Goal: Information Seeking & Learning: Learn about a topic

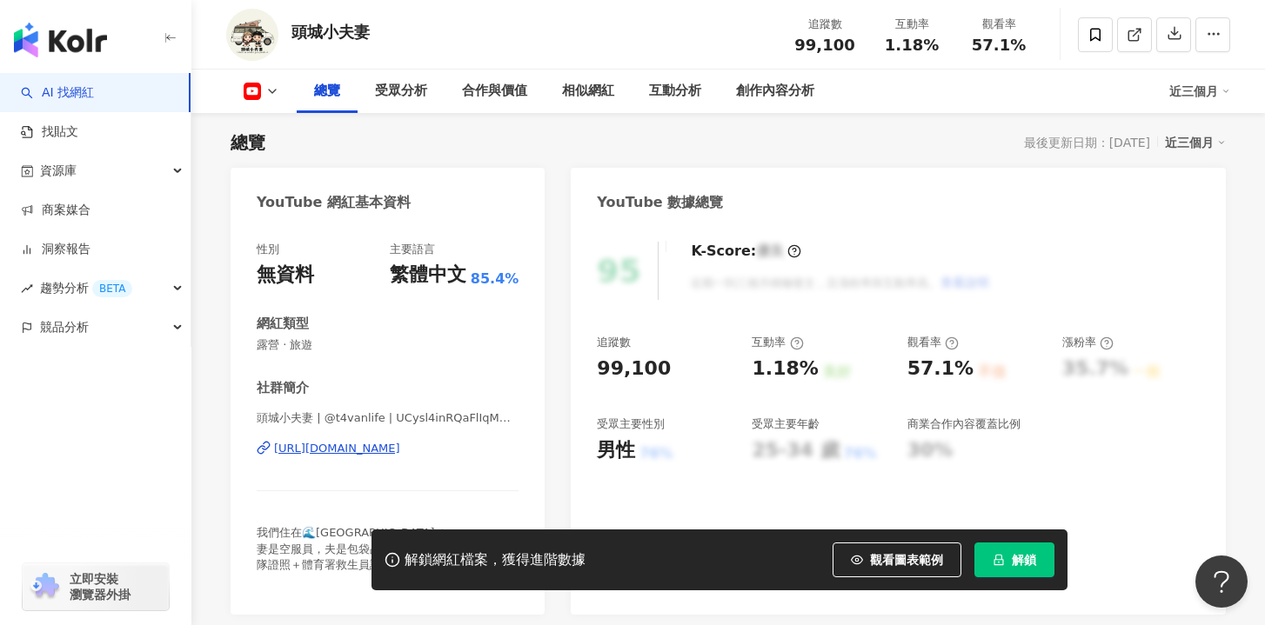
scroll to position [107, 0]
click at [400, 453] on div "https://www.youtube.com/channel/UCysl4inRQaFlIqMD7tzuVtw" at bounding box center [337, 449] width 126 height 16
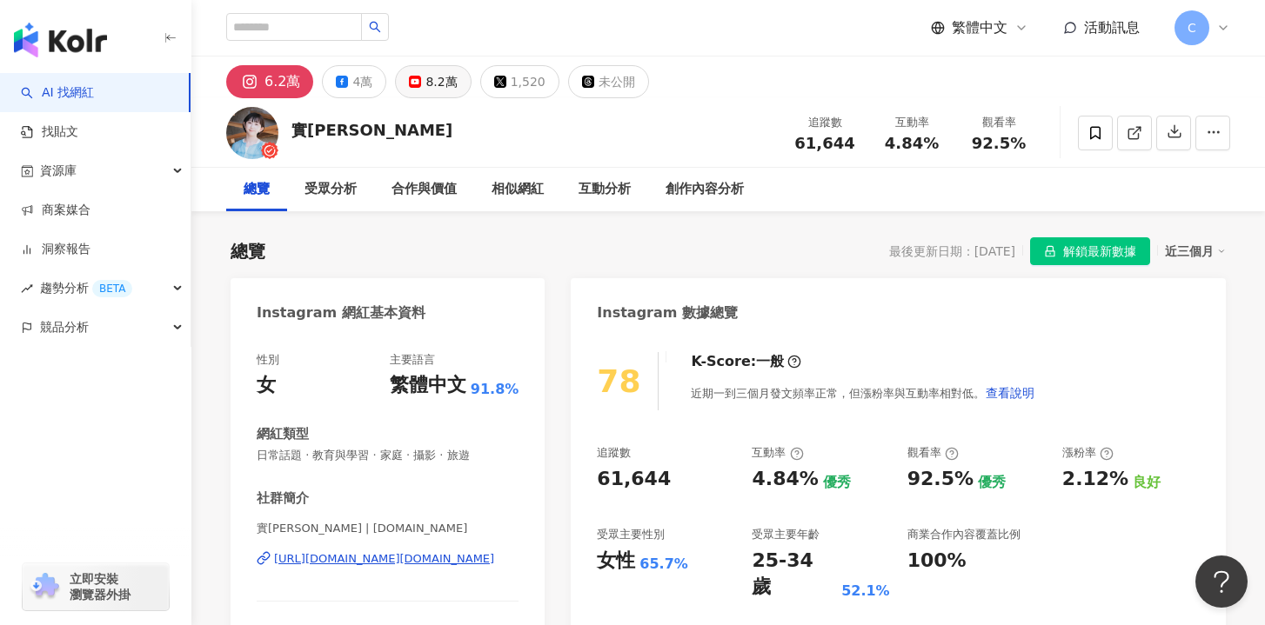
click at [445, 71] on div "8.2萬" at bounding box center [440, 82] width 31 height 24
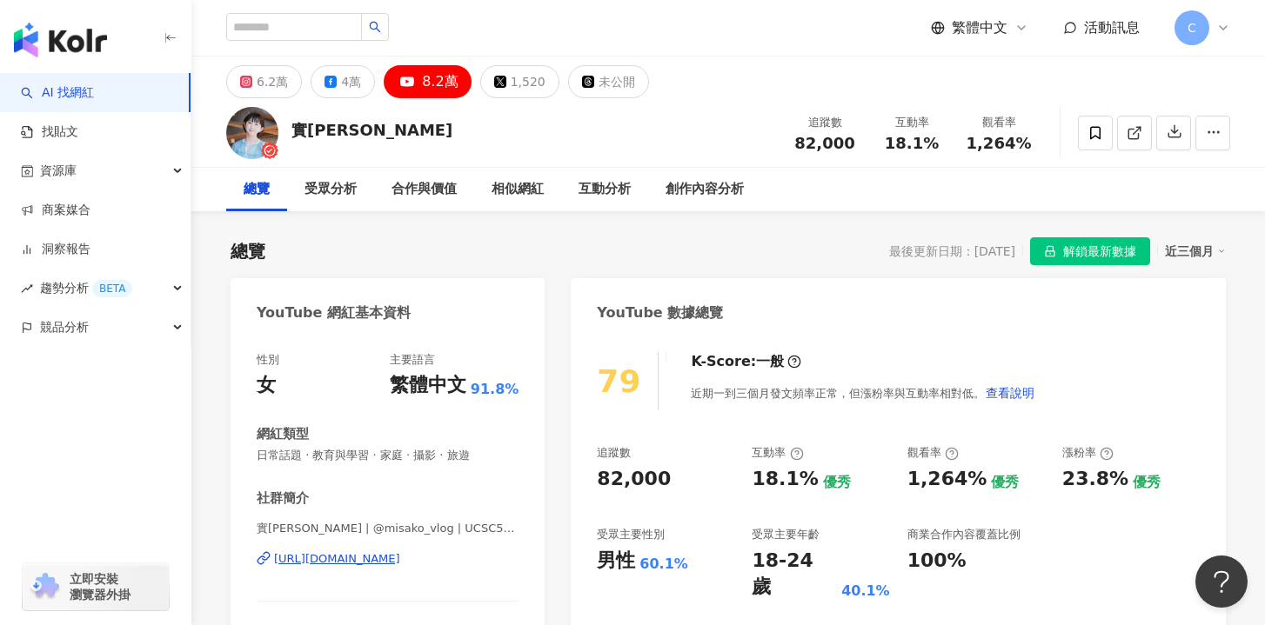
click at [400, 559] on div "https://www.youtube.com/channel/UCSC5RAjJaorTtHyfchM_fwQ" at bounding box center [337, 560] width 126 height 16
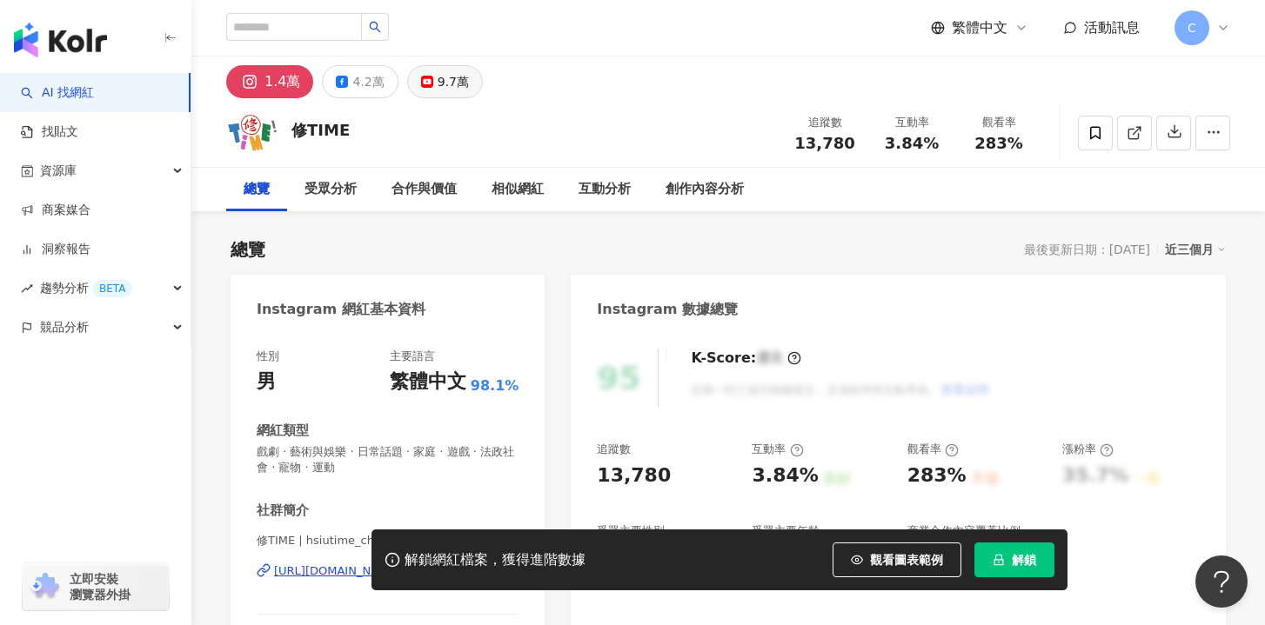
click at [452, 90] on div "9.7萬" at bounding box center [453, 82] width 31 height 24
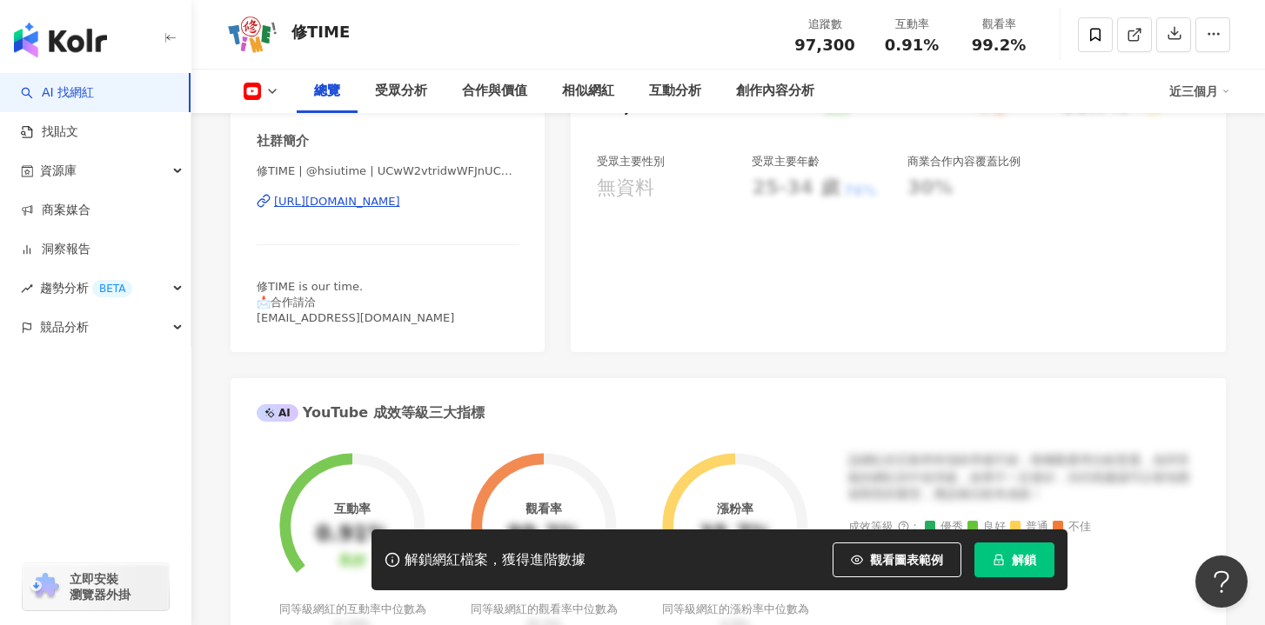
scroll to position [329, 0]
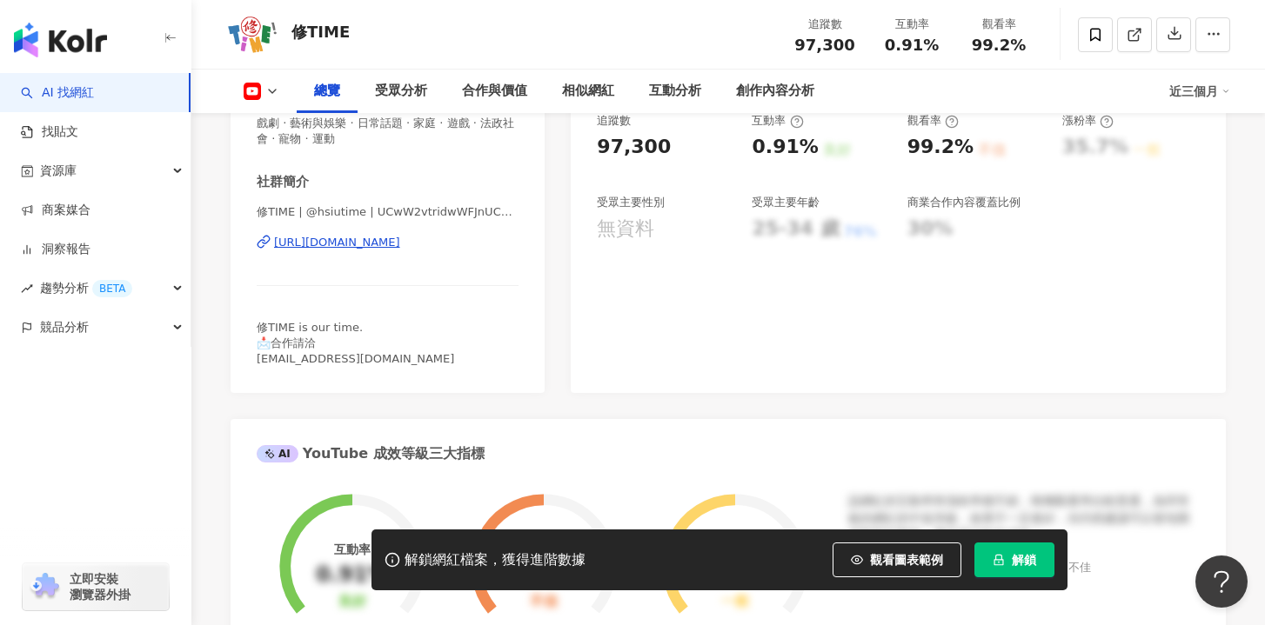
click at [425, 229] on div "修TIME | @hsiutime | UCwW2vtridwWFJnUCEkKNArw https://www.youtube.com/channel/UC…" at bounding box center [388, 255] width 262 height 102
click at [400, 244] on div "https://www.youtube.com/channel/UCwW2vtridwWFJnUCEkKNArw" at bounding box center [337, 243] width 126 height 16
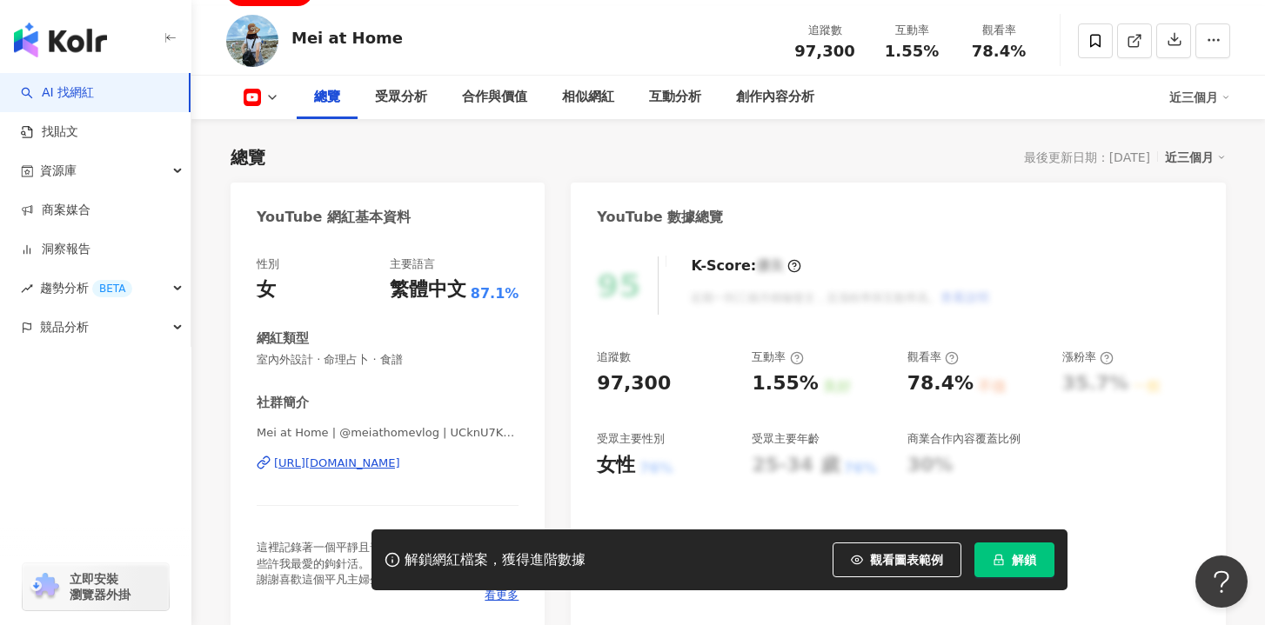
scroll to position [110, 0]
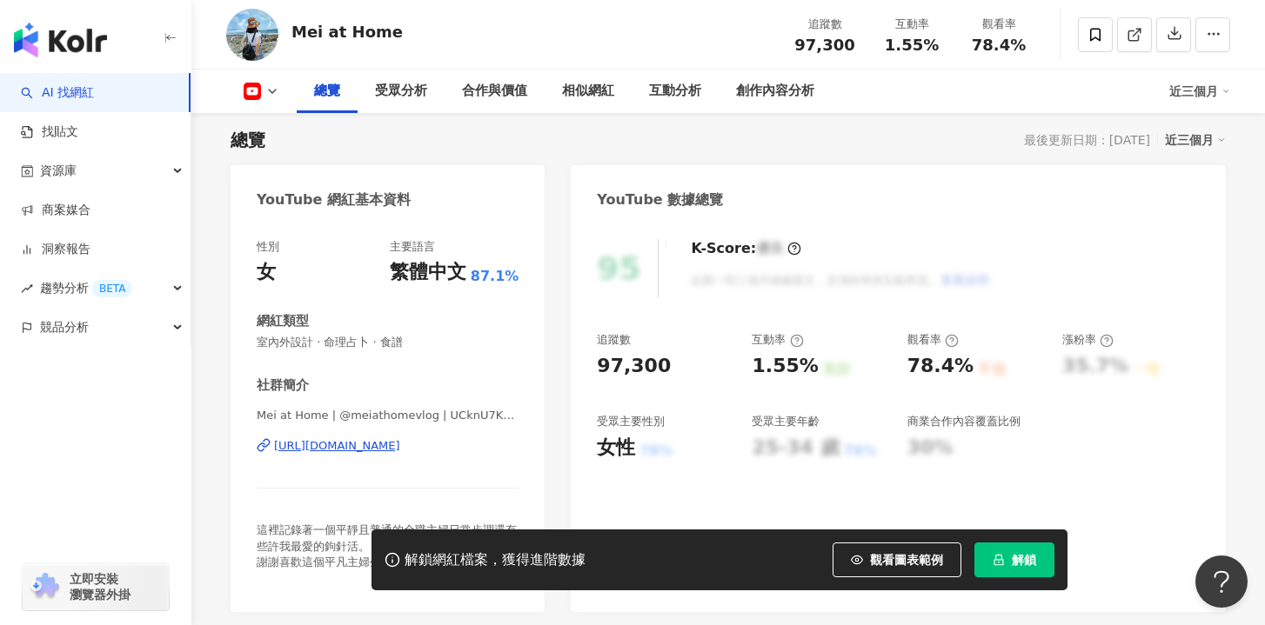
click at [400, 447] on div "https://www.youtube.com/channel/UCknU7KwHSF33PqtILdpDiyQ" at bounding box center [337, 446] width 126 height 16
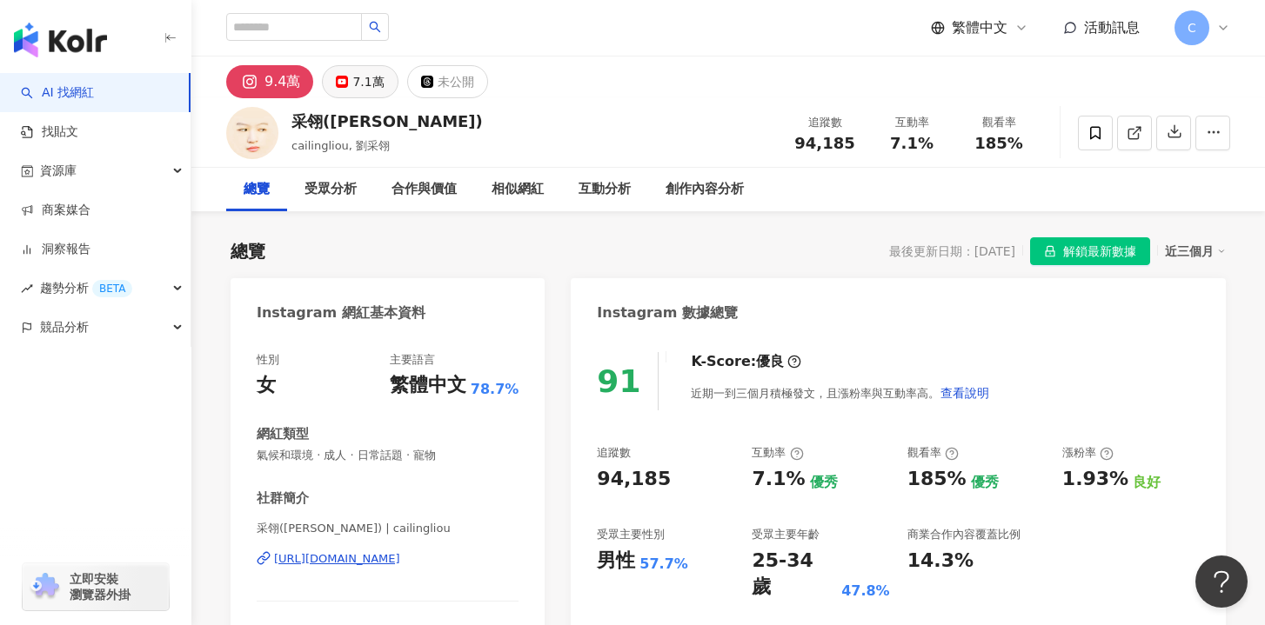
click at [366, 77] on div "7.1萬" at bounding box center [367, 82] width 31 height 24
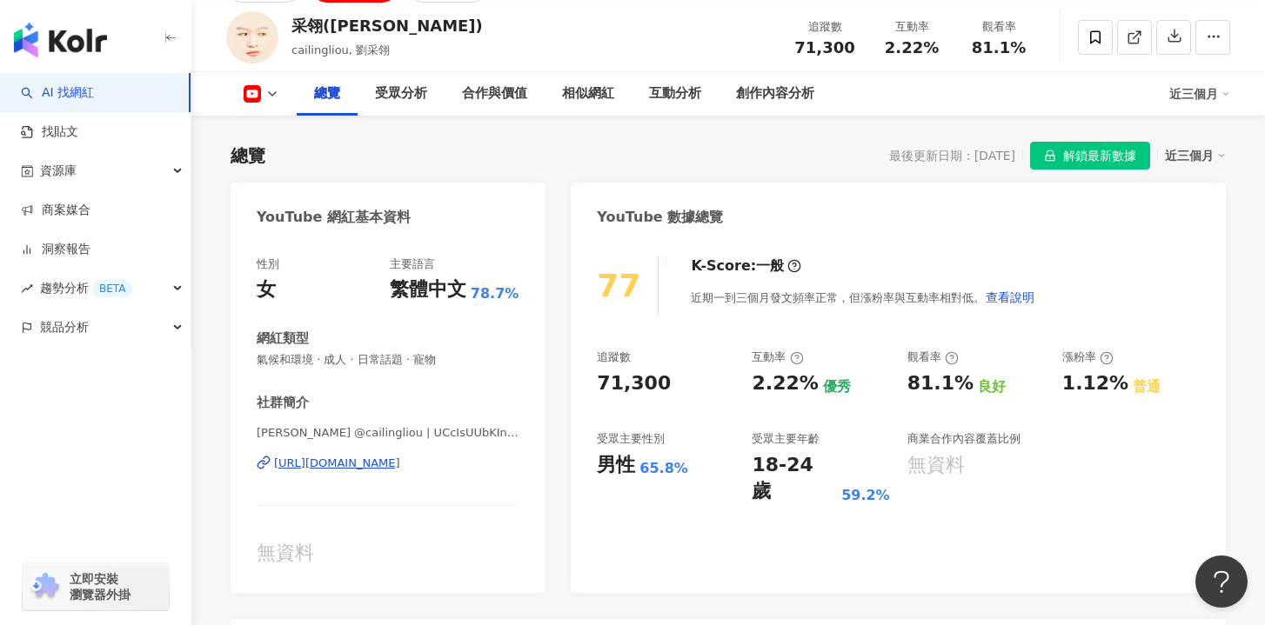
scroll to position [258, 0]
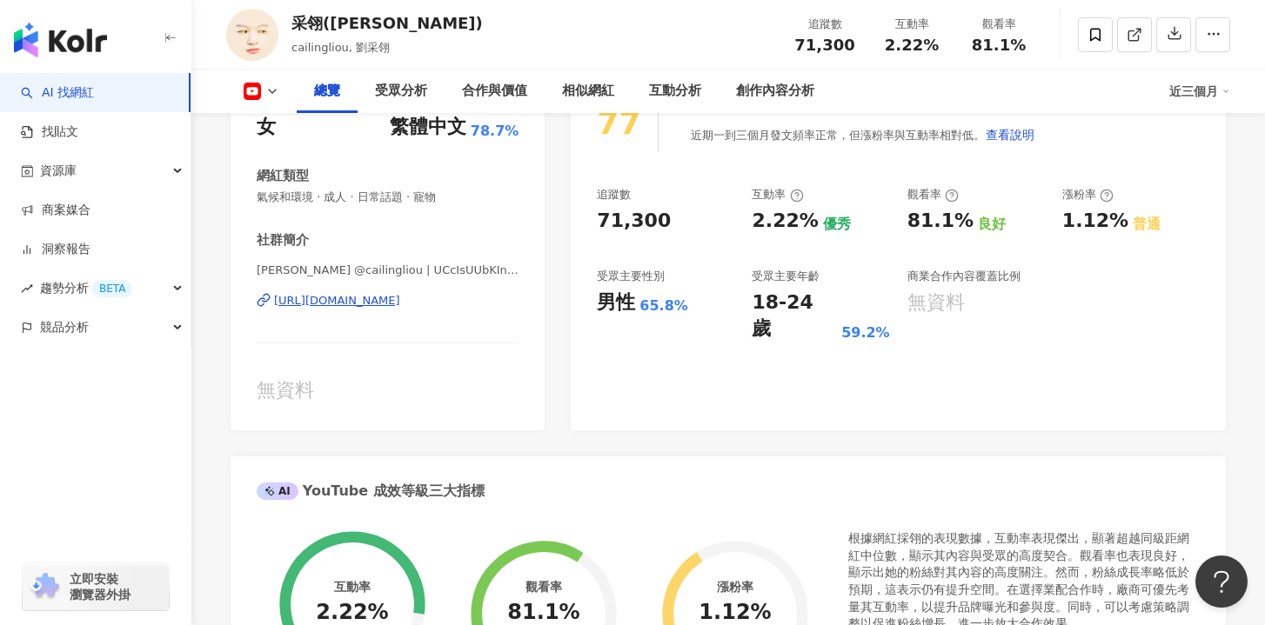
click at [442, 290] on div "劉采翎 | @cailingliou | UCcIsUUbKInOyatjsWosrglw https://www.youtube.com/channel/U…" at bounding box center [388, 314] width 262 height 102
click at [400, 300] on div "https://www.youtube.com/channel/UCcIsUUbKInOyatjsWosrglw" at bounding box center [337, 301] width 126 height 16
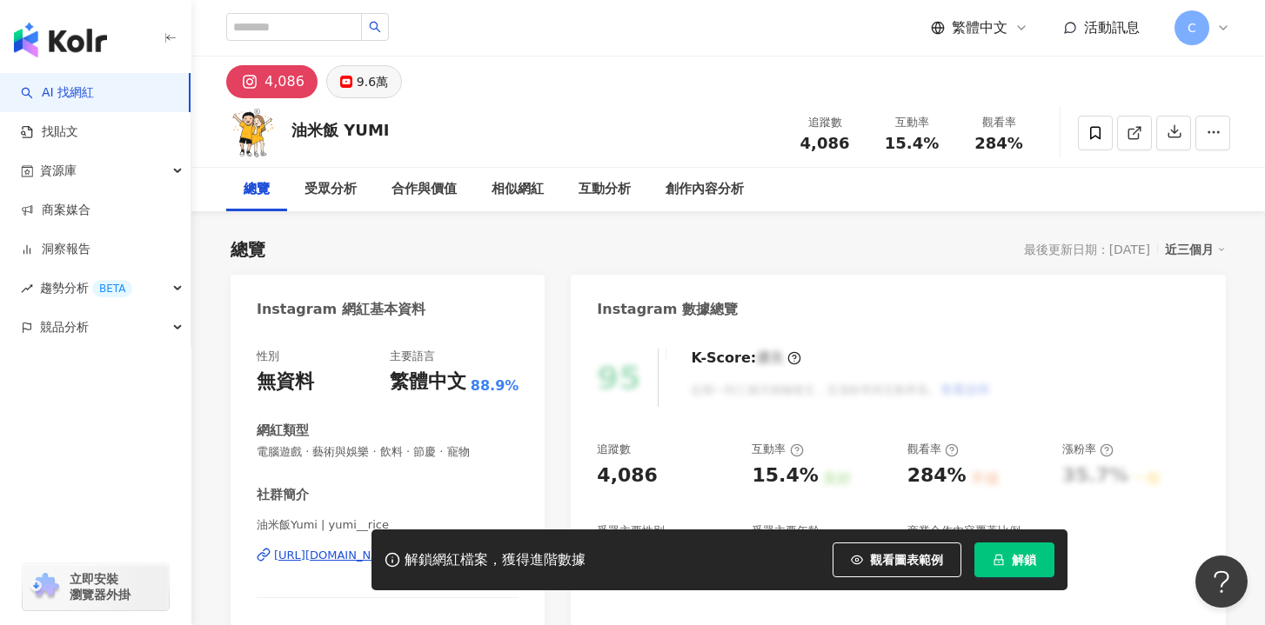
click at [357, 74] on div "9.6萬" at bounding box center [372, 82] width 31 height 24
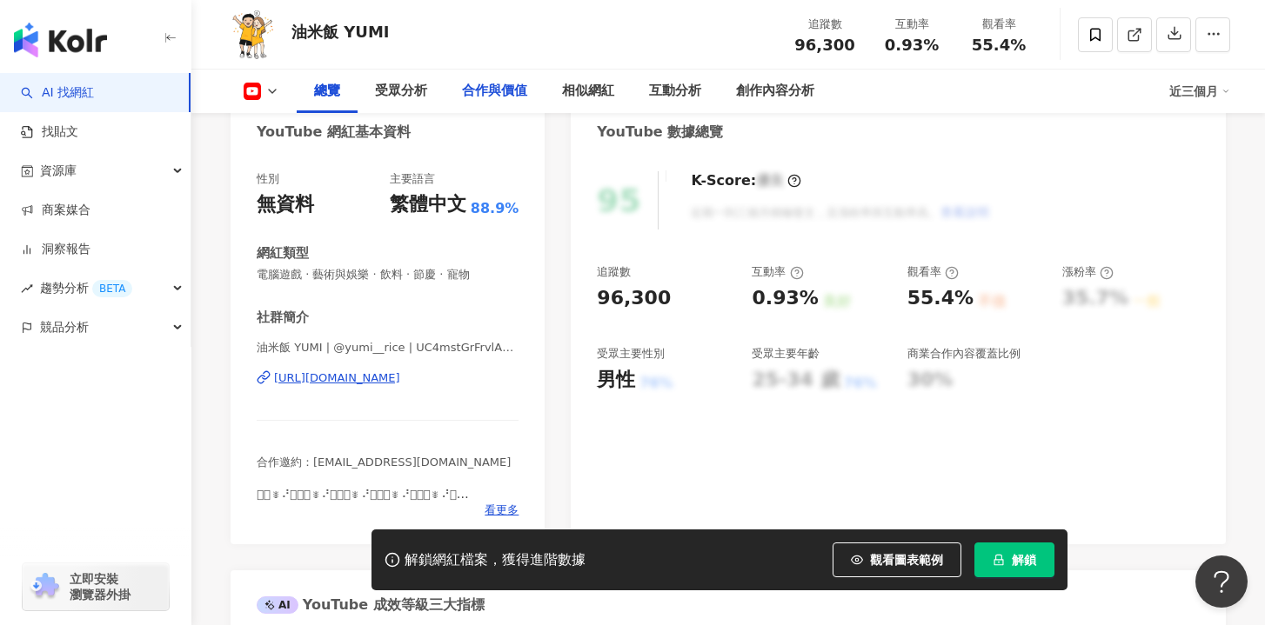
scroll to position [280, 0]
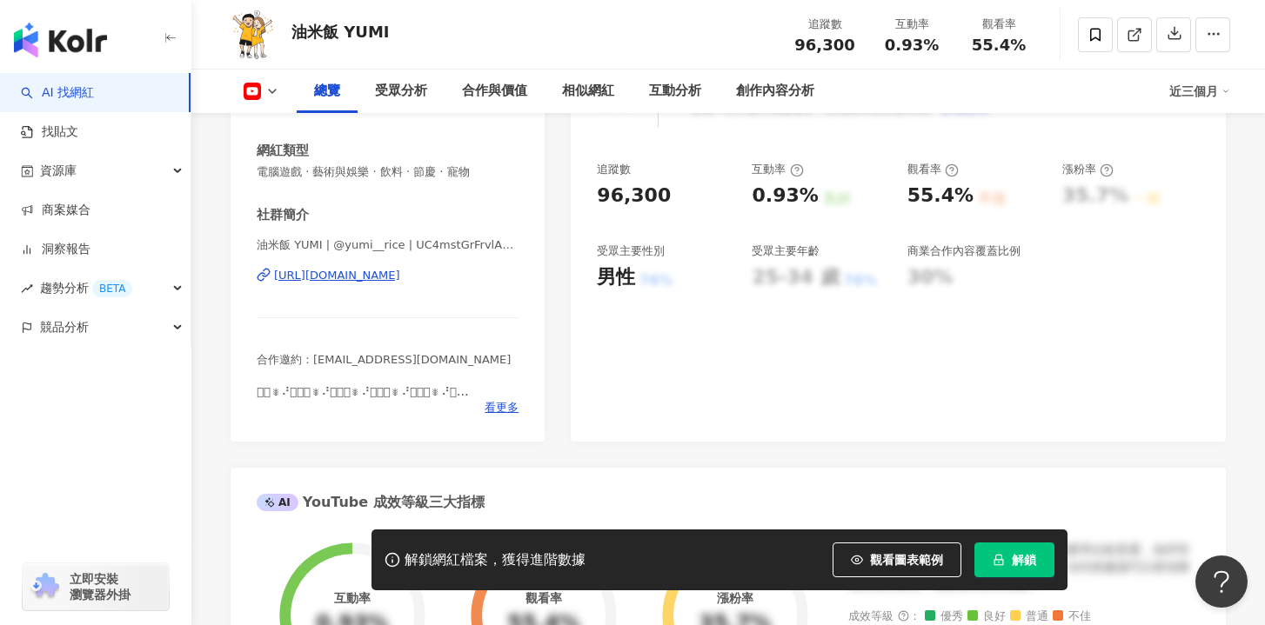
click at [391, 276] on div "https://www.youtube.com/channel/UC4mstGrFrvlA3Z3WrFKNL9A" at bounding box center [337, 276] width 126 height 16
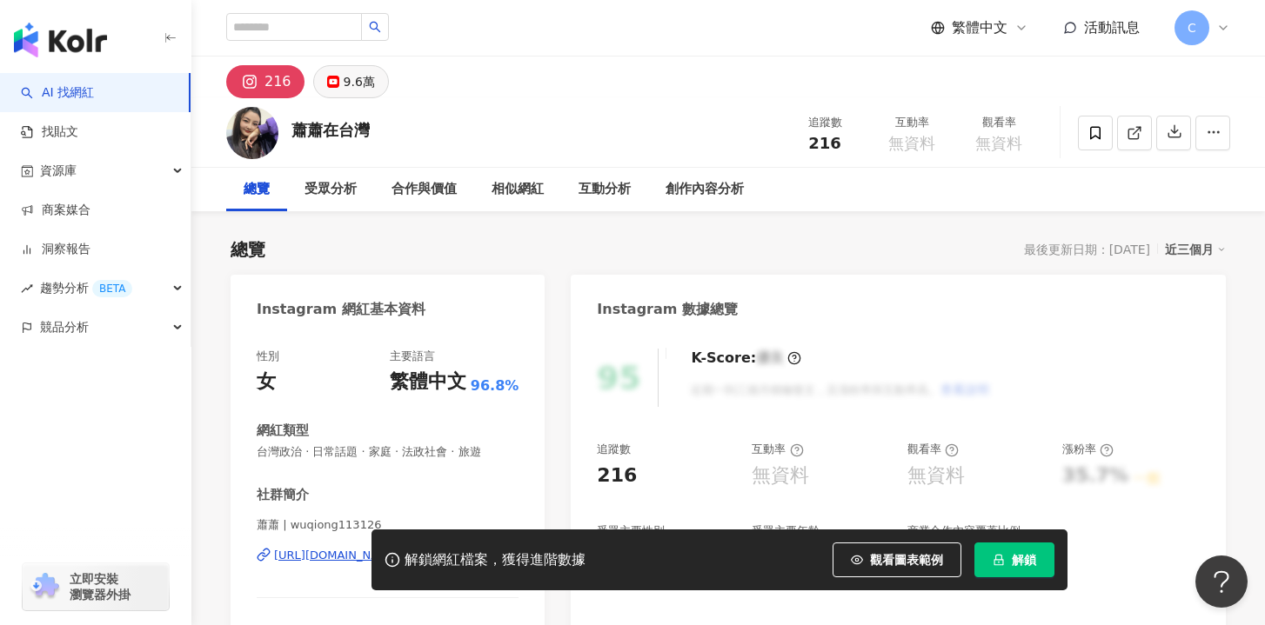
click at [370, 88] on button "9.6萬" at bounding box center [351, 81] width 76 height 33
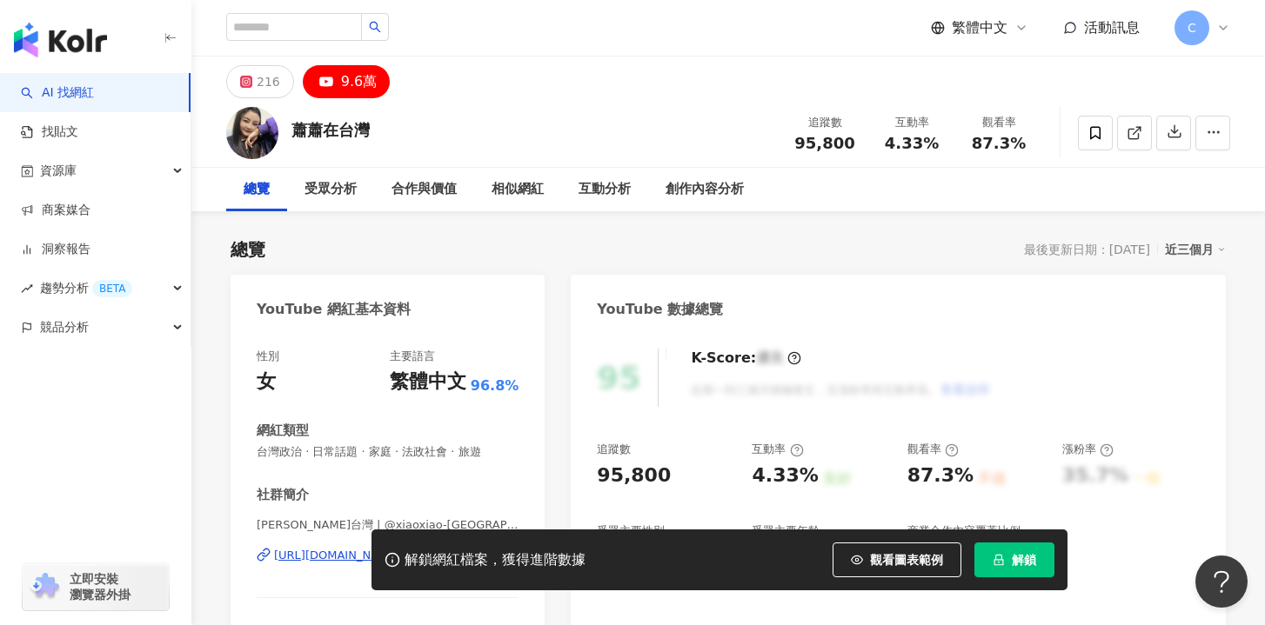
scroll to position [169, 0]
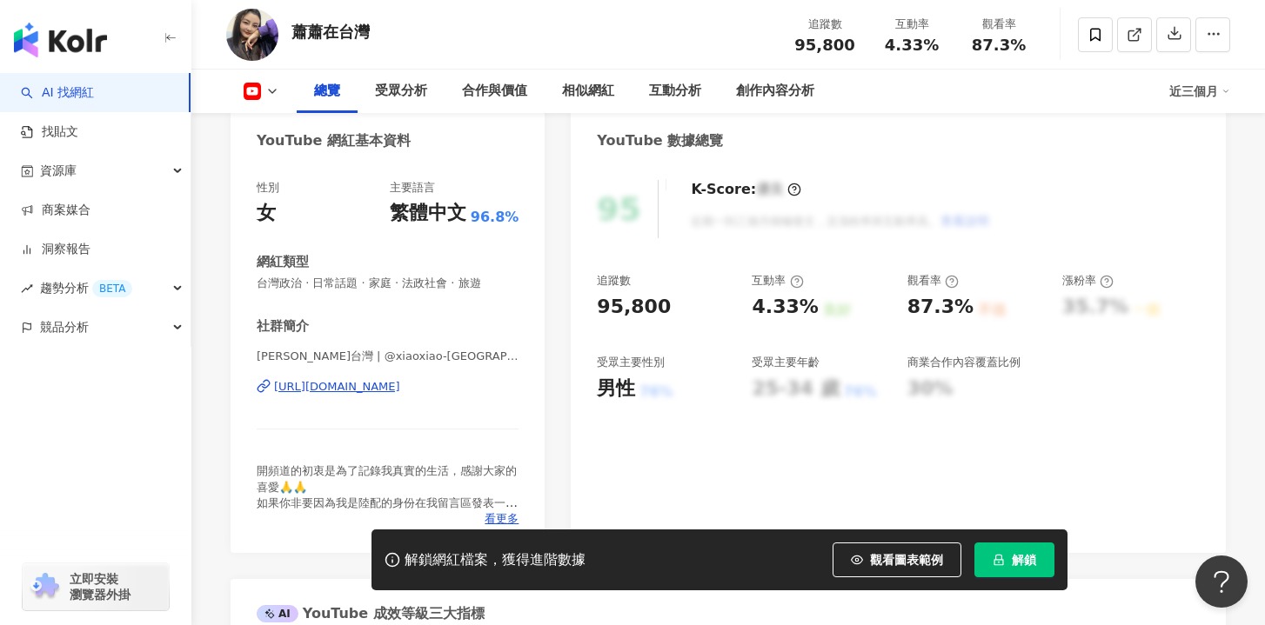
click at [356, 383] on div "https://www.youtube.com/channel/UCDA927Kg3upgXX-NumHyiQQ" at bounding box center [337, 387] width 126 height 16
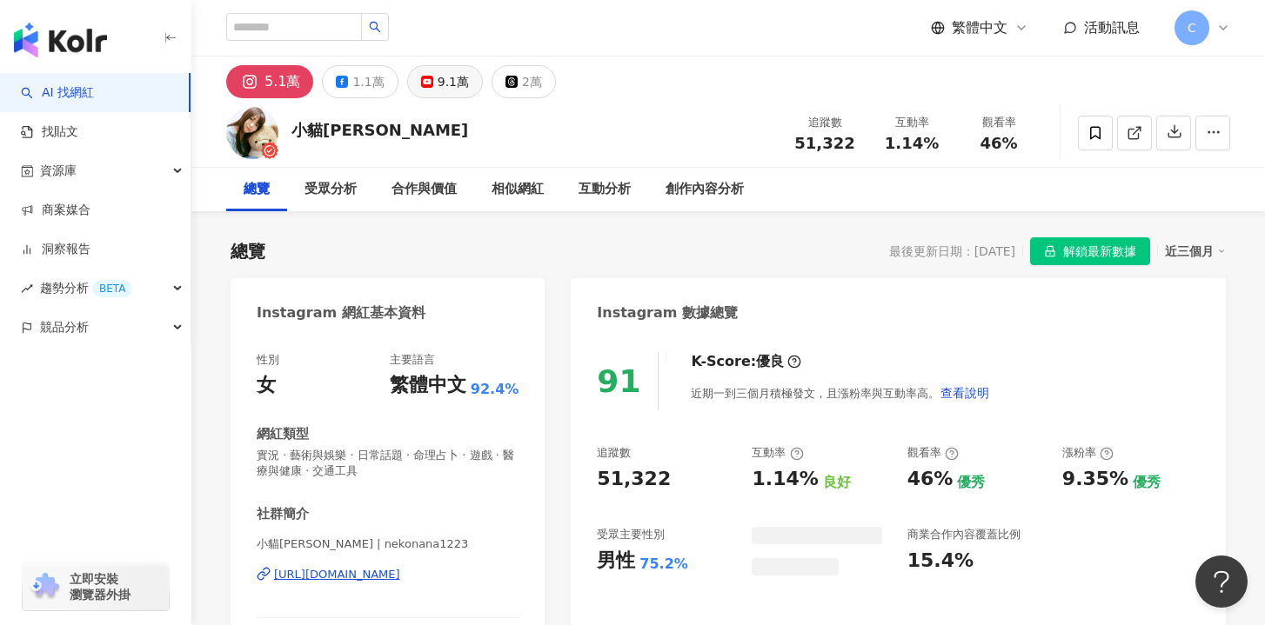
click at [425, 96] on button "9.1萬" at bounding box center [445, 81] width 76 height 33
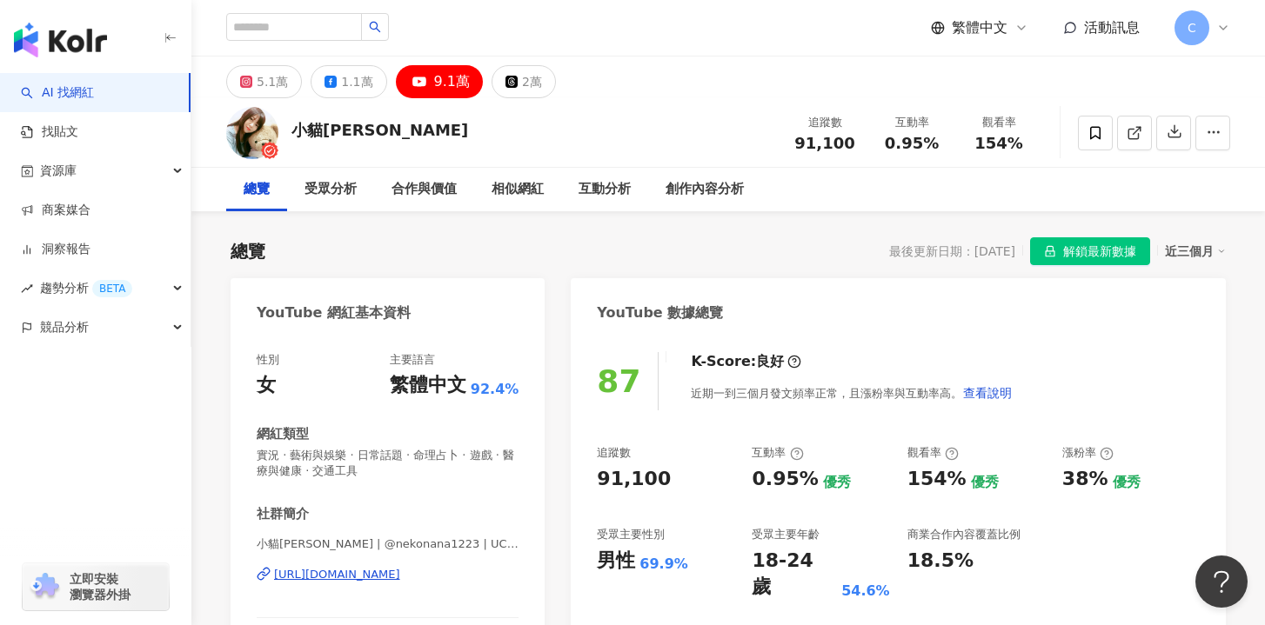
scroll to position [327, 0]
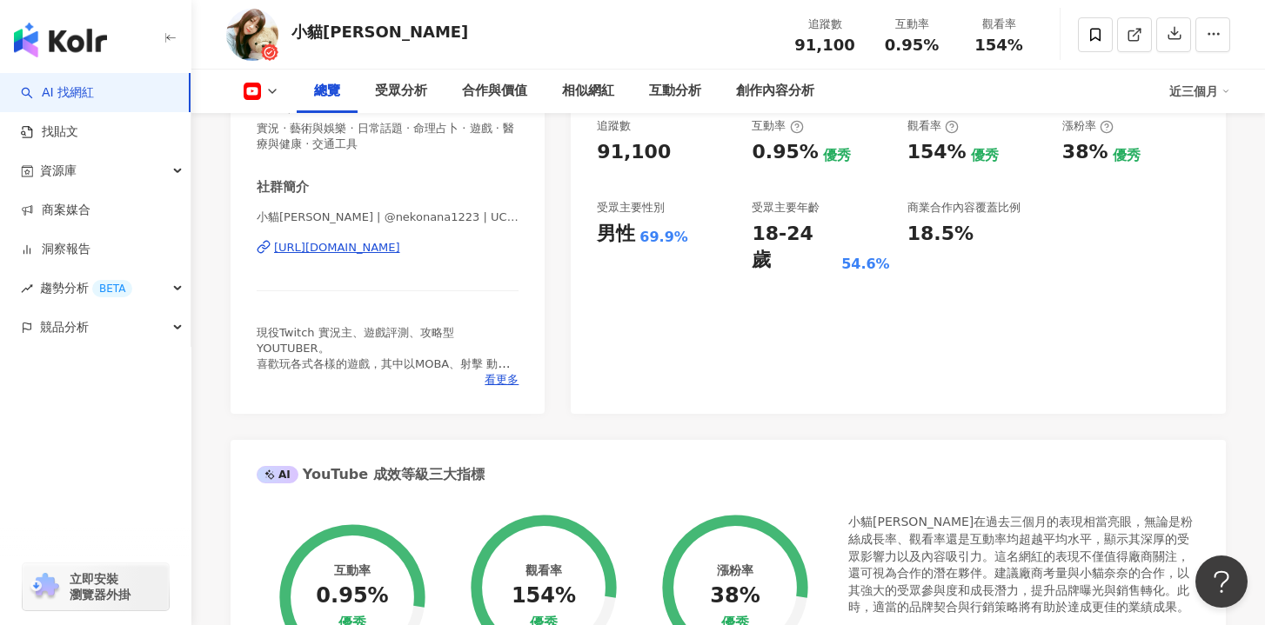
click at [400, 255] on div "https://www.youtube.com/channel/UCMQ9Az4Ob6caXuK0TQnTPqw" at bounding box center [337, 248] width 126 height 16
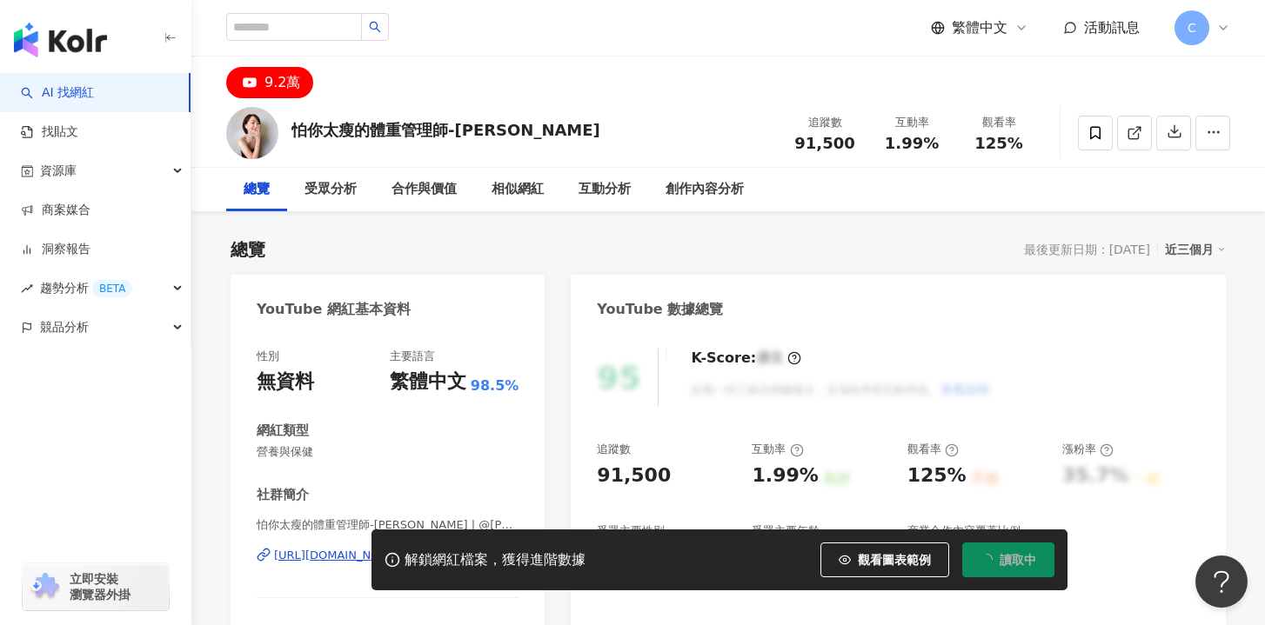
scroll to position [43, 0]
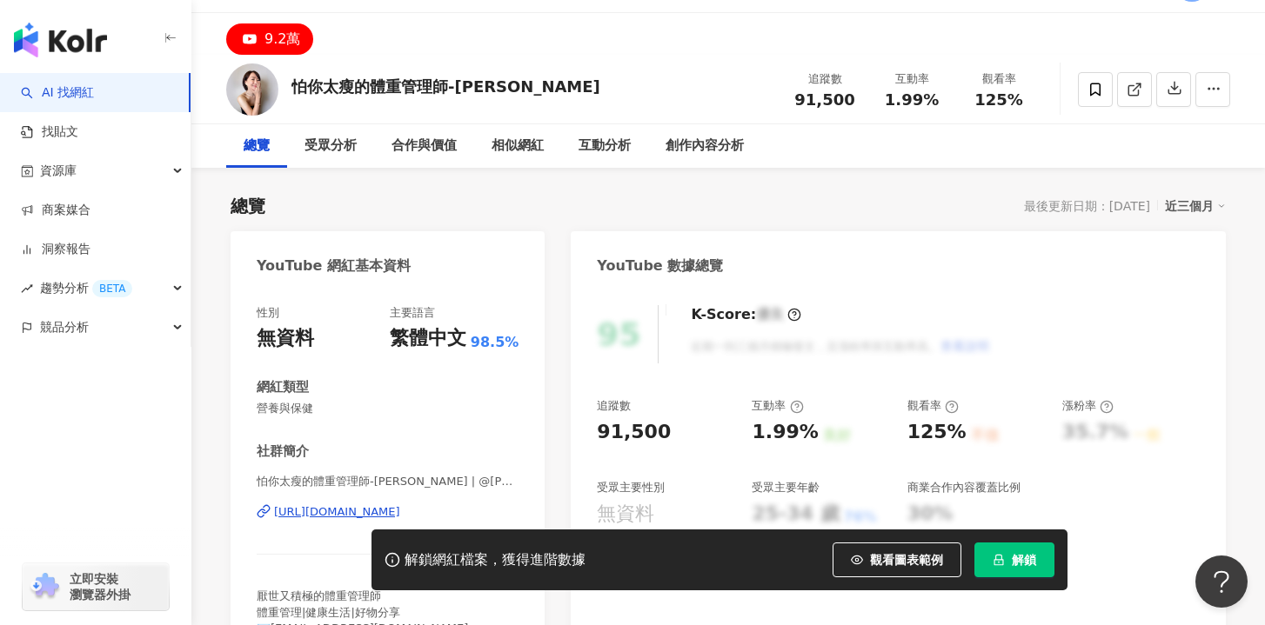
click at [400, 515] on div "https://www.youtube.com/channel/UC5WQi8VYGpy-e1b6OzVi7CA" at bounding box center [337, 513] width 126 height 16
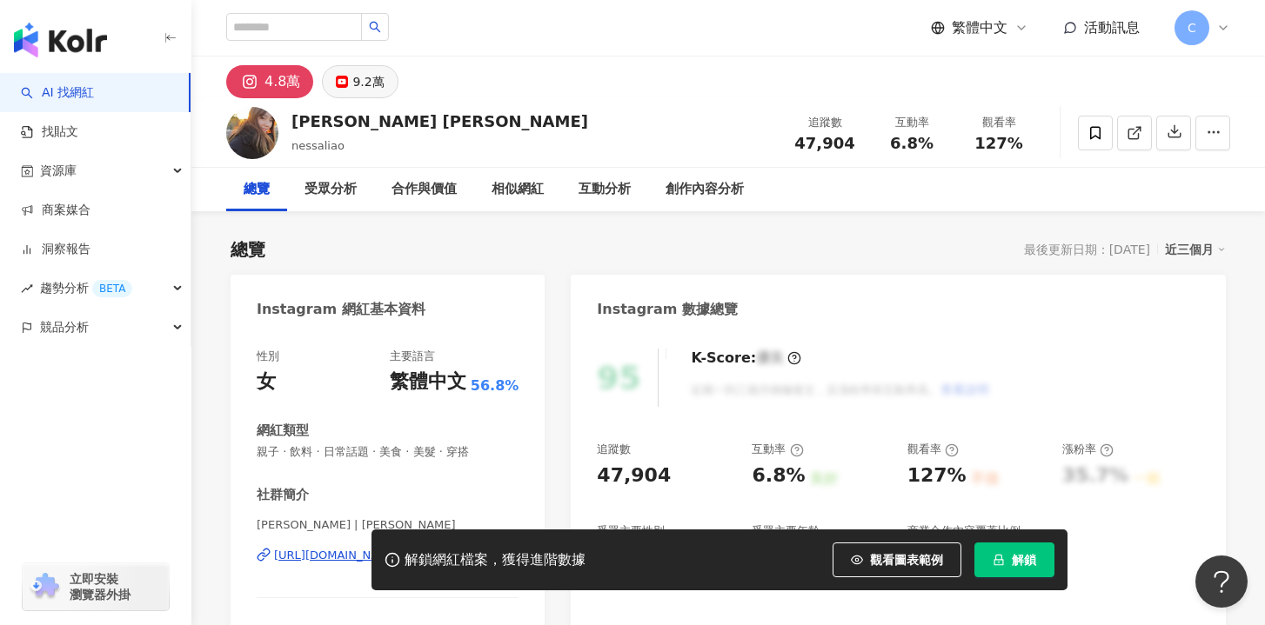
click at [361, 82] on div "9.2萬" at bounding box center [367, 82] width 31 height 24
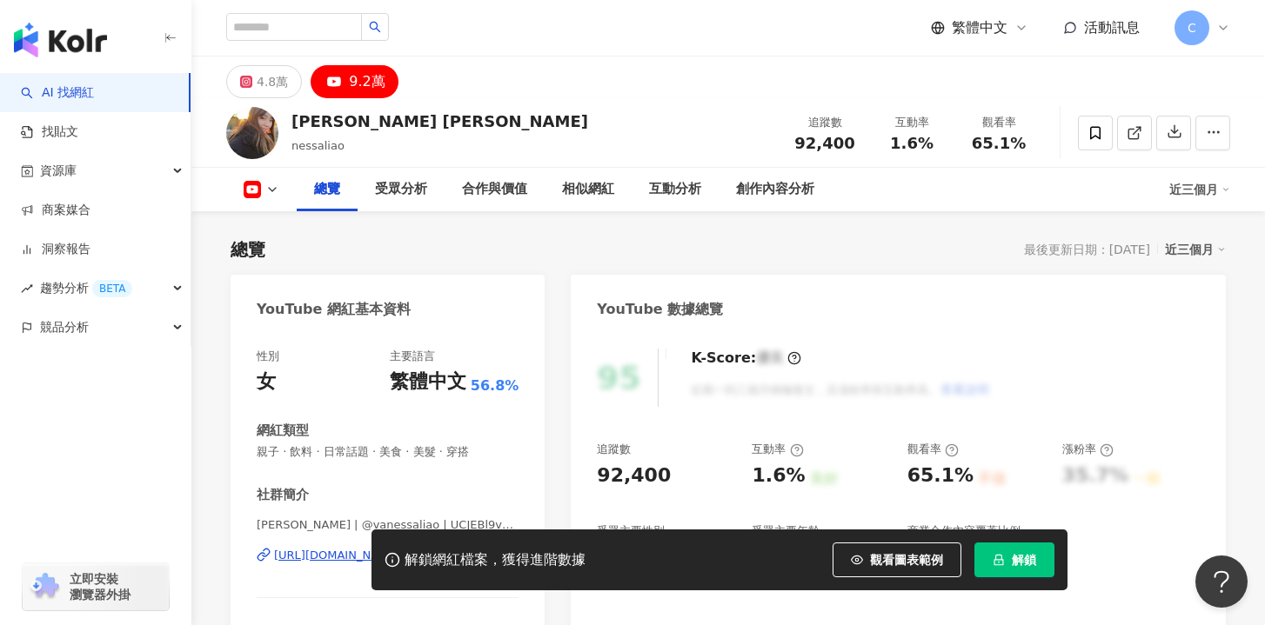
scroll to position [231, 0]
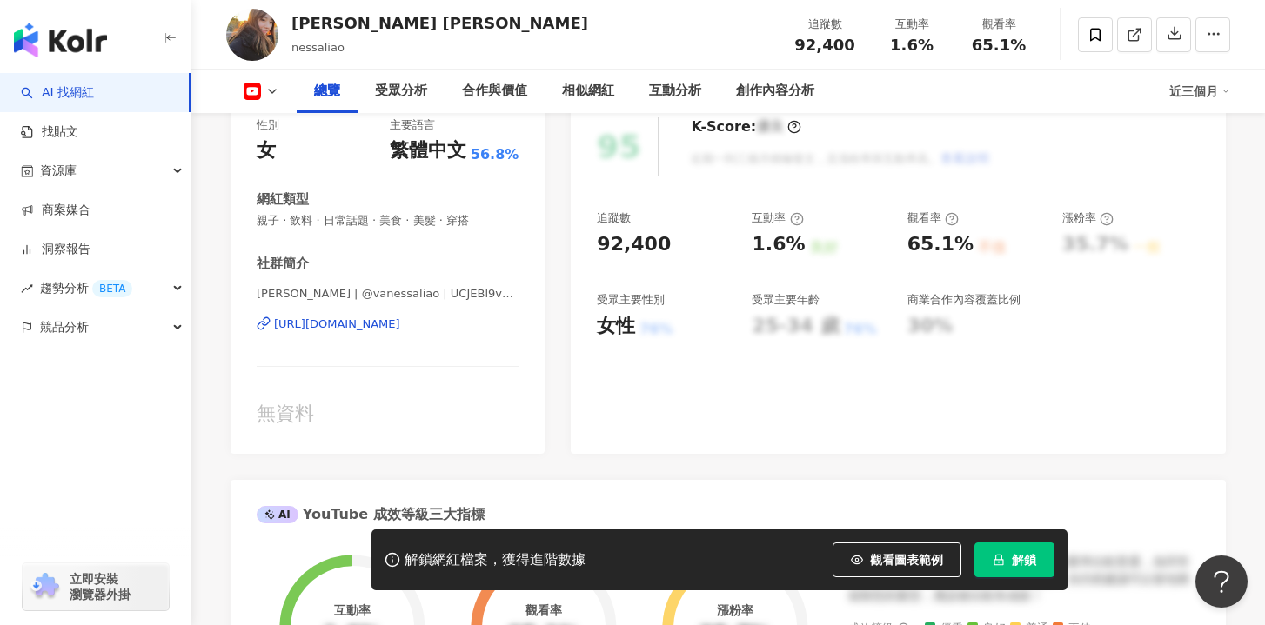
click at [400, 320] on div "https://www.youtube.com/channel/UCJEBl9v18t_OrVO6ArIa16A" at bounding box center [337, 325] width 126 height 16
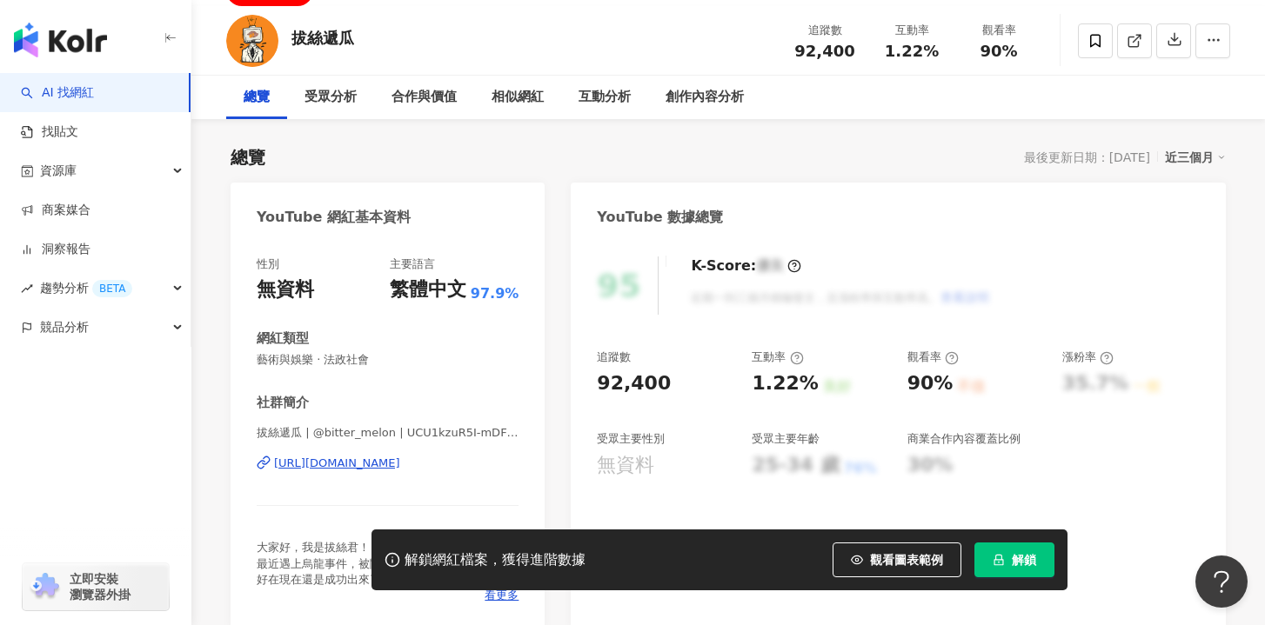
scroll to position [130, 0]
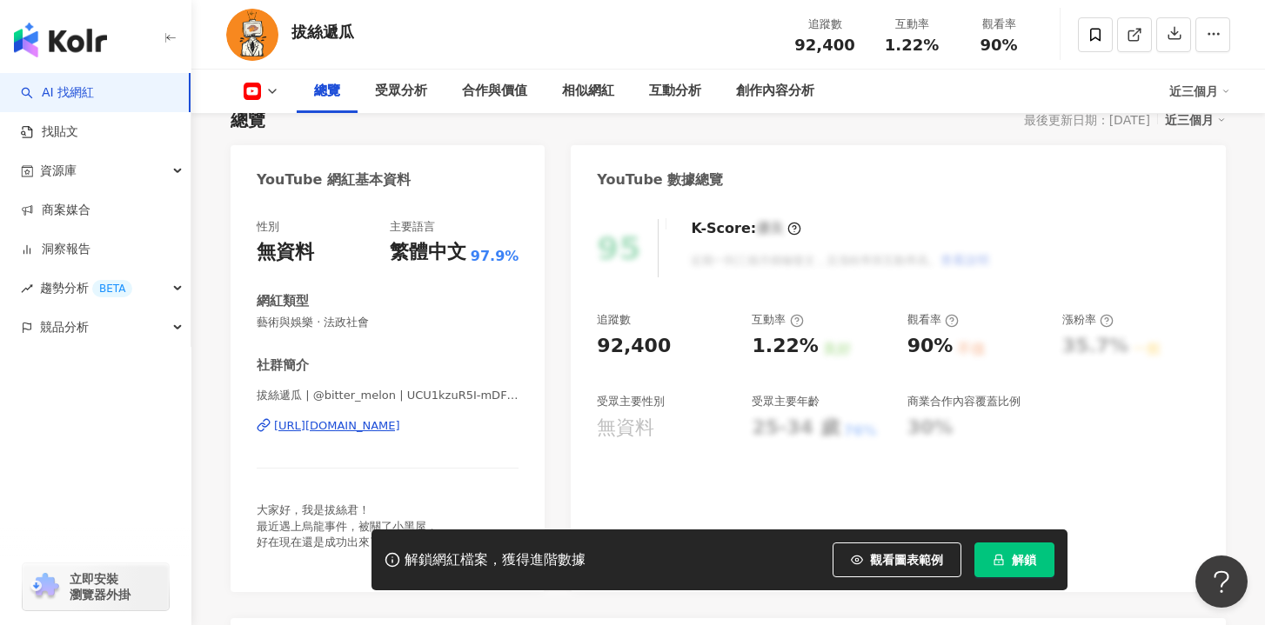
click at [400, 430] on div "https://www.youtube.com/channel/UCU1kzuR5I-mDF0bG9KMKc5Q" at bounding box center [337, 426] width 126 height 16
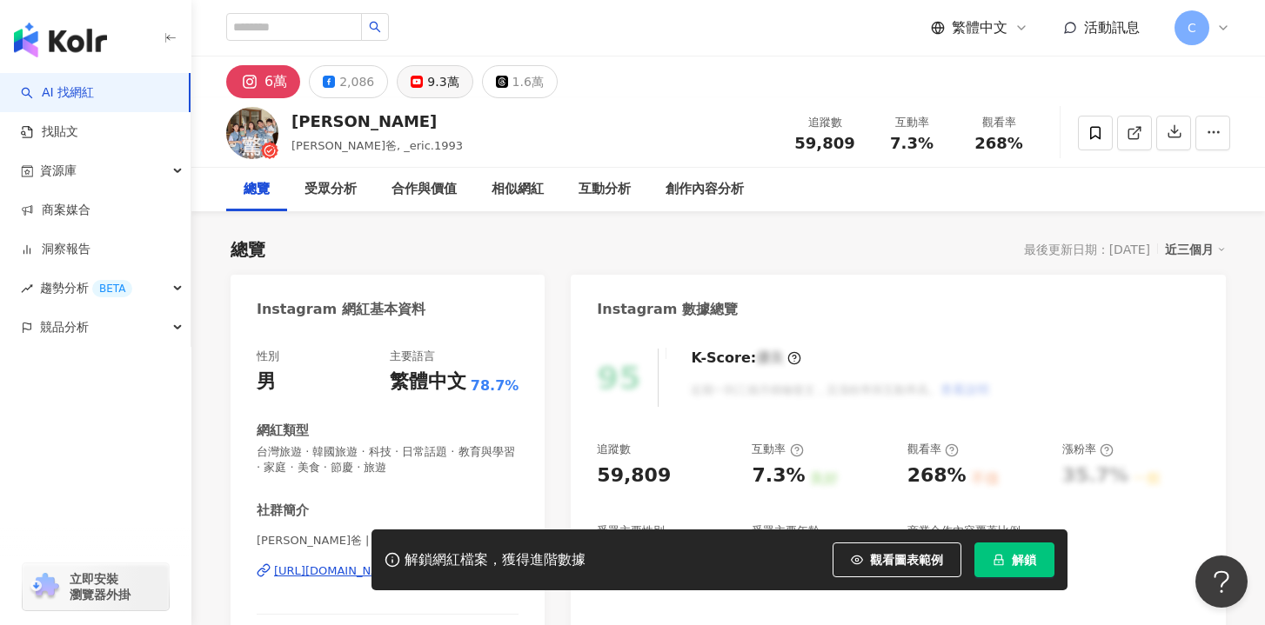
click at [427, 74] on div "9.3萬" at bounding box center [442, 82] width 31 height 24
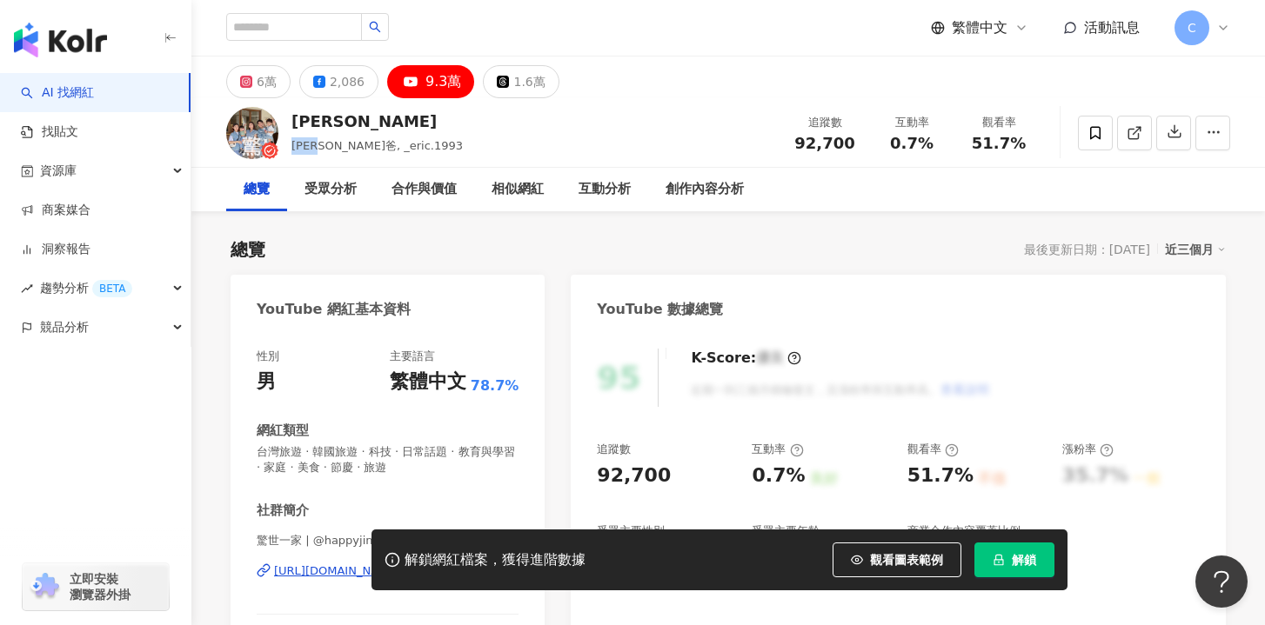
drag, startPoint x: 287, startPoint y: 148, endPoint x: 328, endPoint y: 148, distance: 40.9
click at [328, 148] on div "Eric Lu 小徹爸, _eric.1993 追蹤數 92,700 互動率 0.7% 觀看率 51.7%" at bounding box center [728, 132] width 1074 height 69
copy span "小徹爸,"
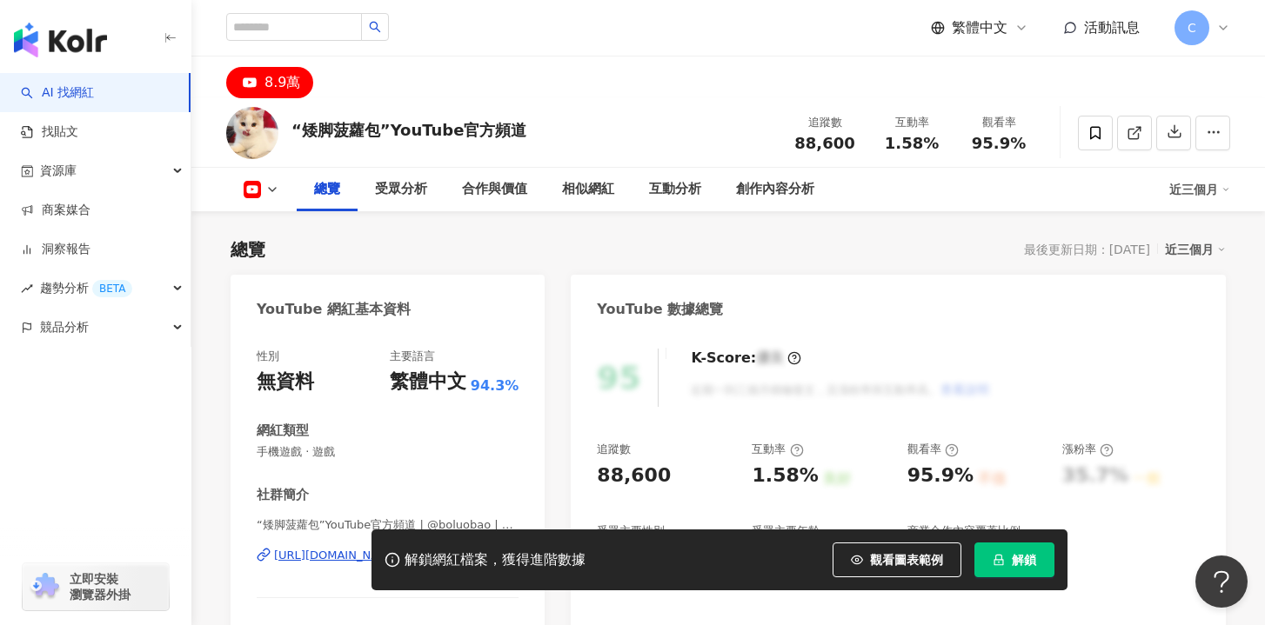
scroll to position [108, 0]
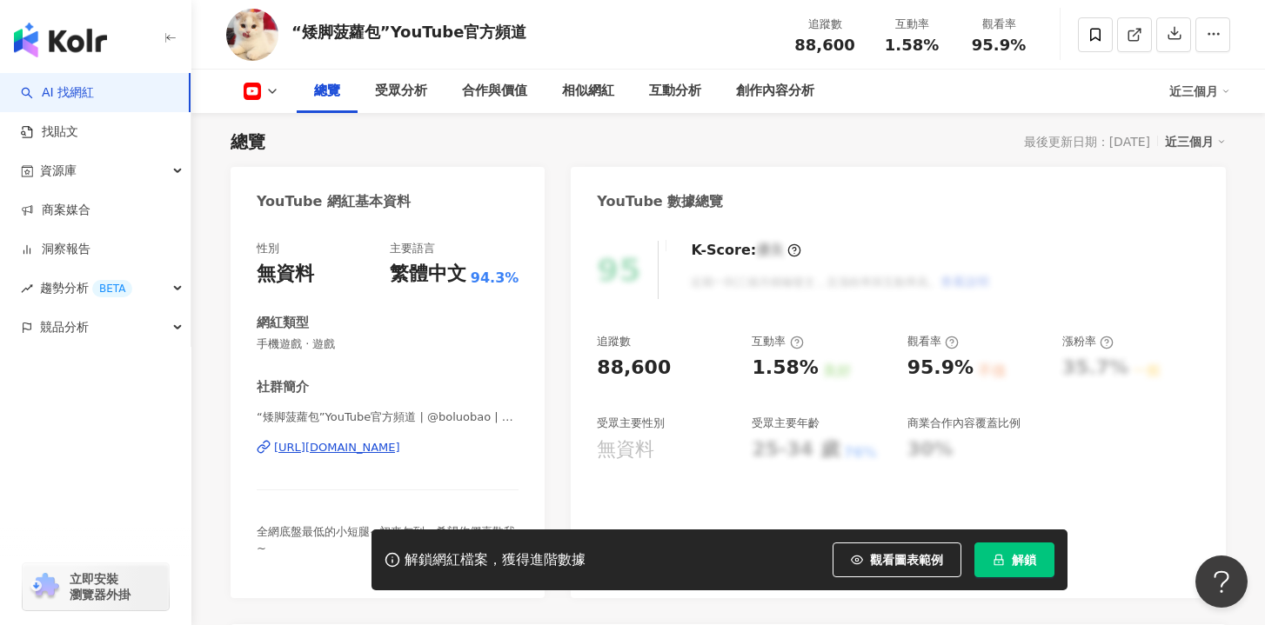
click at [400, 452] on div "https://www.youtube.com/channel/UCcis-aCI5rQDk7IvYWv0P7w" at bounding box center [337, 448] width 126 height 16
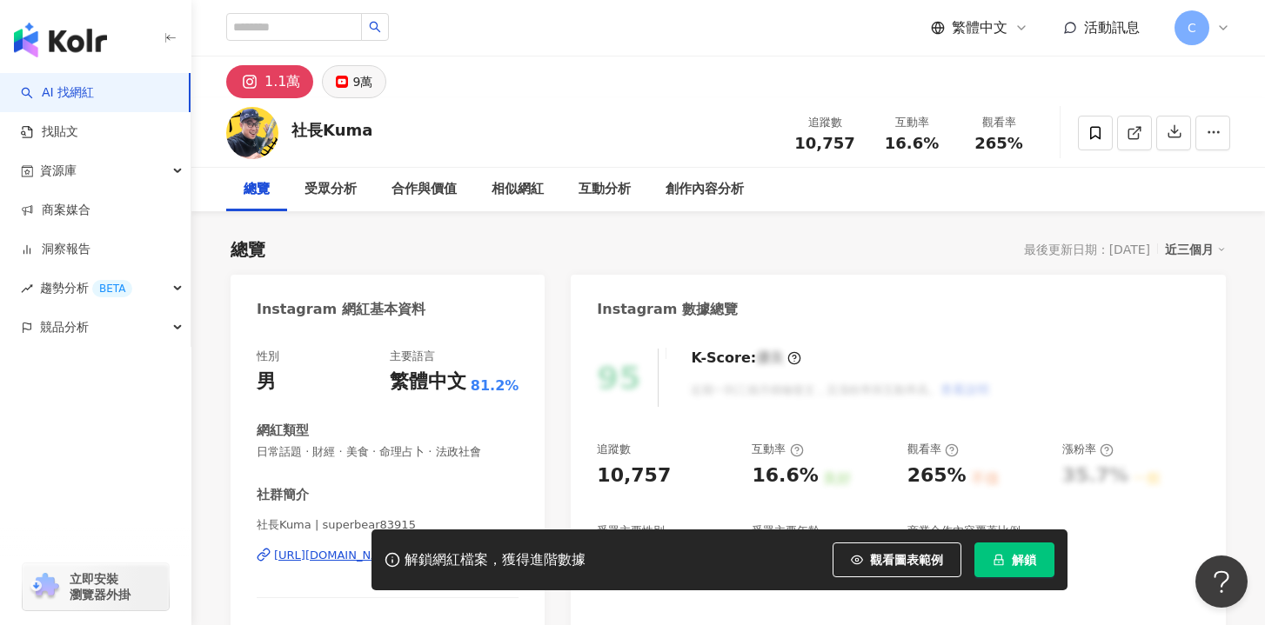
click at [366, 82] on div "9萬" at bounding box center [362, 82] width 20 height 24
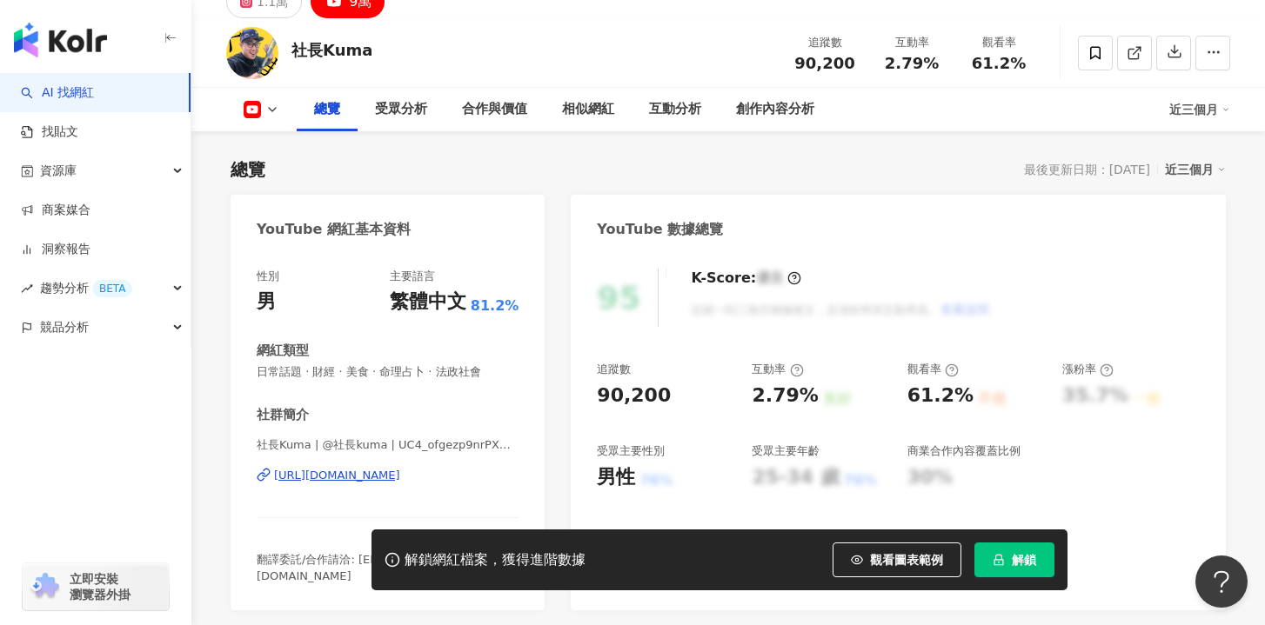
scroll to position [281, 0]
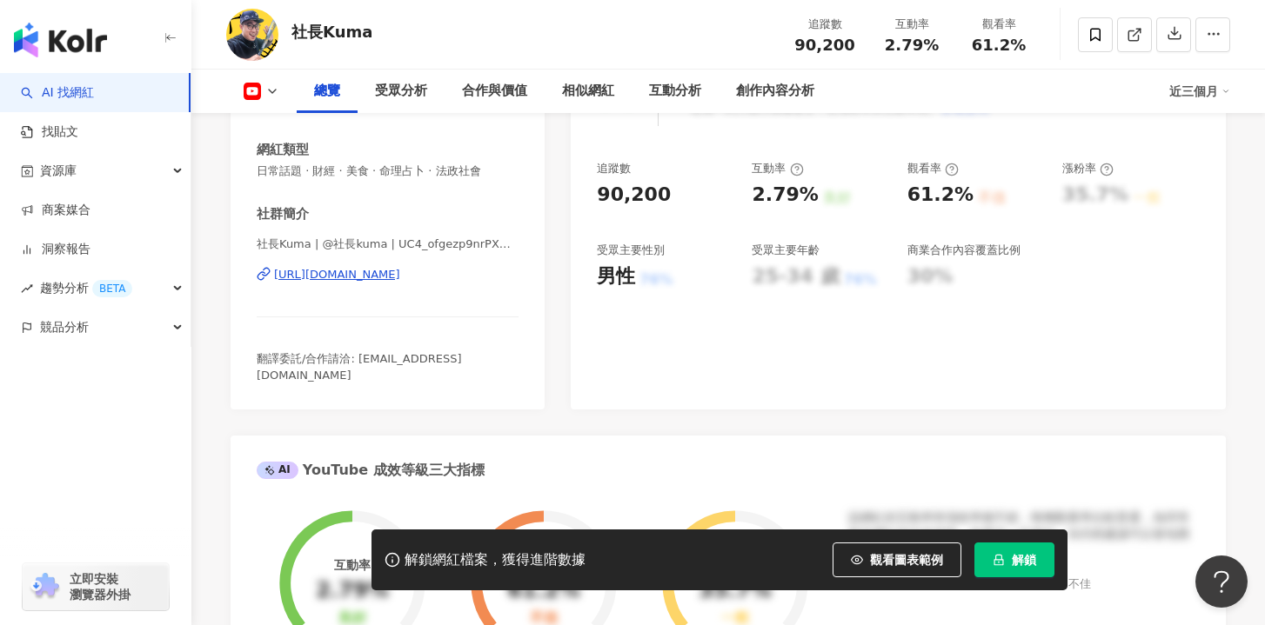
click at [389, 278] on div "[URL][DOMAIN_NAME]" at bounding box center [337, 275] width 126 height 16
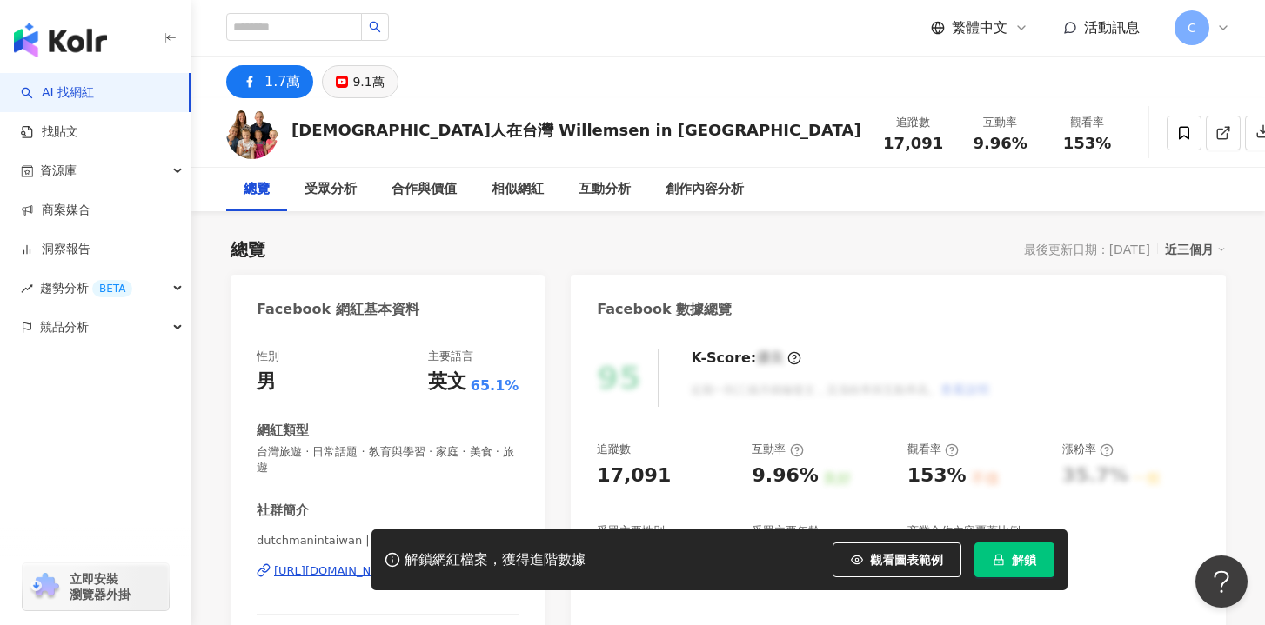
click at [333, 90] on button "9.1萬" at bounding box center [360, 81] width 76 height 33
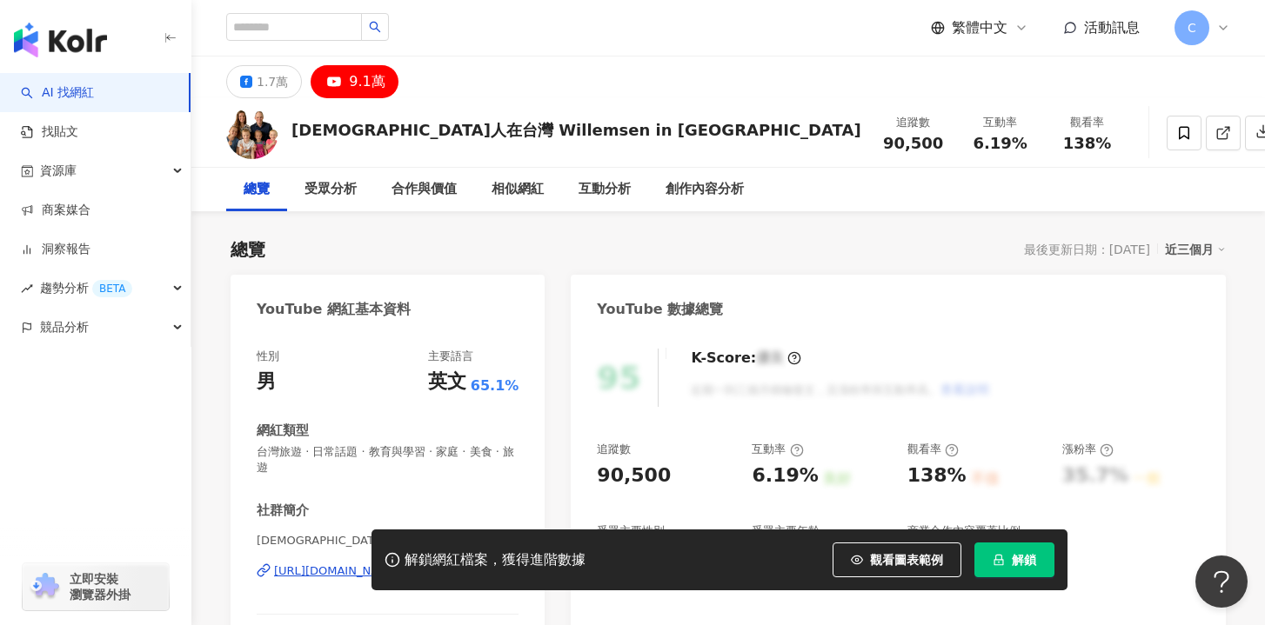
scroll to position [204, 0]
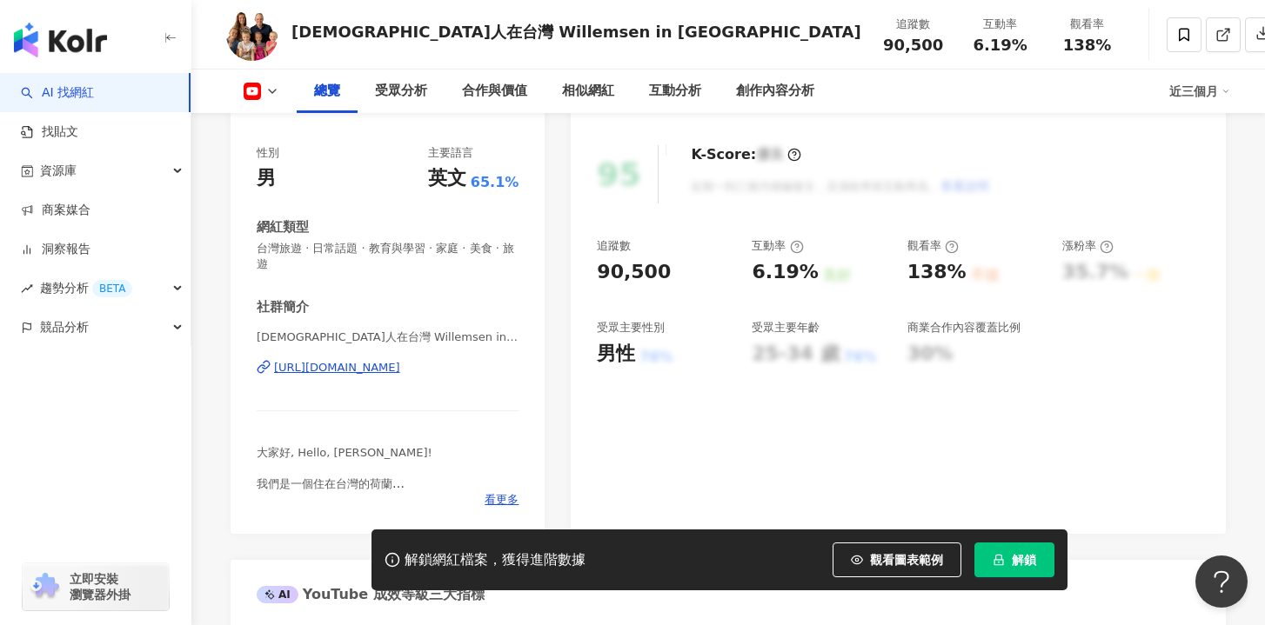
click at [370, 360] on div "https://www.youtube.com/channel/UC6eYfEKxdySCSwQqRmJQQkQ" at bounding box center [337, 368] width 126 height 16
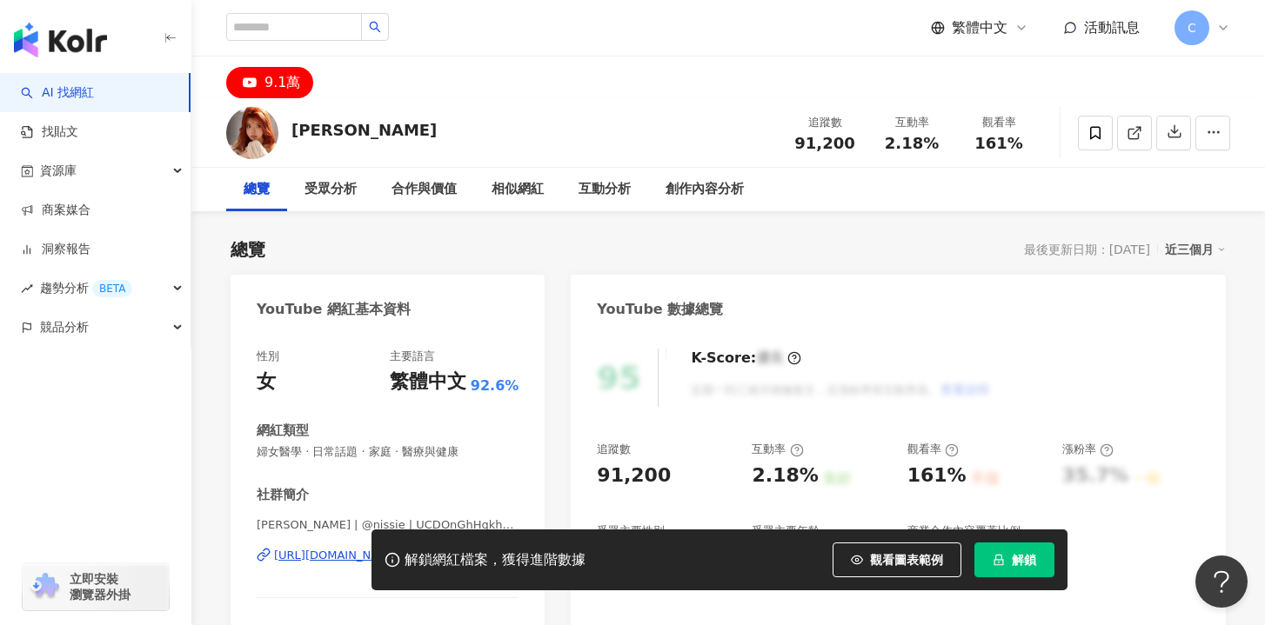
click at [1022, 572] on button "解鎖" at bounding box center [1014, 560] width 80 height 35
drag, startPoint x: 293, startPoint y: 130, endPoint x: 402, endPoint y: 130, distance: 108.7
click at [403, 130] on div "[PERSON_NAME] 追蹤數 91,200 互動率 2.18% 觀看率 161%" at bounding box center [728, 132] width 1074 height 69
copy div "[PERSON_NAME]"
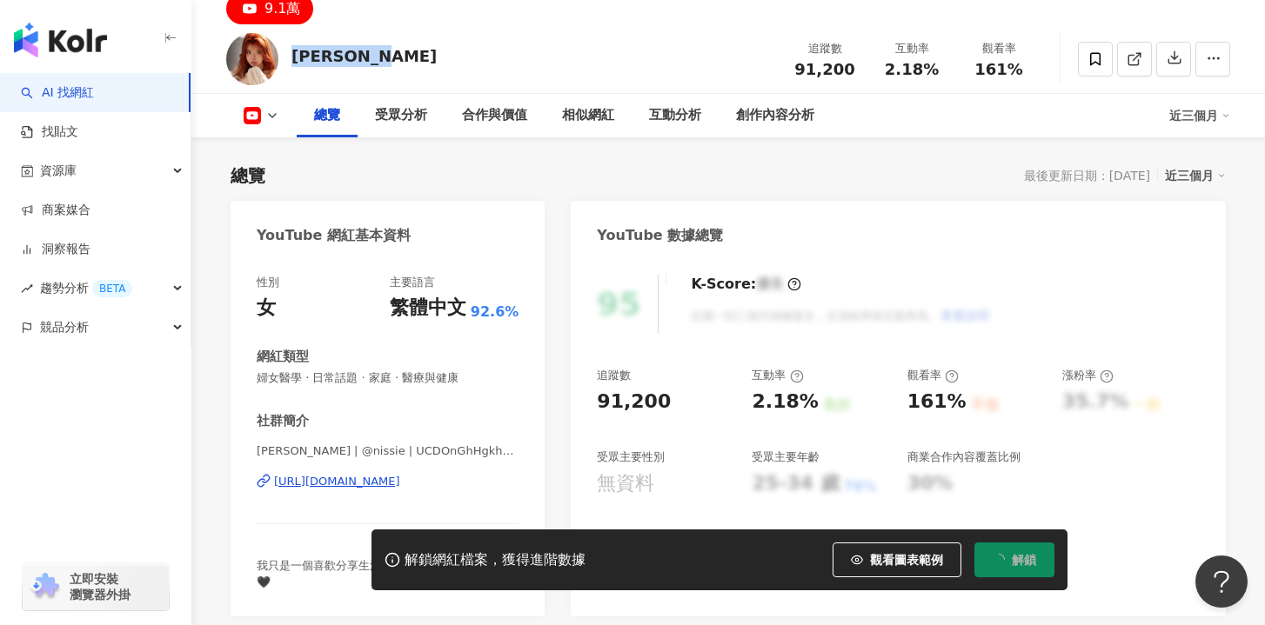
scroll to position [128, 0]
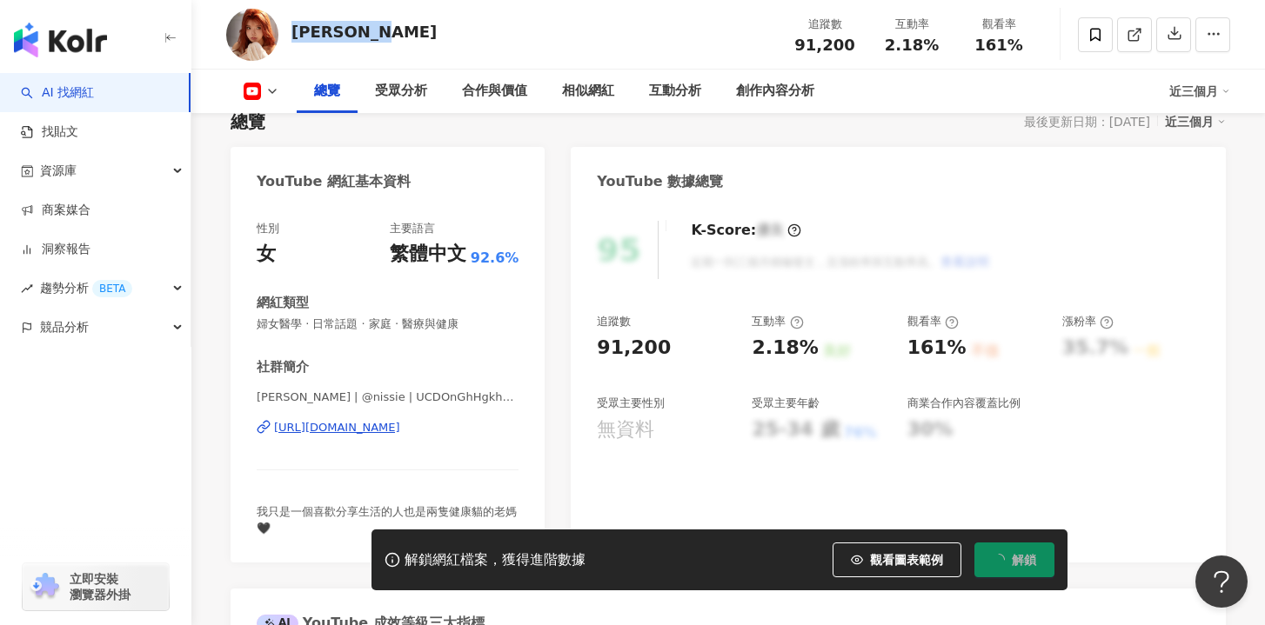
click at [400, 431] on div "[URL][DOMAIN_NAME]" at bounding box center [337, 428] width 126 height 16
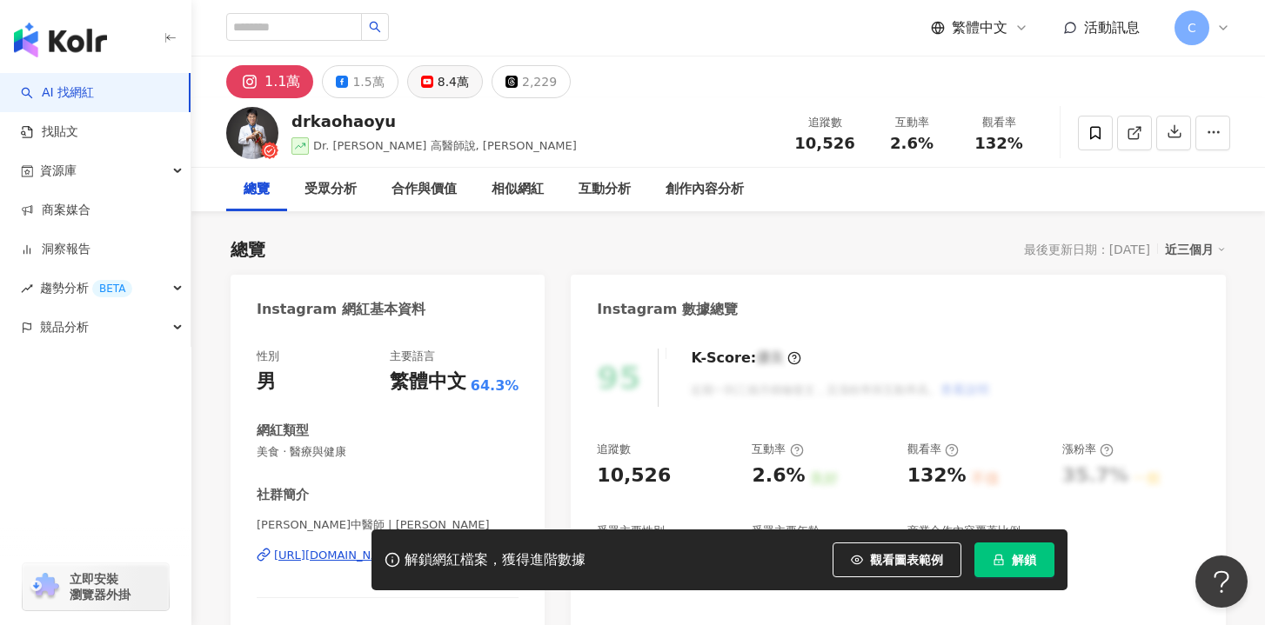
drag, startPoint x: 425, startPoint y: 90, endPoint x: 425, endPoint y: 171, distance: 81.8
click at [425, 90] on button "8.4萬" at bounding box center [445, 81] width 76 height 33
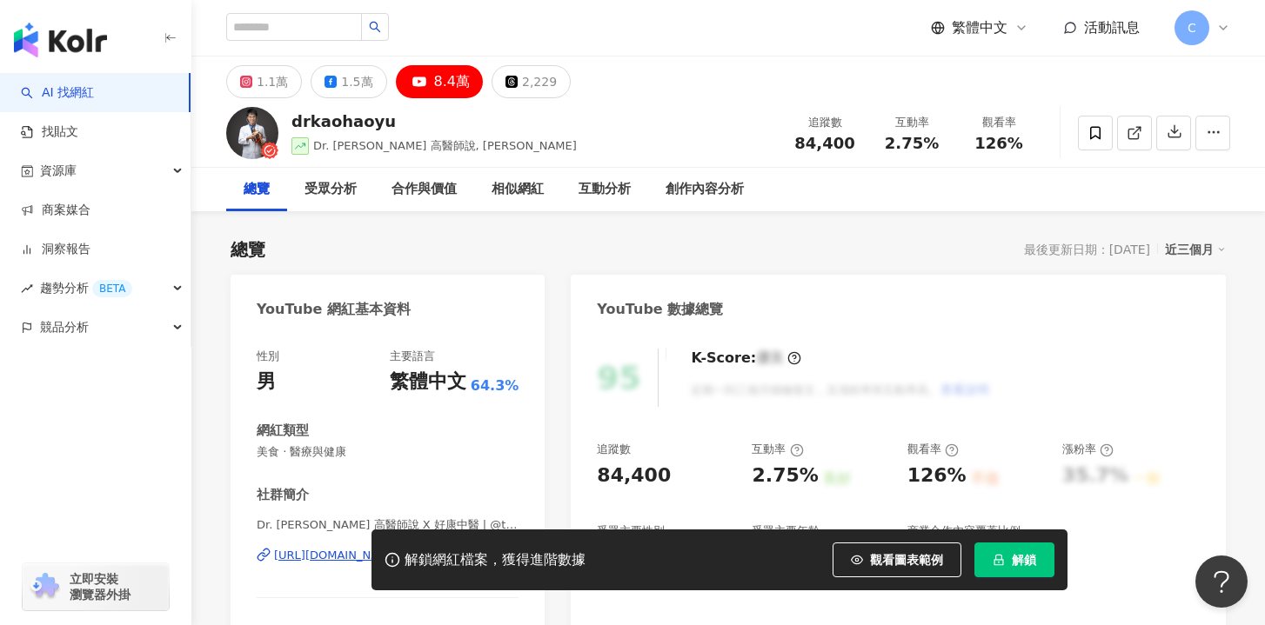
scroll to position [122, 0]
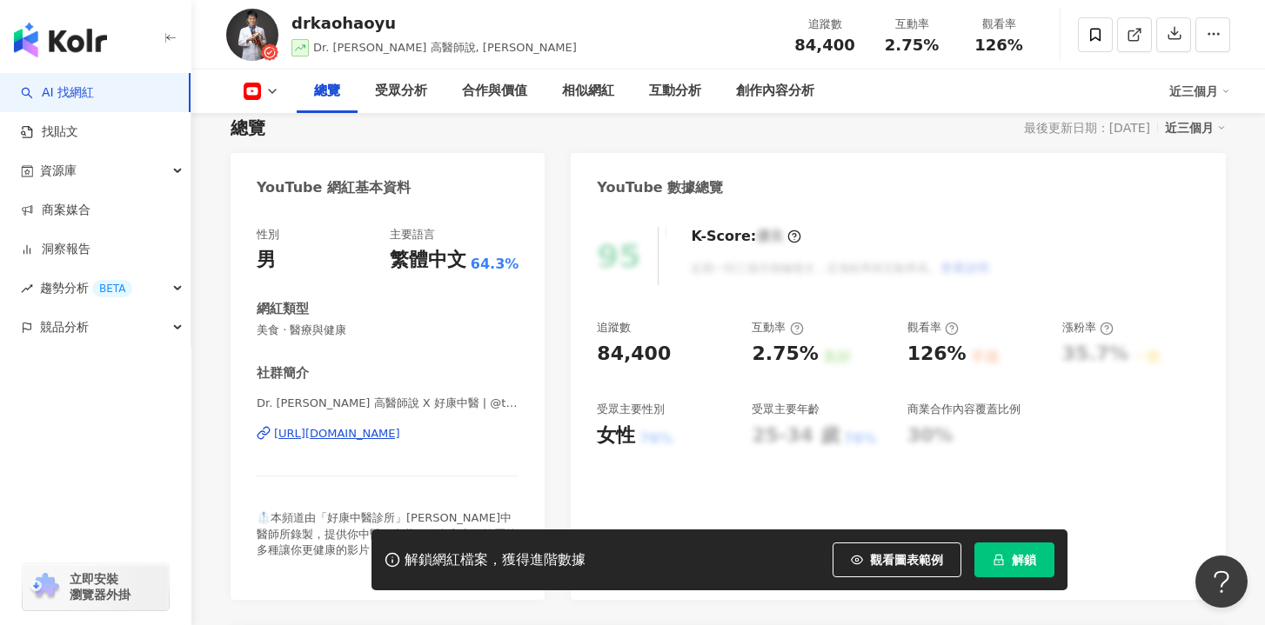
click at [400, 436] on div "[URL][DOMAIN_NAME]" at bounding box center [337, 434] width 126 height 16
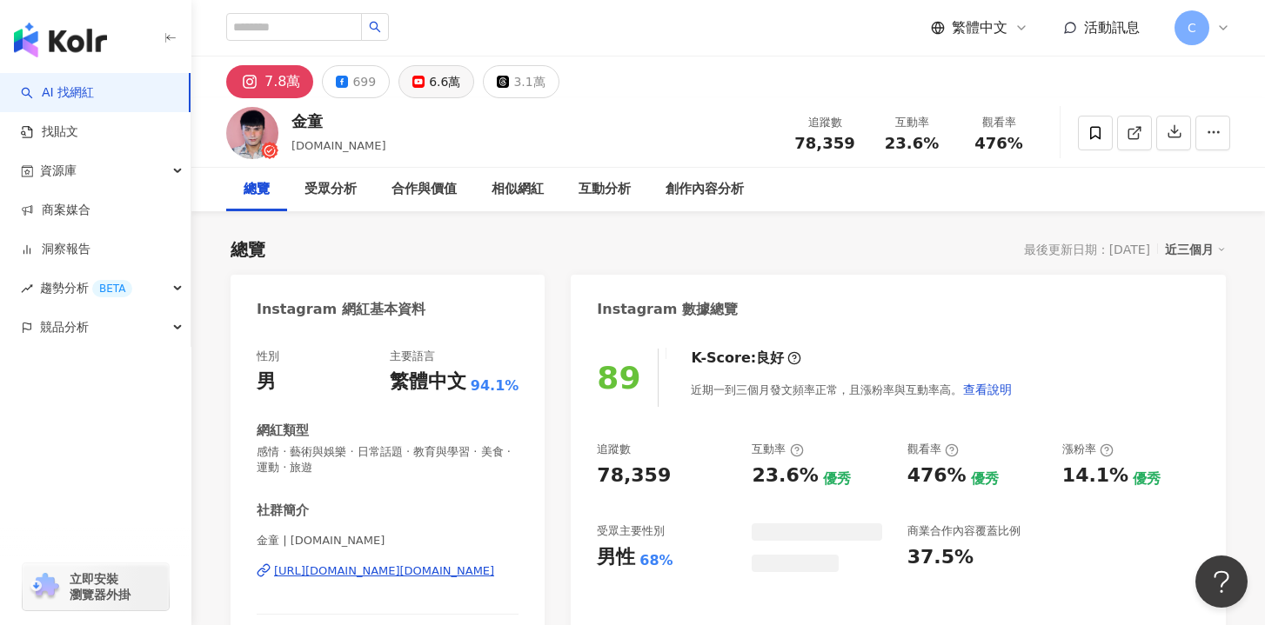
click at [405, 90] on button "6.6萬" at bounding box center [436, 81] width 76 height 33
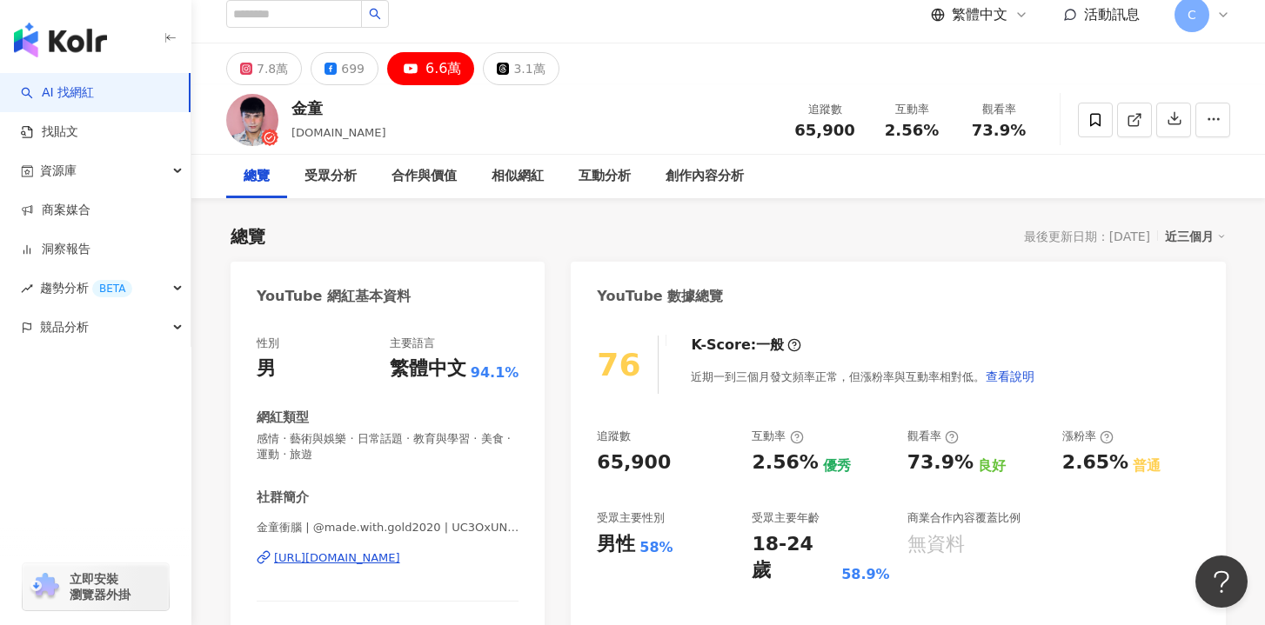
scroll to position [185, 0]
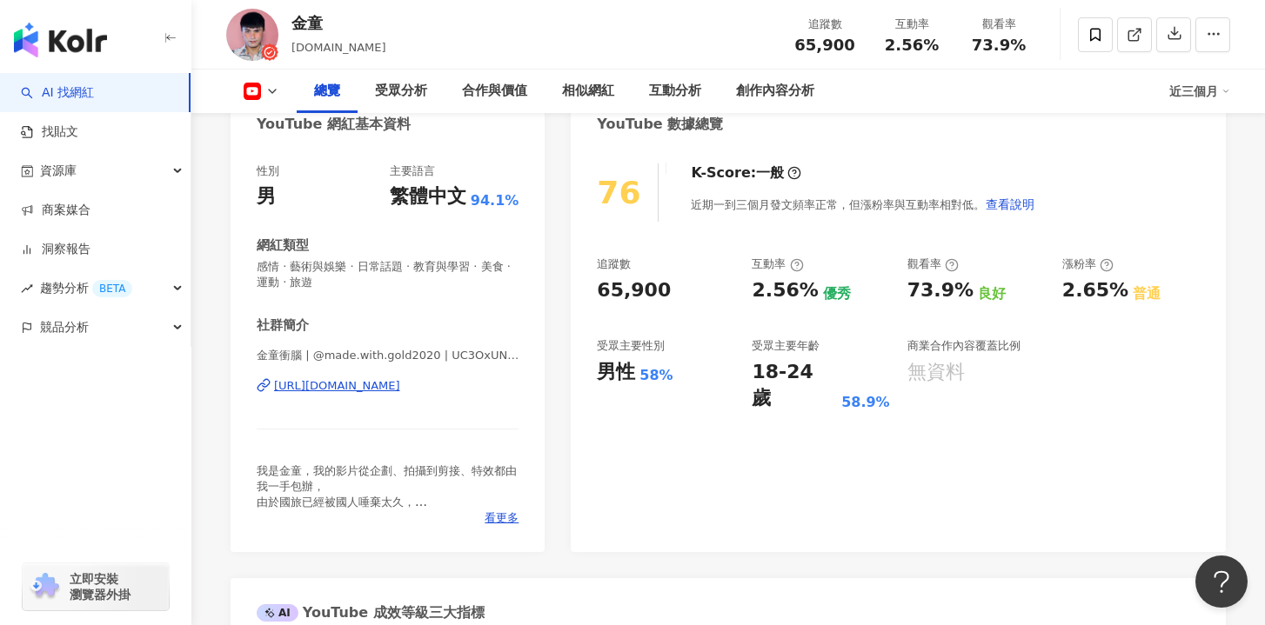
click at [411, 401] on div "金童衝腦 | @made.with.gold2020 | UC3OxUNmWtrtFK7FCuWnVCuA [URL][DOMAIN_NAME]" at bounding box center [388, 399] width 262 height 102
click at [400, 383] on div "[URL][DOMAIN_NAME]" at bounding box center [337, 386] width 126 height 16
drag, startPoint x: 296, startPoint y: 20, endPoint x: 319, endPoint y: 20, distance: 23.5
click at [319, 20] on div "金童" at bounding box center [338, 23] width 95 height 22
copy div "金童"
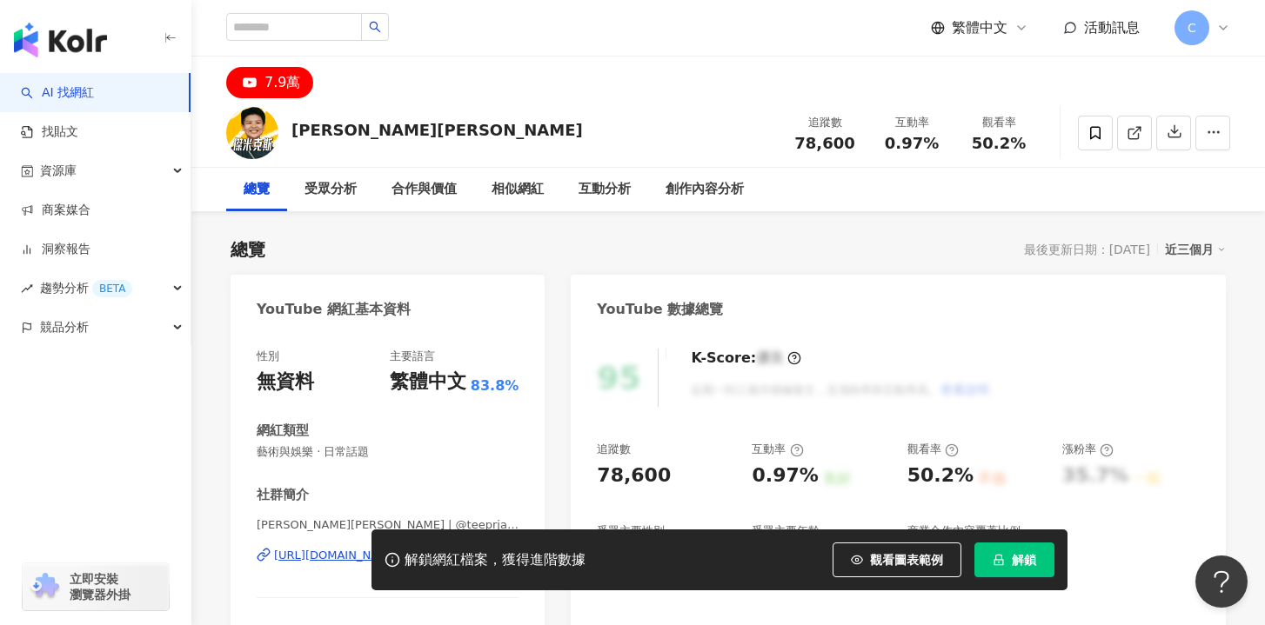
scroll to position [133, 0]
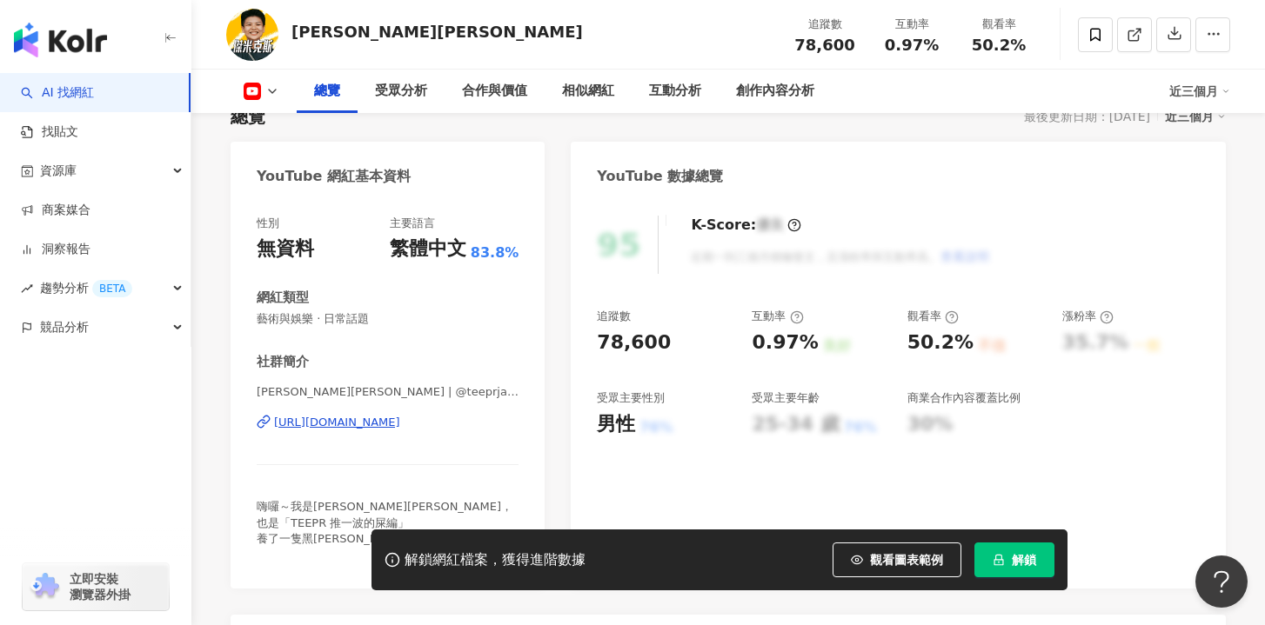
click at [400, 426] on div "[URL][DOMAIN_NAME]" at bounding box center [337, 423] width 126 height 16
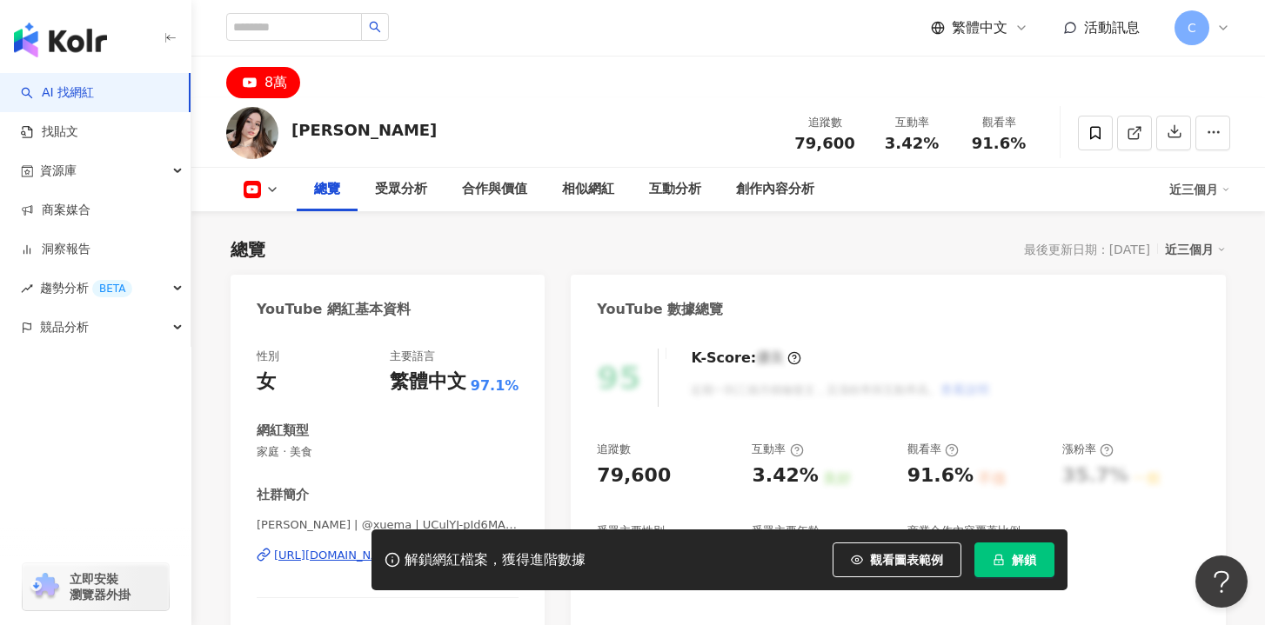
scroll to position [192, 0]
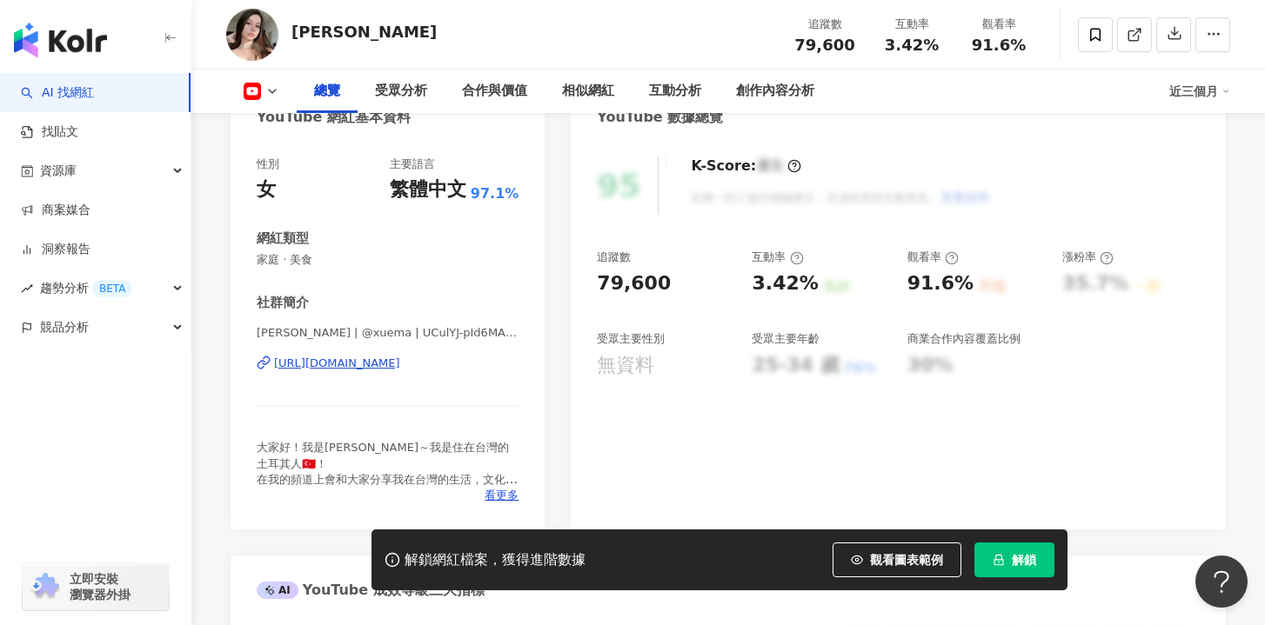
click at [395, 362] on div "https://www.youtube.com/channel/UCulYJ-pId6MAXSsmERbkasg" at bounding box center [337, 364] width 126 height 16
drag, startPoint x: 290, startPoint y: 35, endPoint x: 389, endPoint y: 34, distance: 99.2
click at [389, 35] on div "薛瑪Xuema 追蹤數 79,600 互動率 3.42% 觀看率 91.6%" at bounding box center [728, 34] width 1074 height 69
copy div "薛瑪Xuema"
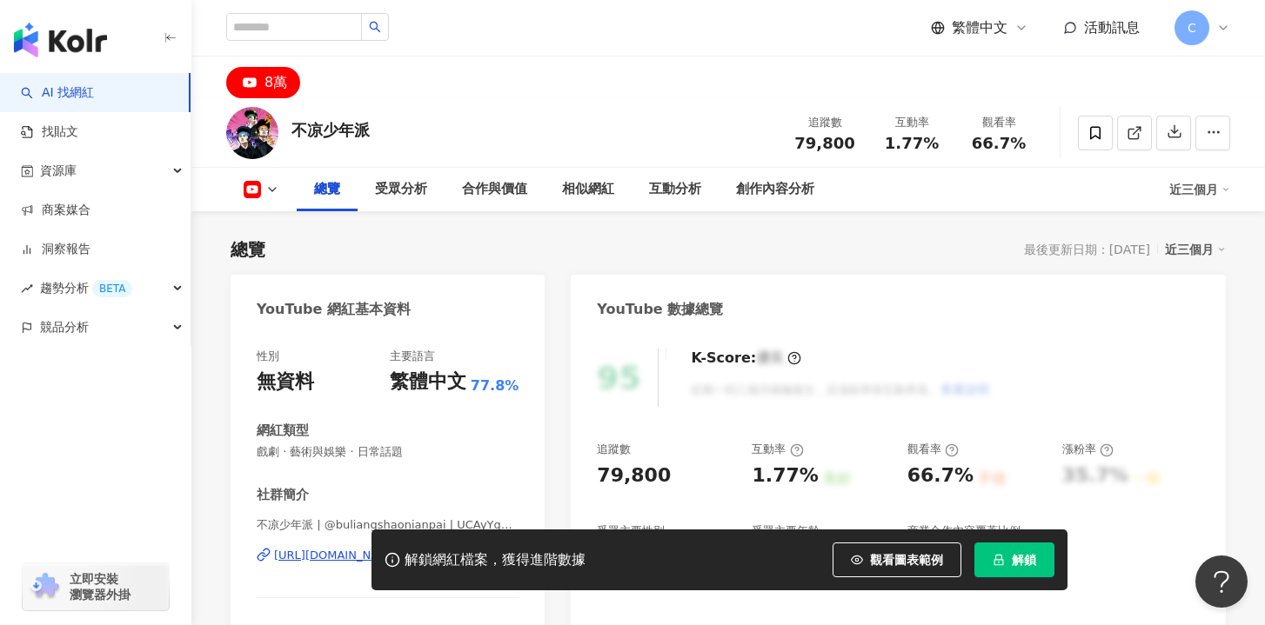
scroll to position [217, 0]
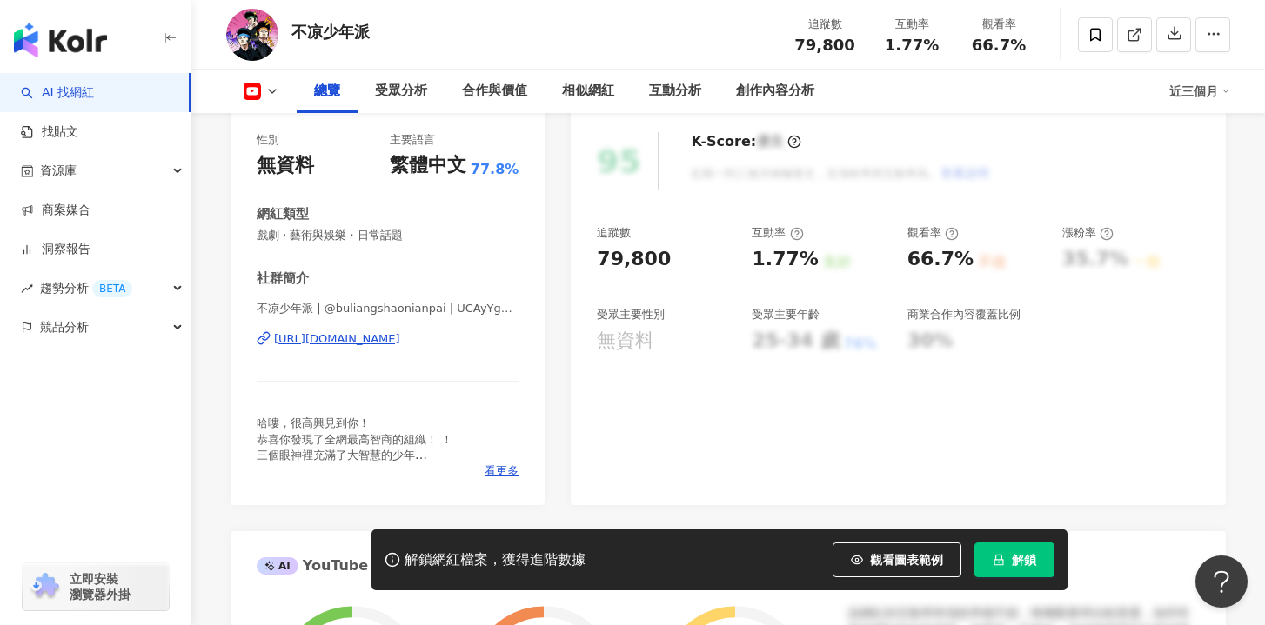
click at [400, 341] on div "[URL][DOMAIN_NAME]" at bounding box center [337, 339] width 126 height 16
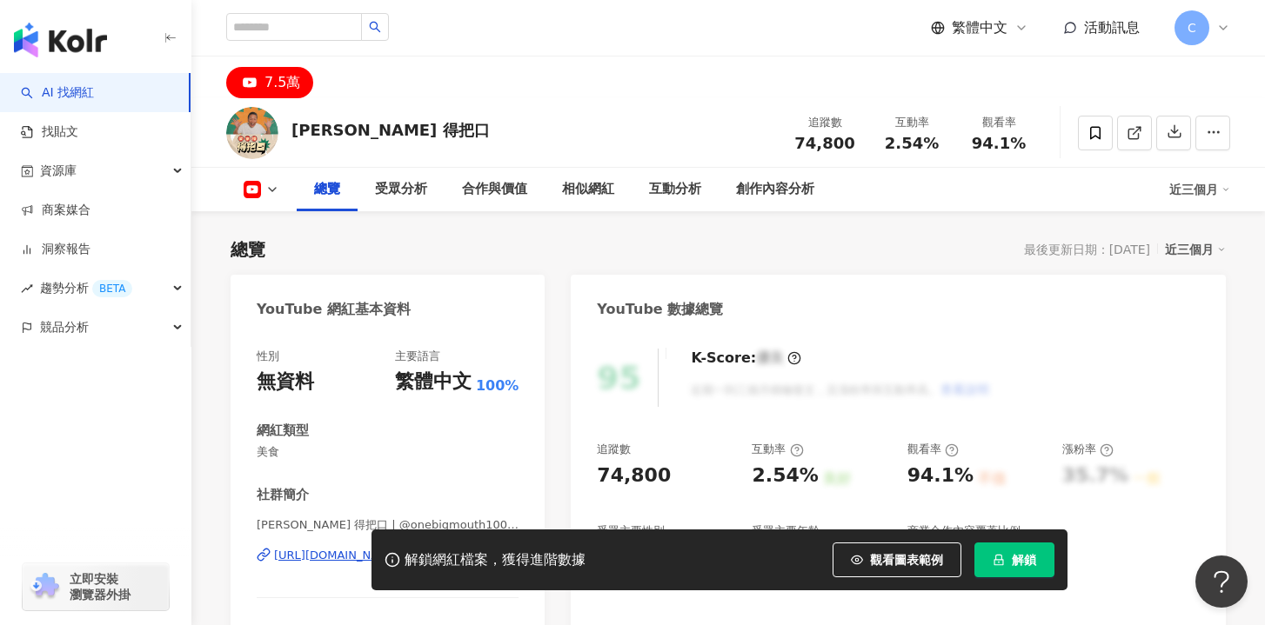
scroll to position [198, 0]
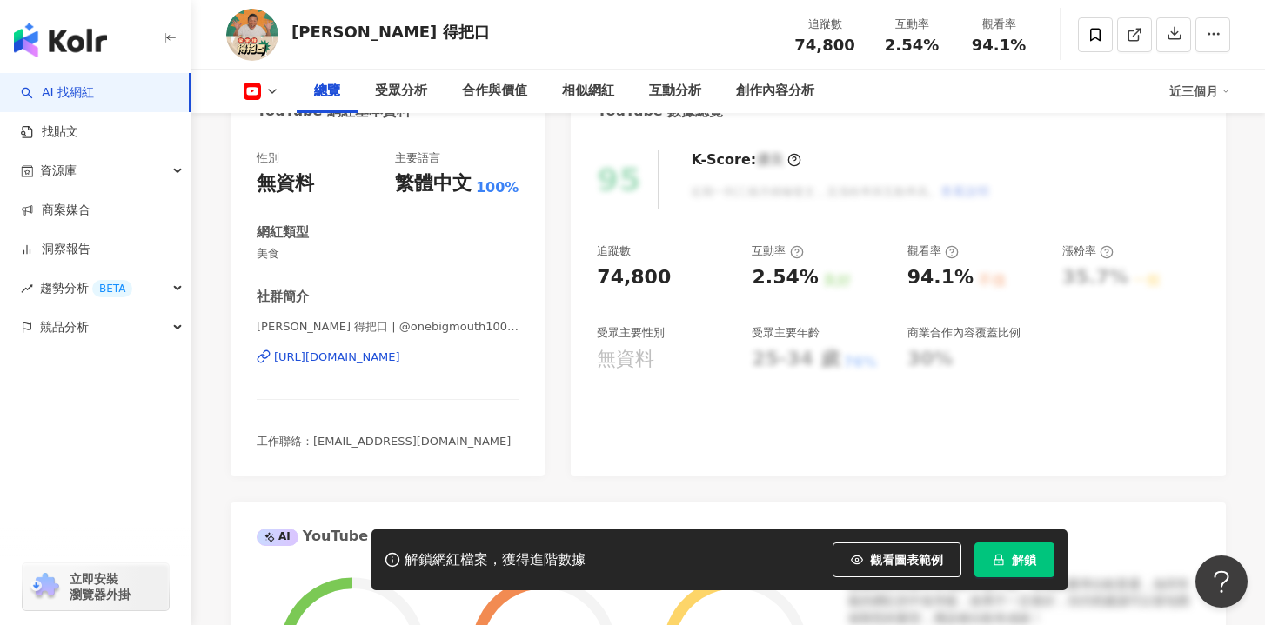
click at [411, 365] on div "[PERSON_NAME] 得把口 | @onebigmouth100 | UC_xEO9_6uoPr6onVO0igaWw [URL][DOMAIN_NAM…" at bounding box center [388, 370] width 262 height 102
click at [419, 347] on div "[PERSON_NAME] 得把口 | @onebigmouth100 | UC_xEO9_6uoPr6onVO0igaWw [URL][DOMAIN_NAM…" at bounding box center [388, 370] width 262 height 102
click at [400, 364] on div "[URL][DOMAIN_NAME]" at bounding box center [337, 358] width 126 height 16
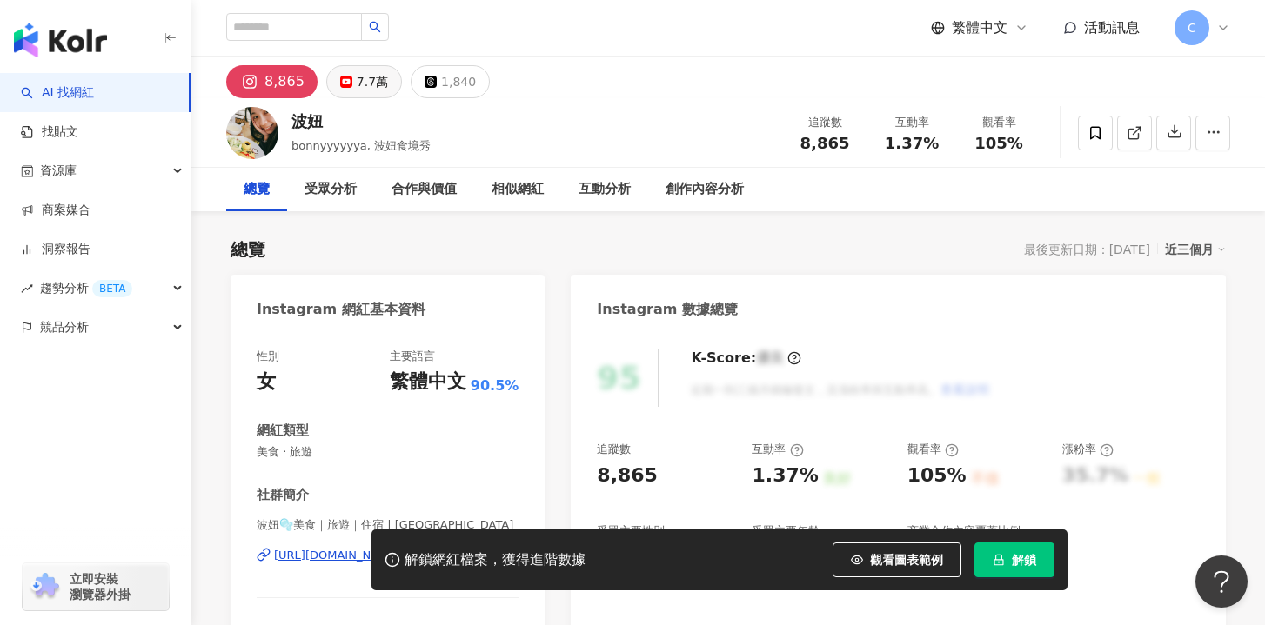
click at [362, 90] on div "7.7萬" at bounding box center [372, 82] width 31 height 24
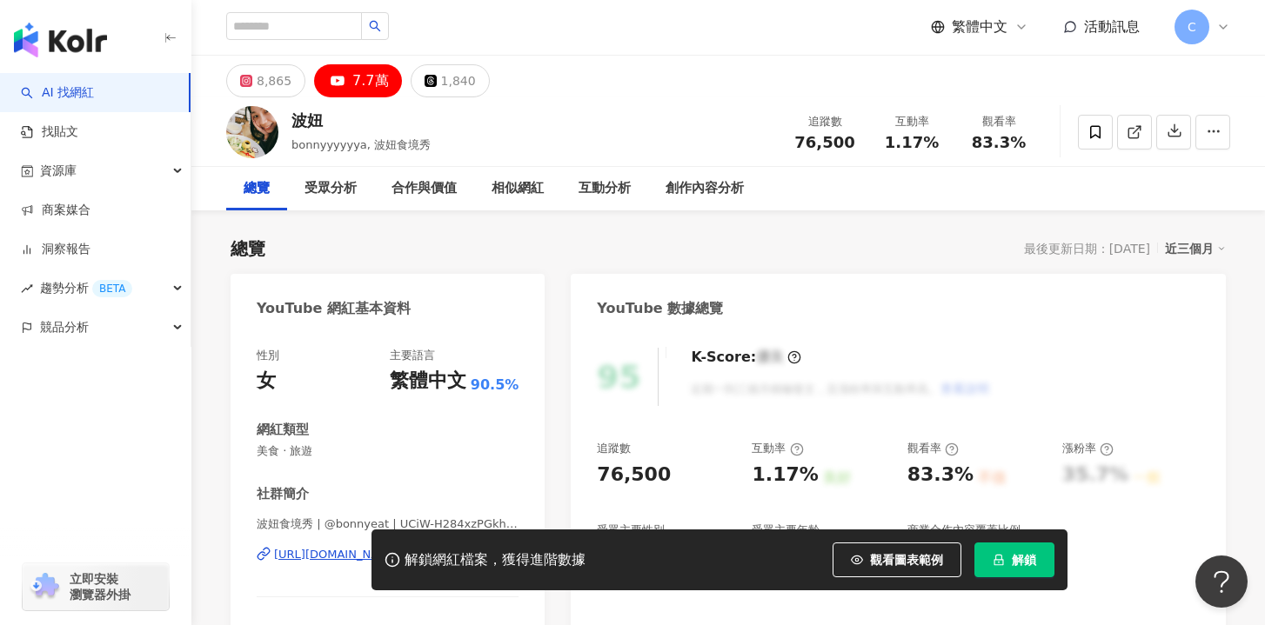
scroll to position [223, 0]
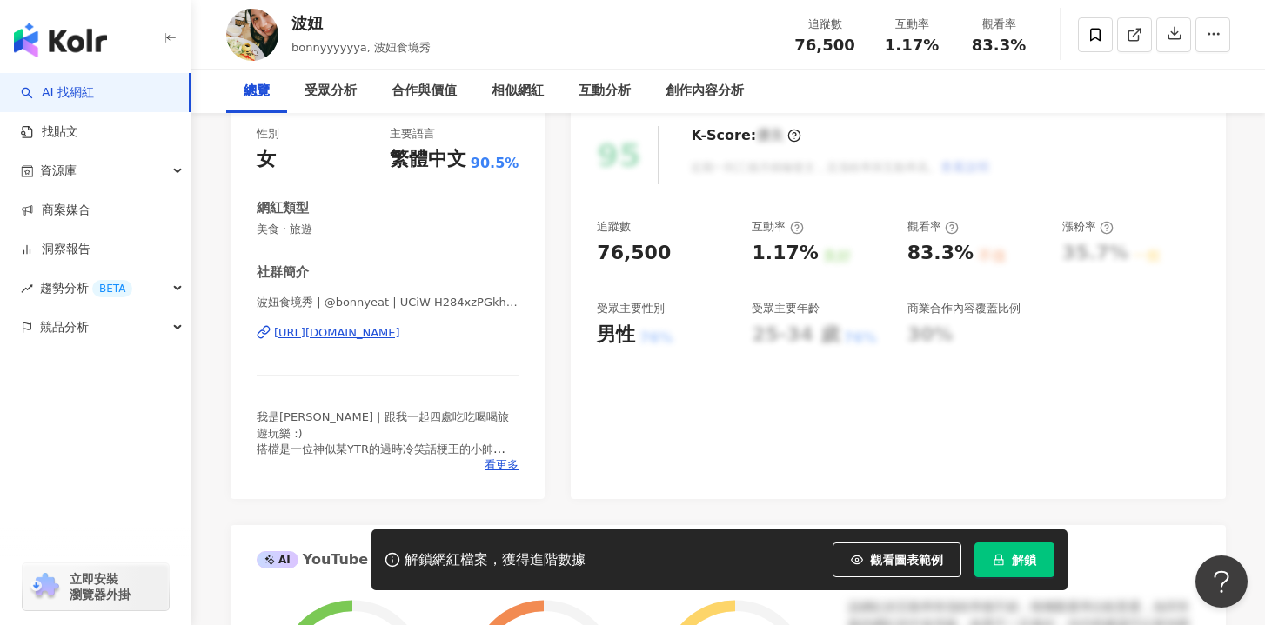
click at [400, 334] on div "https://www.youtube.com/channel/UCiW-H284xzPGkhz20hYeQlA" at bounding box center [337, 333] width 126 height 16
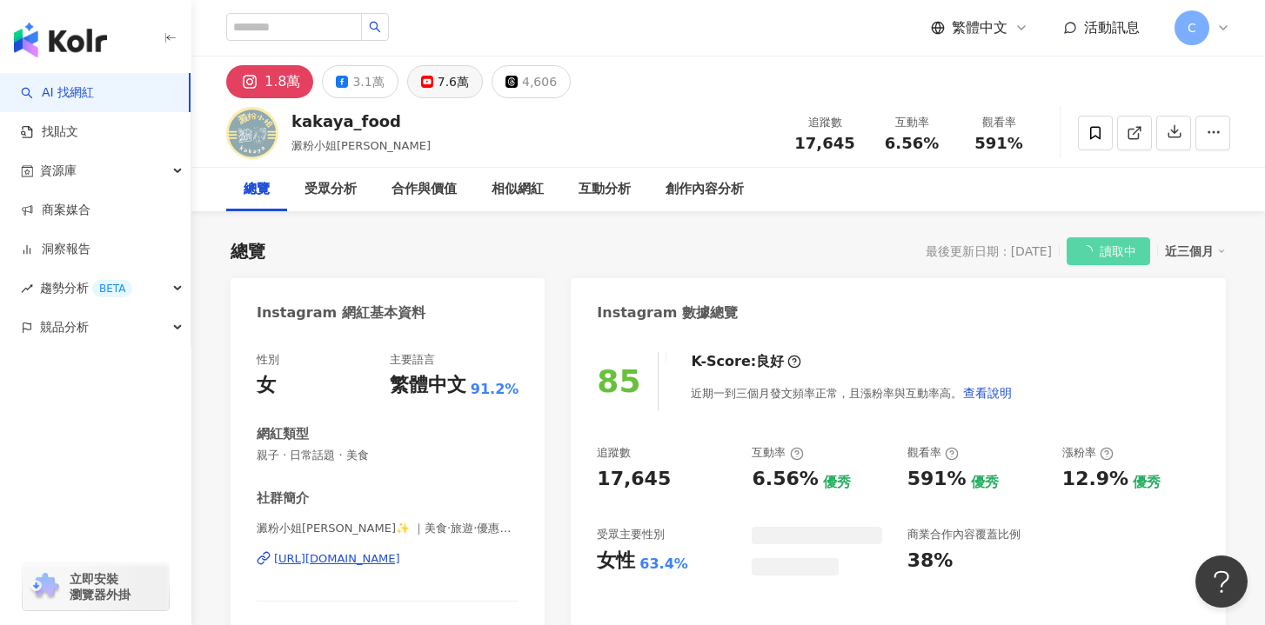
click at [445, 81] on div "7.6萬" at bounding box center [453, 82] width 31 height 24
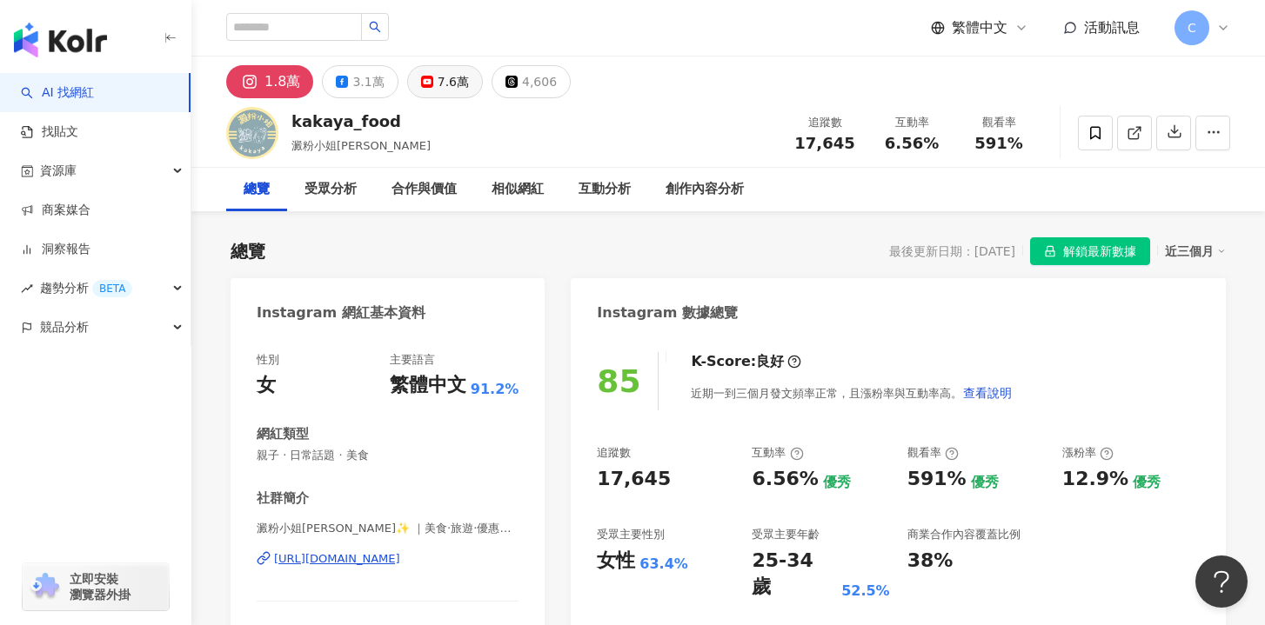
click at [438, 90] on div "7.6萬" at bounding box center [453, 82] width 31 height 24
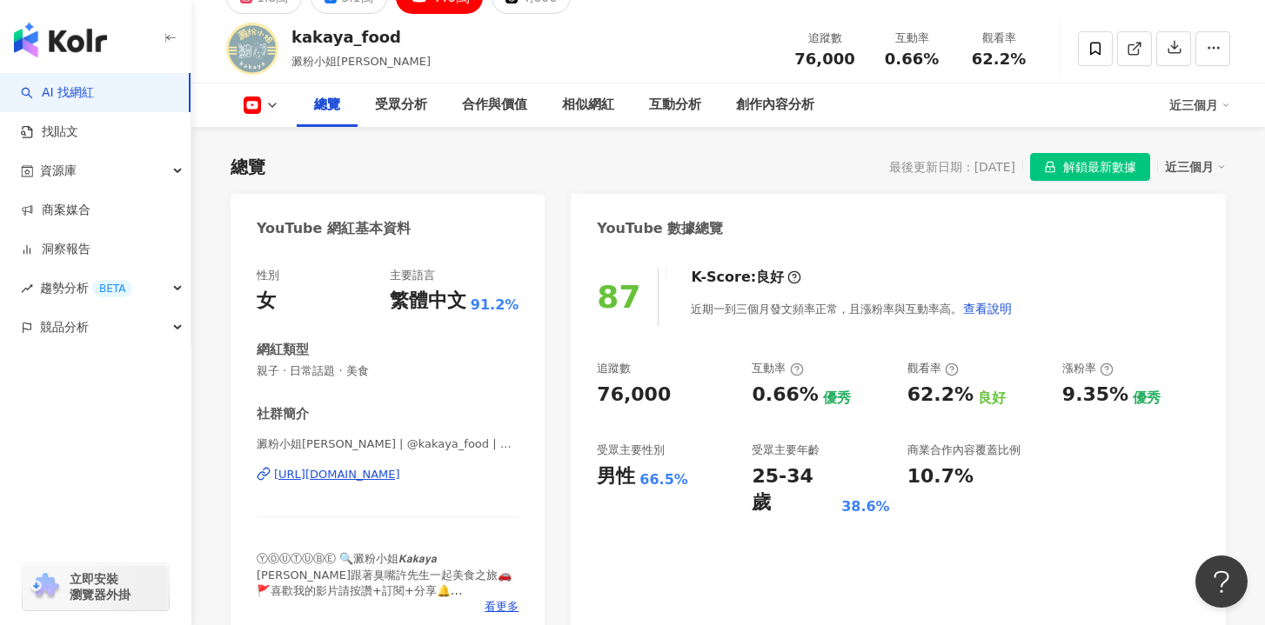
scroll to position [228, 0]
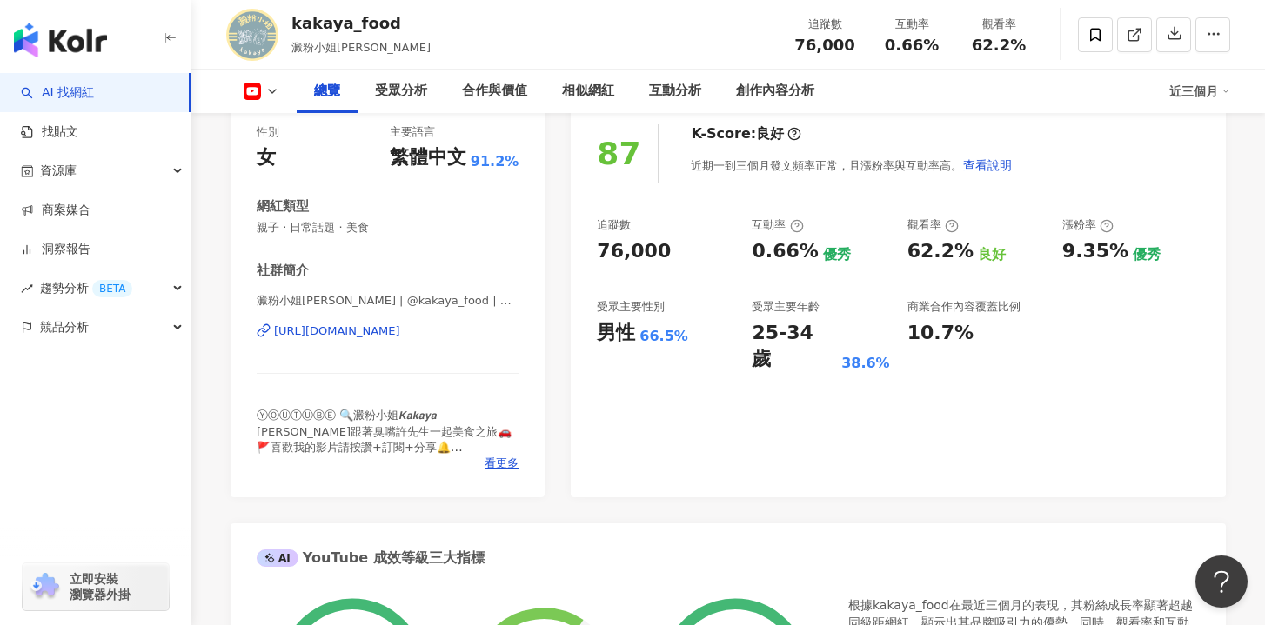
click at [400, 339] on div "[URL][DOMAIN_NAME]" at bounding box center [337, 332] width 126 height 16
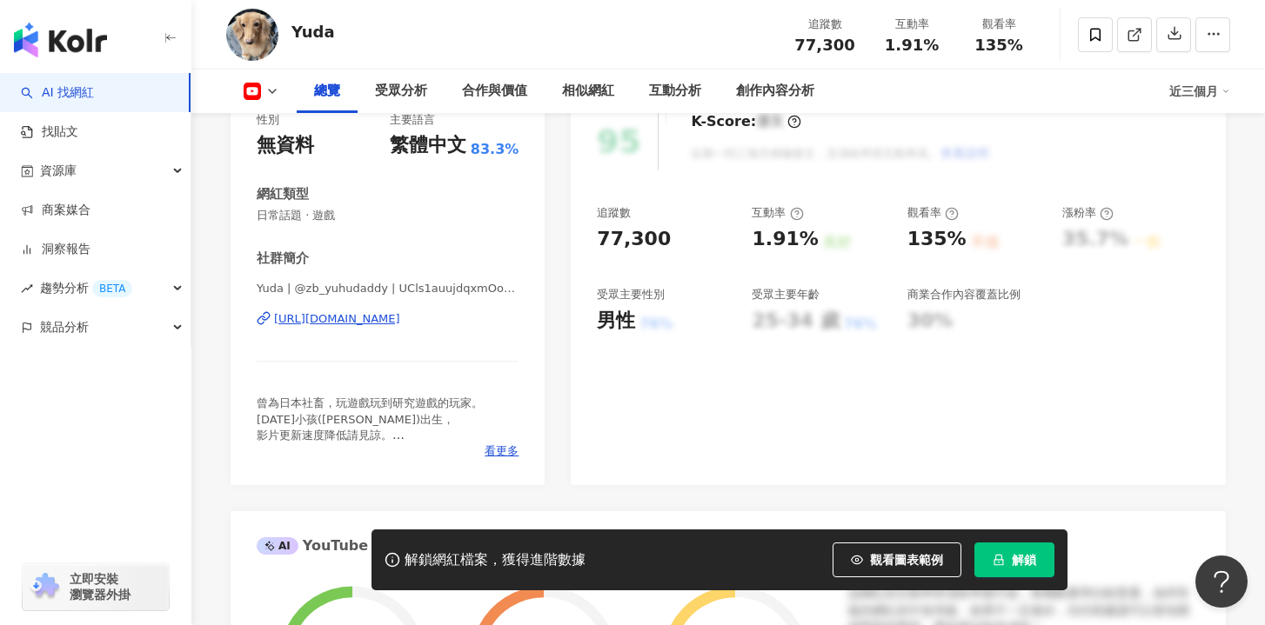
click at [390, 324] on div "[URL][DOMAIN_NAME]" at bounding box center [337, 319] width 126 height 16
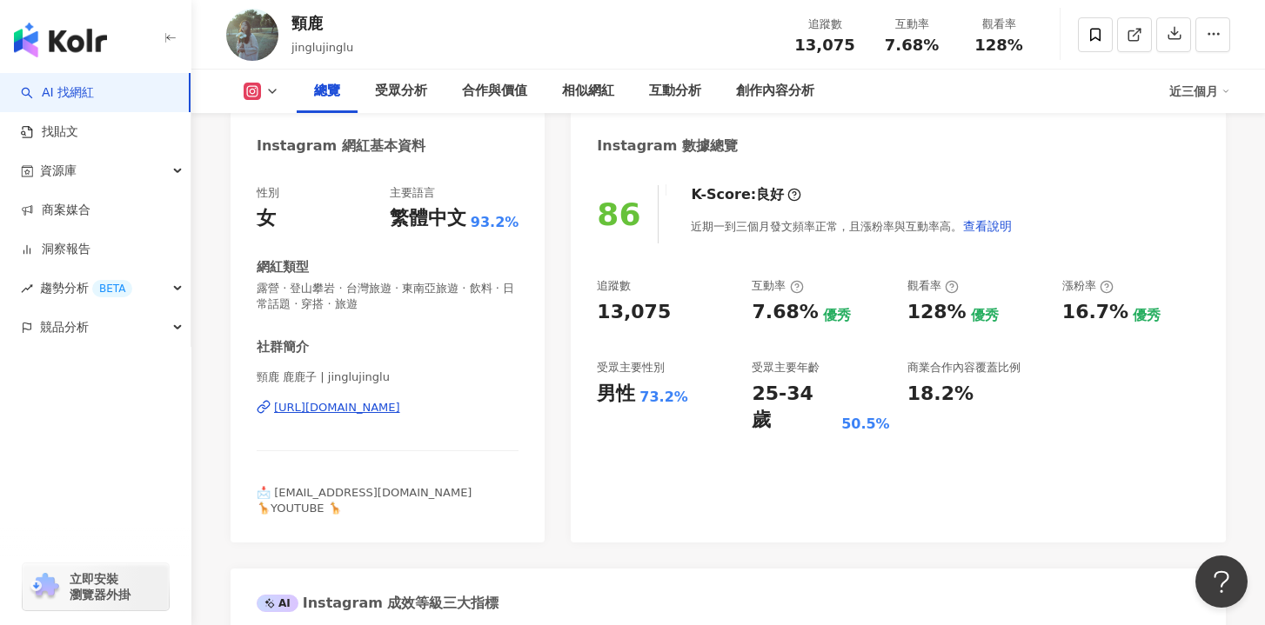
scroll to position [189, 0]
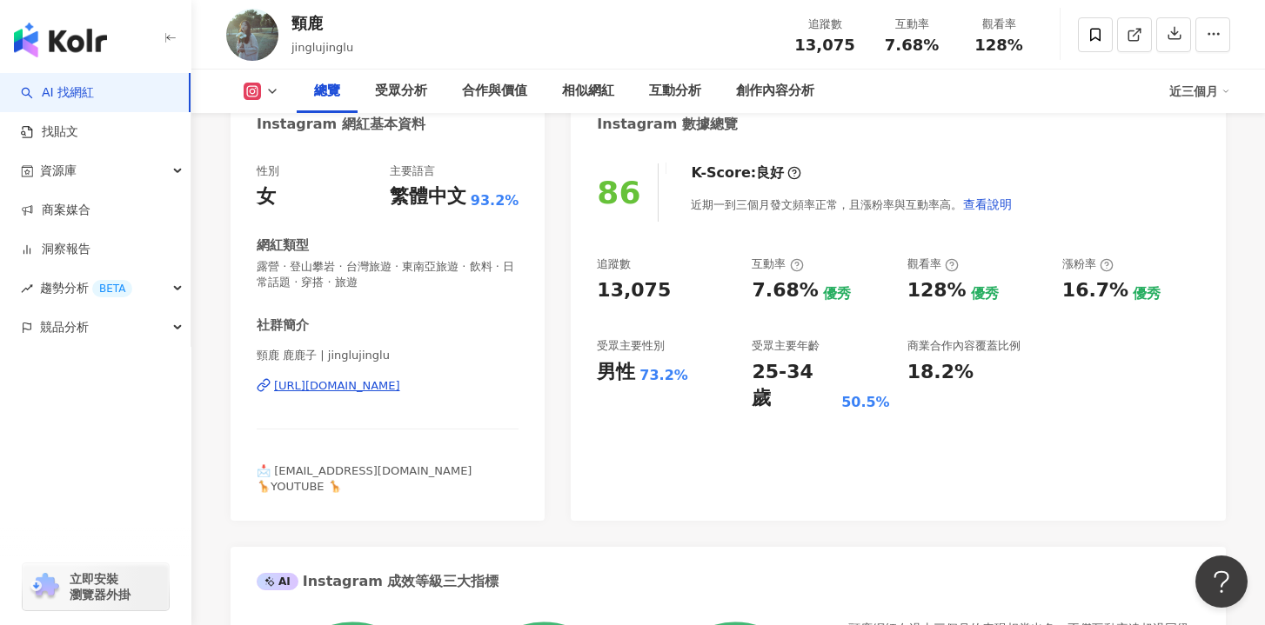
click at [400, 387] on div "https://www.instagram.com/jinglujinglu/" at bounding box center [337, 386] width 126 height 16
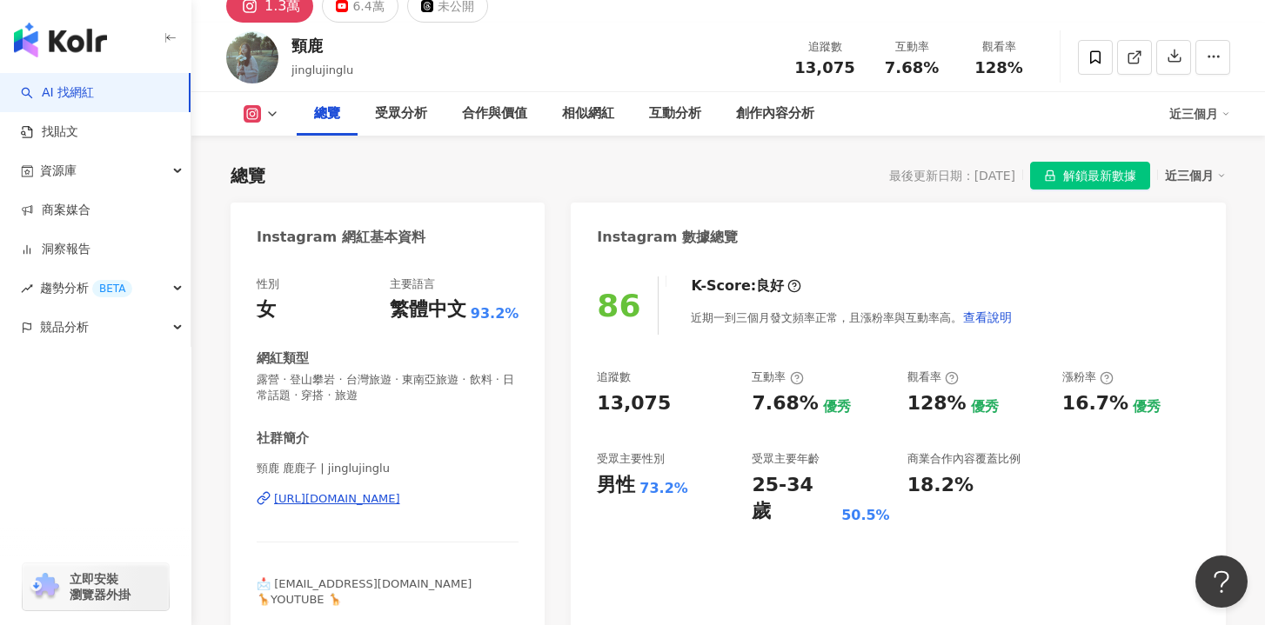
scroll to position [0, 0]
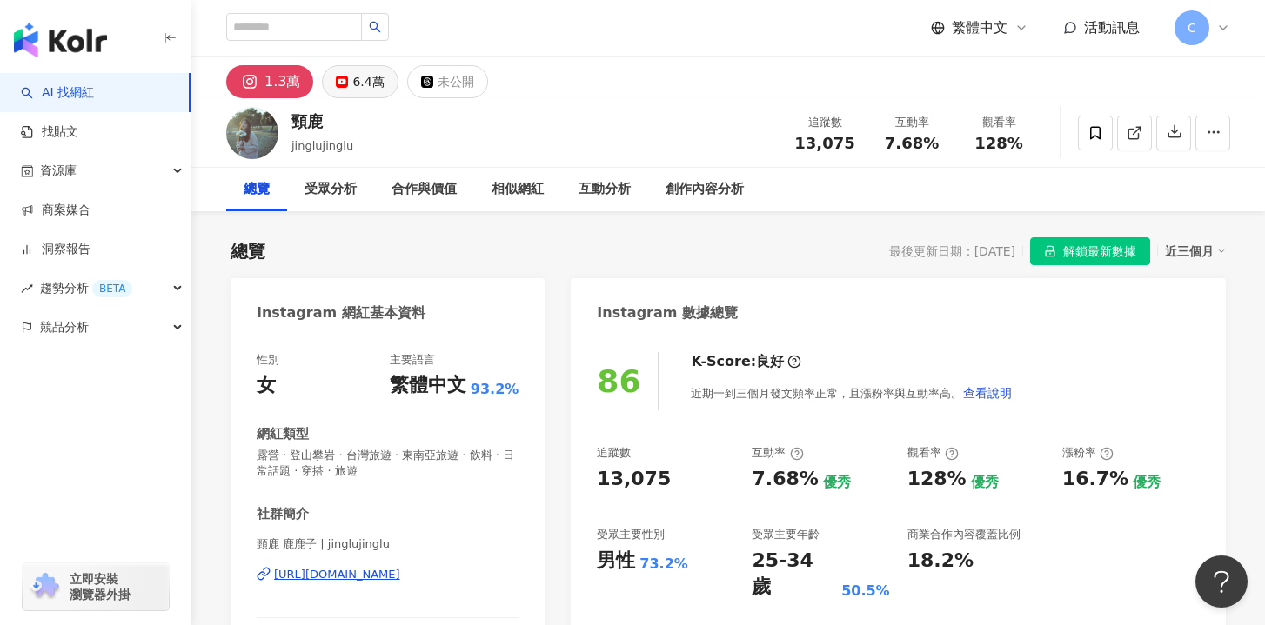
click at [339, 86] on icon at bounding box center [342, 82] width 12 height 12
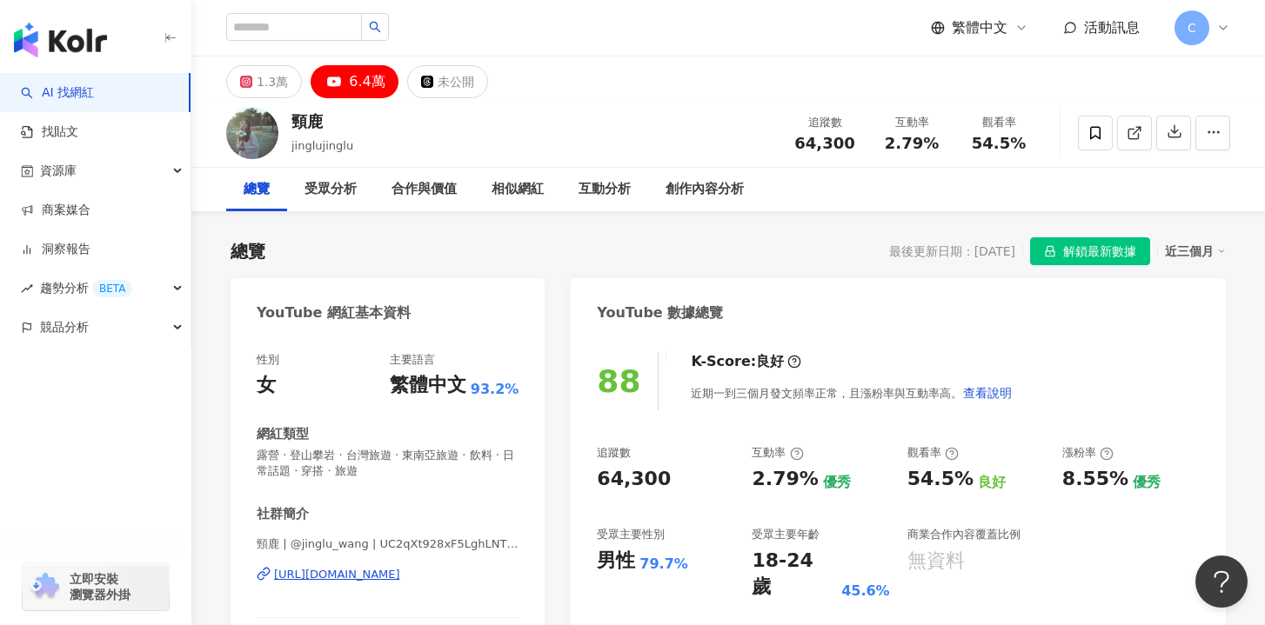
scroll to position [208, 0]
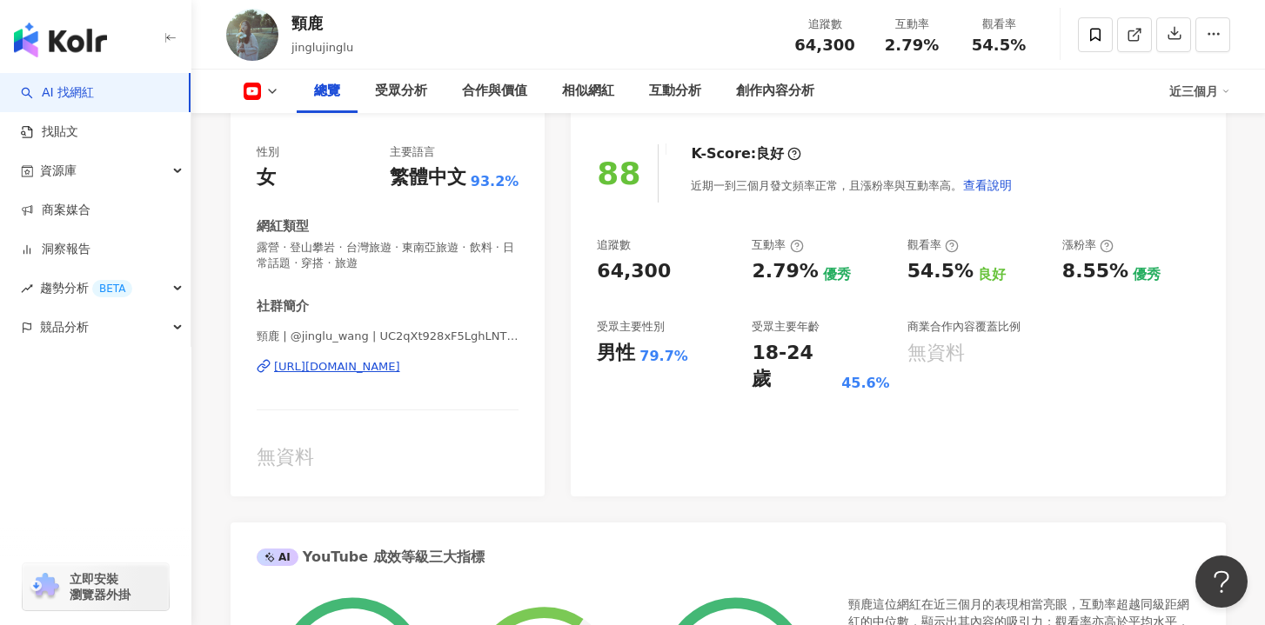
click at [398, 363] on div "https://www.youtube.com/channel/UC2qXt928xF5LghLNTSuAYmw" at bounding box center [337, 367] width 126 height 16
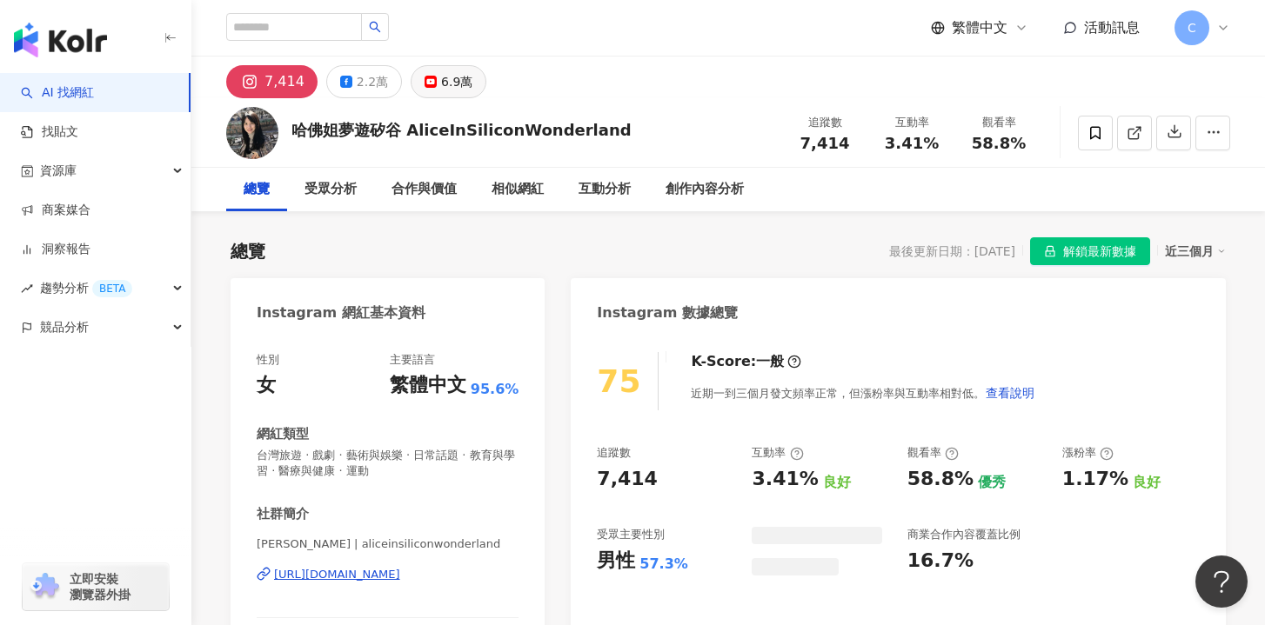
click at [456, 81] on div "6.9萬" at bounding box center [456, 82] width 31 height 24
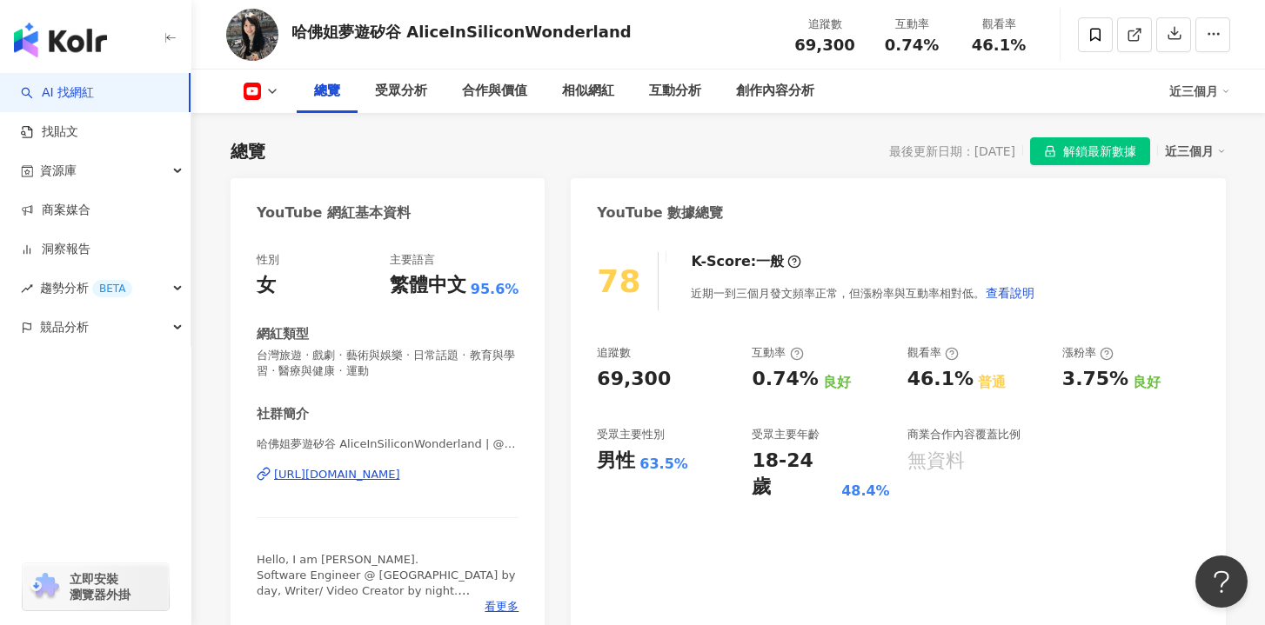
scroll to position [148, 0]
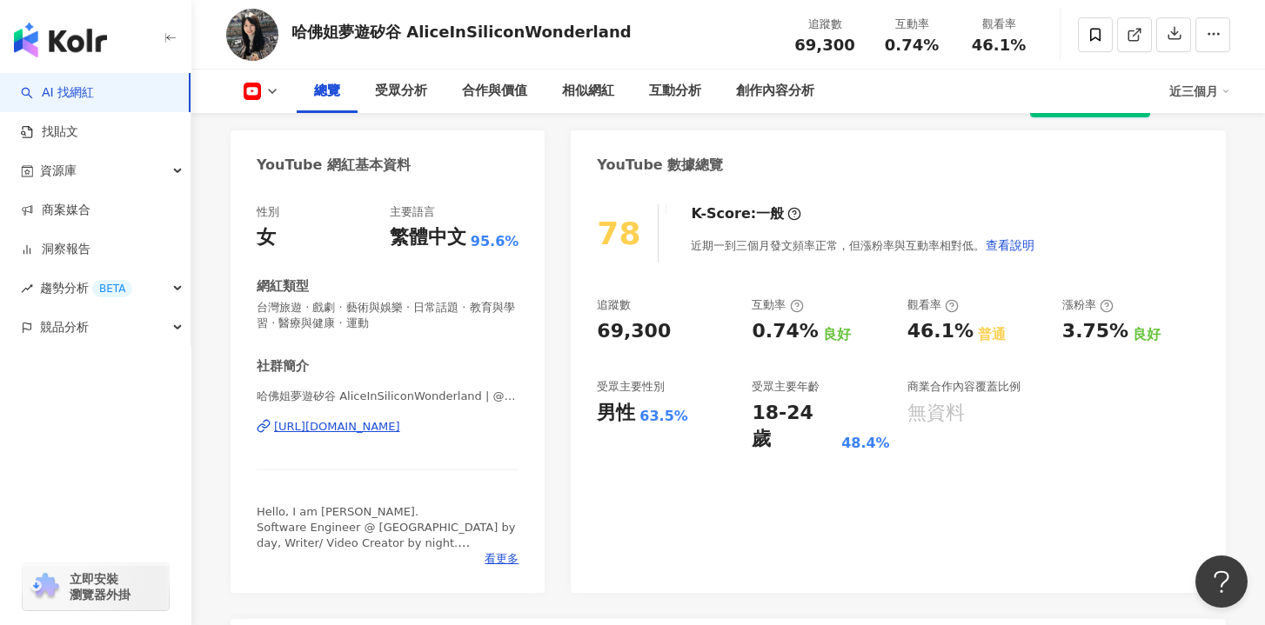
click at [400, 424] on div "[URL][DOMAIN_NAME]" at bounding box center [337, 427] width 126 height 16
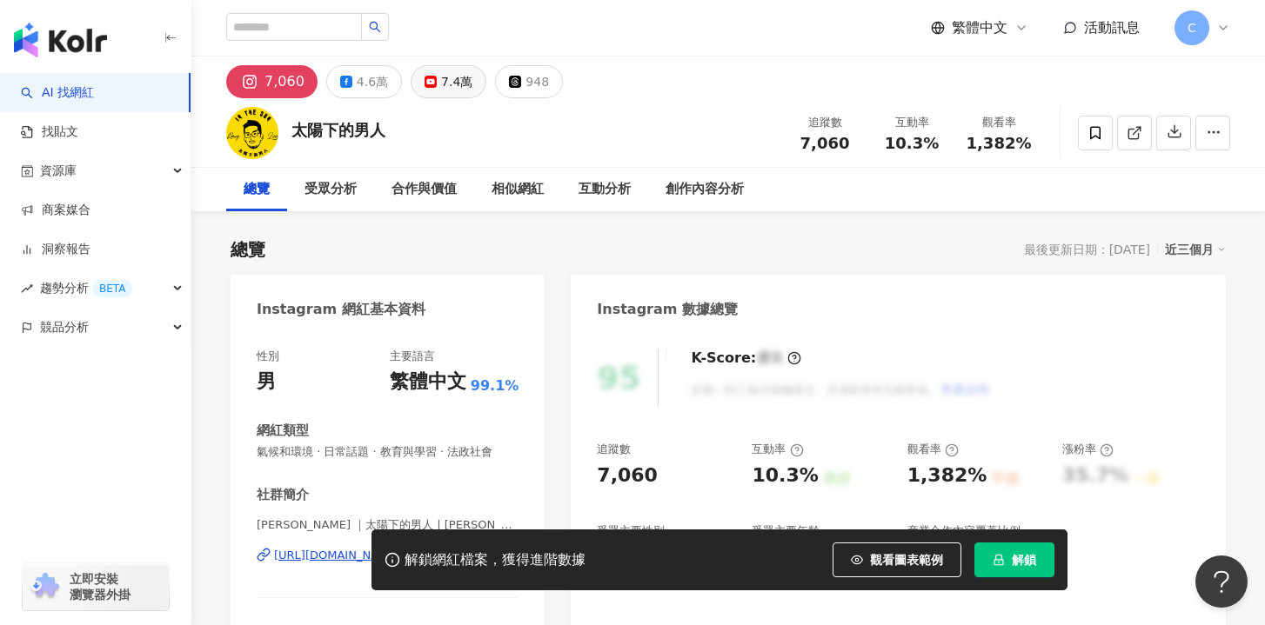
click at [445, 93] on div "7.4萬" at bounding box center [456, 82] width 31 height 24
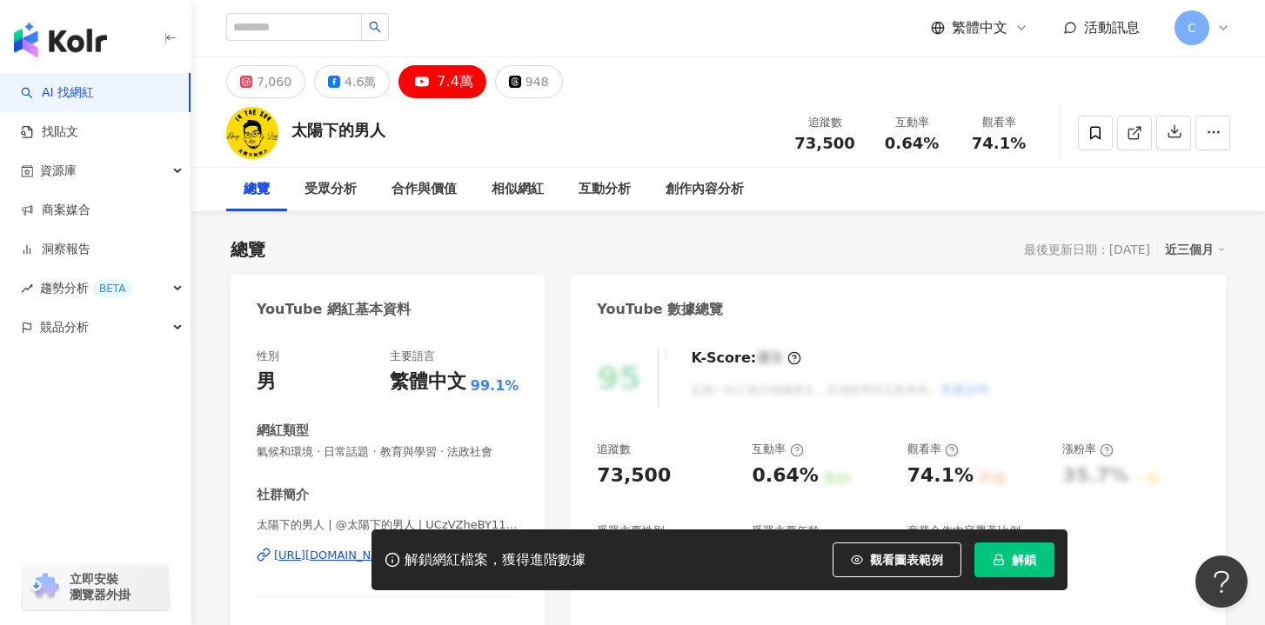
click at [437, 93] on div "7.4萬" at bounding box center [455, 82] width 36 height 24
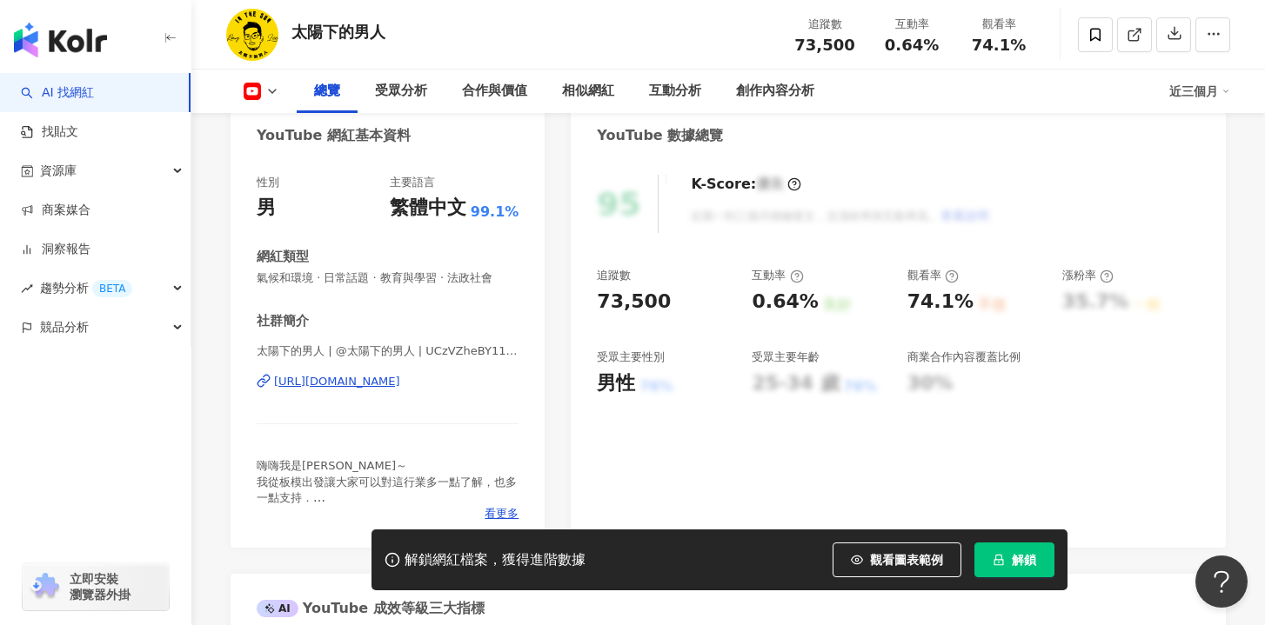
scroll to position [242, 0]
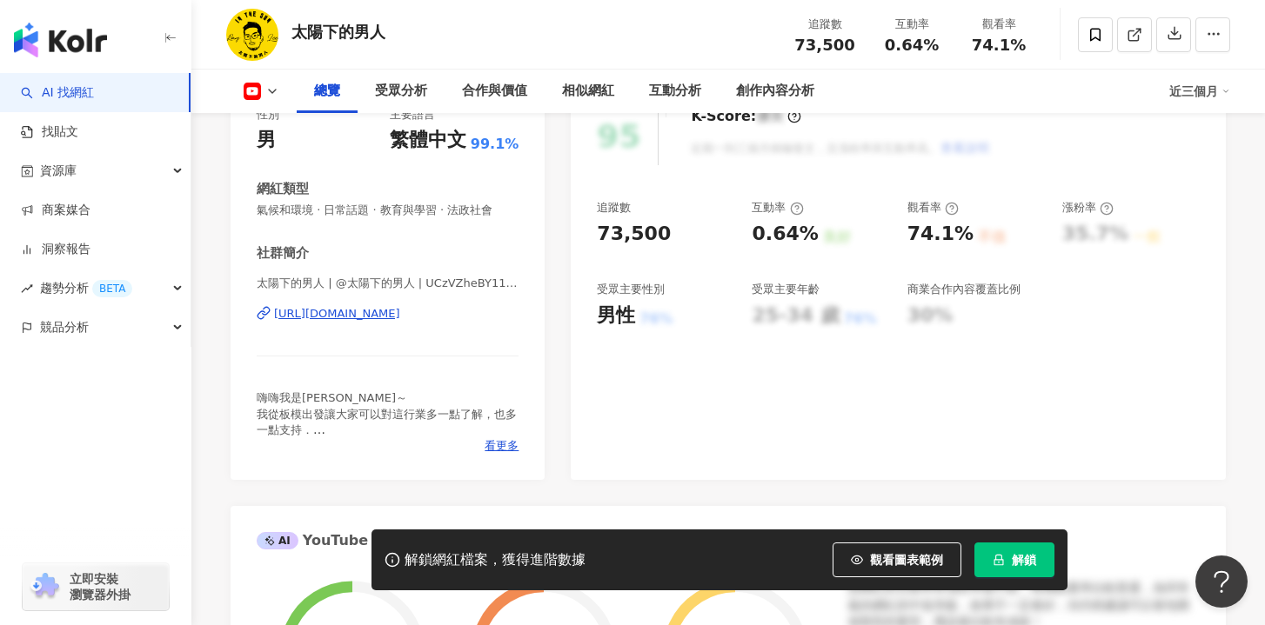
click at [470, 304] on div "太陽下的男人 | @太陽下的男人 | UCzVZheBY11UOkMYiAvI8LxA https://www.youtube.com/channel/UCz…" at bounding box center [388, 327] width 262 height 102
click at [400, 318] on div "https://www.youtube.com/channel/UCzVZheBY11UOkMYiAvI8LxA" at bounding box center [337, 314] width 126 height 16
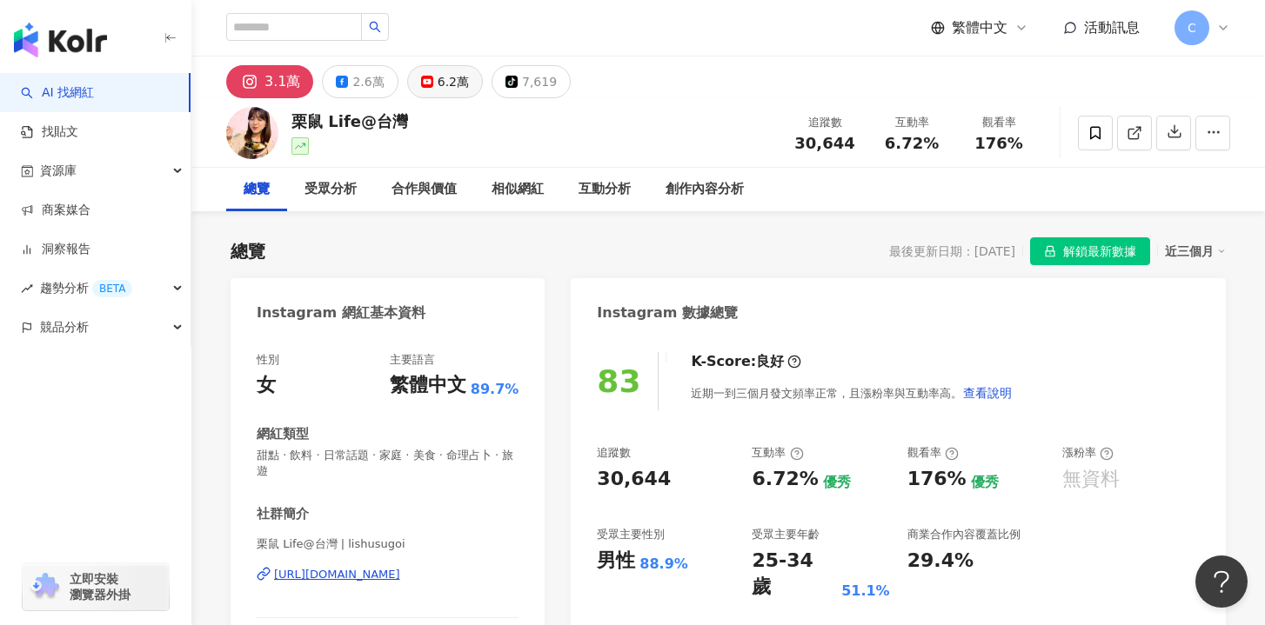
click at [452, 90] on div "6.2萬" at bounding box center [453, 82] width 31 height 24
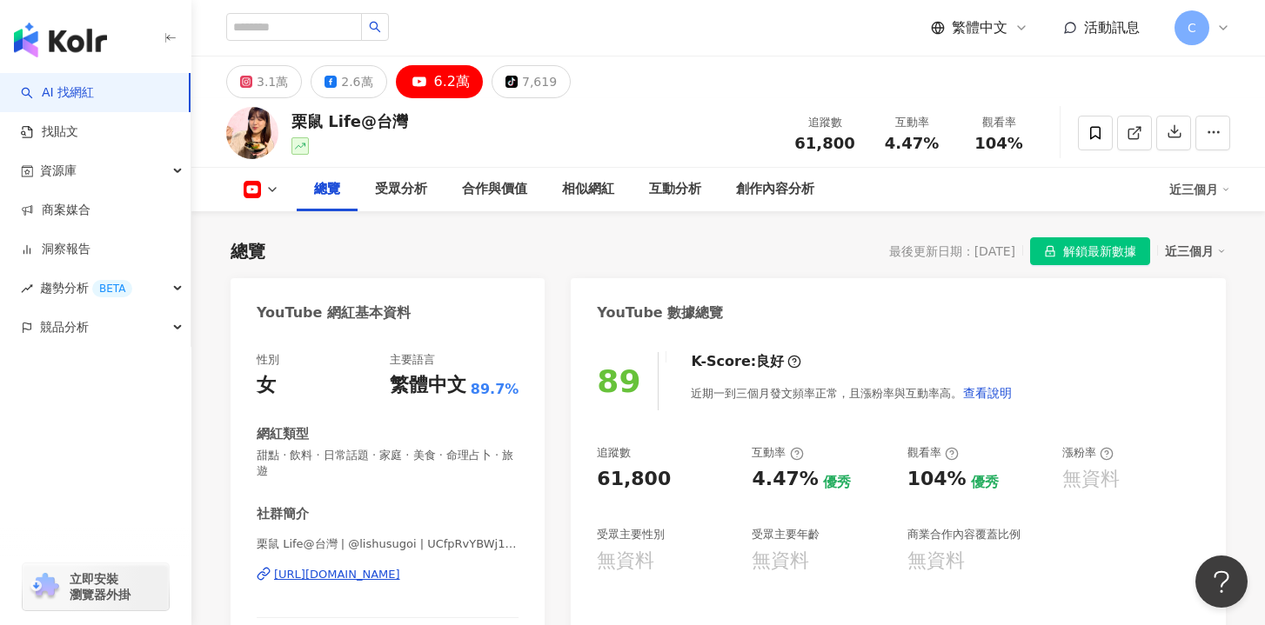
scroll to position [94, 0]
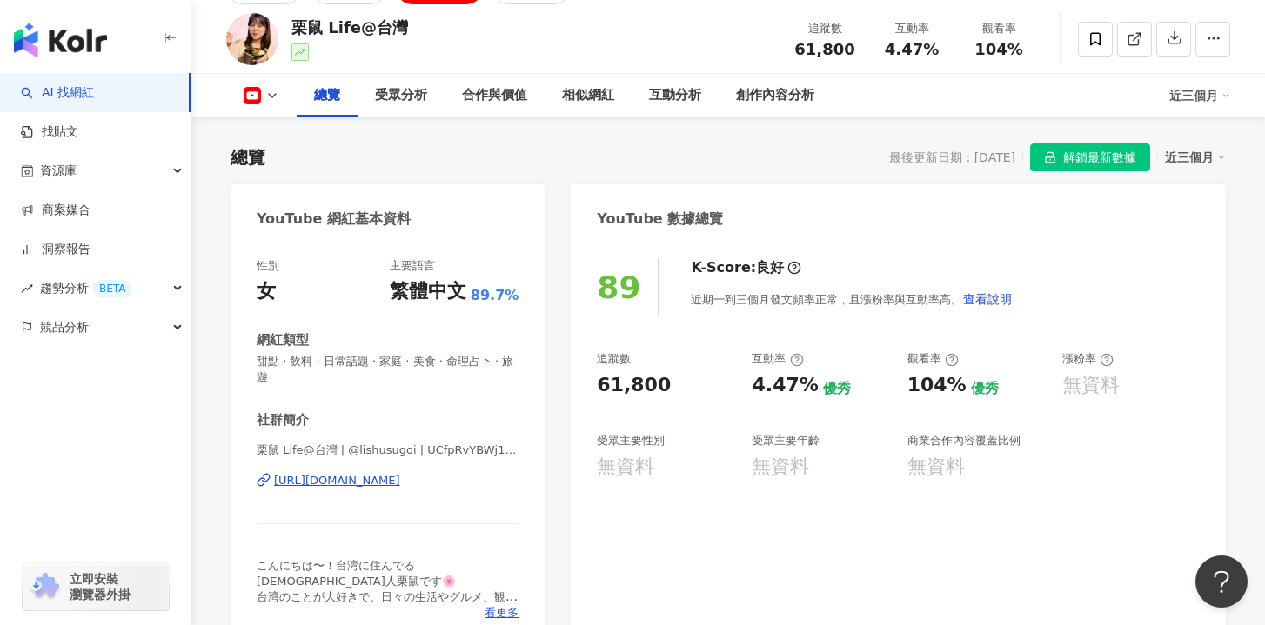
click at [400, 473] on div "https://www.youtube.com/channel/UCfpRvYBWj1jwjXrKhs3abPg" at bounding box center [337, 481] width 126 height 16
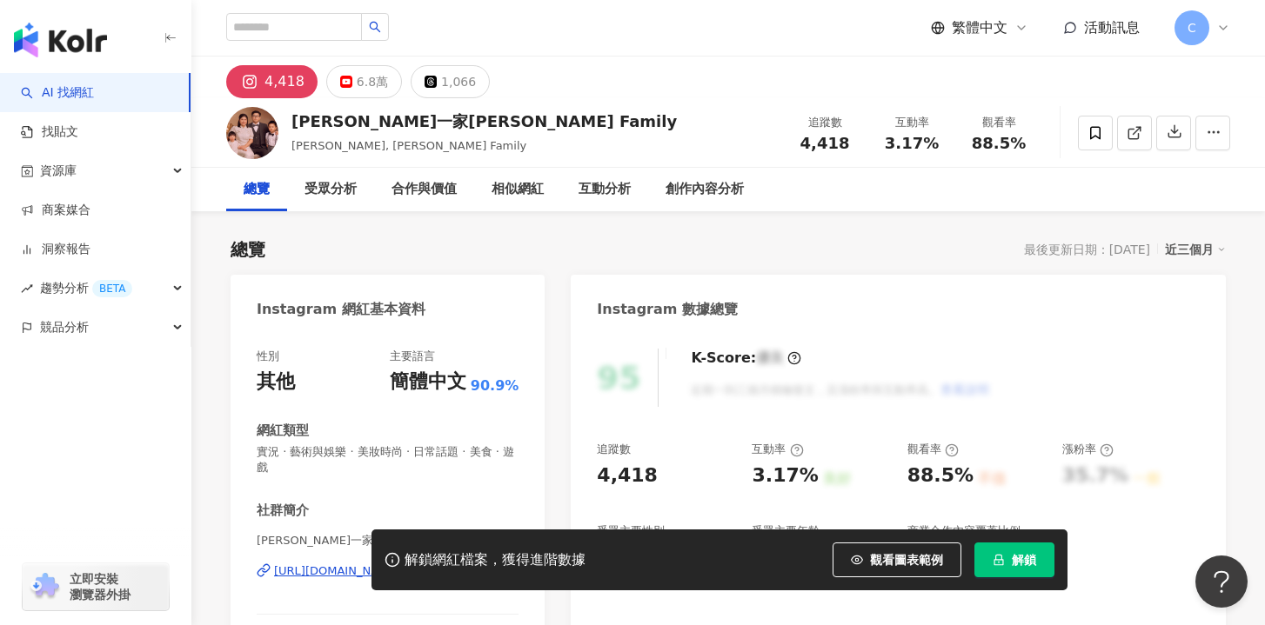
click at [1001, 558] on icon "lock" at bounding box center [999, 560] width 10 height 11
click at [361, 91] on div "6.8萬" at bounding box center [372, 82] width 31 height 24
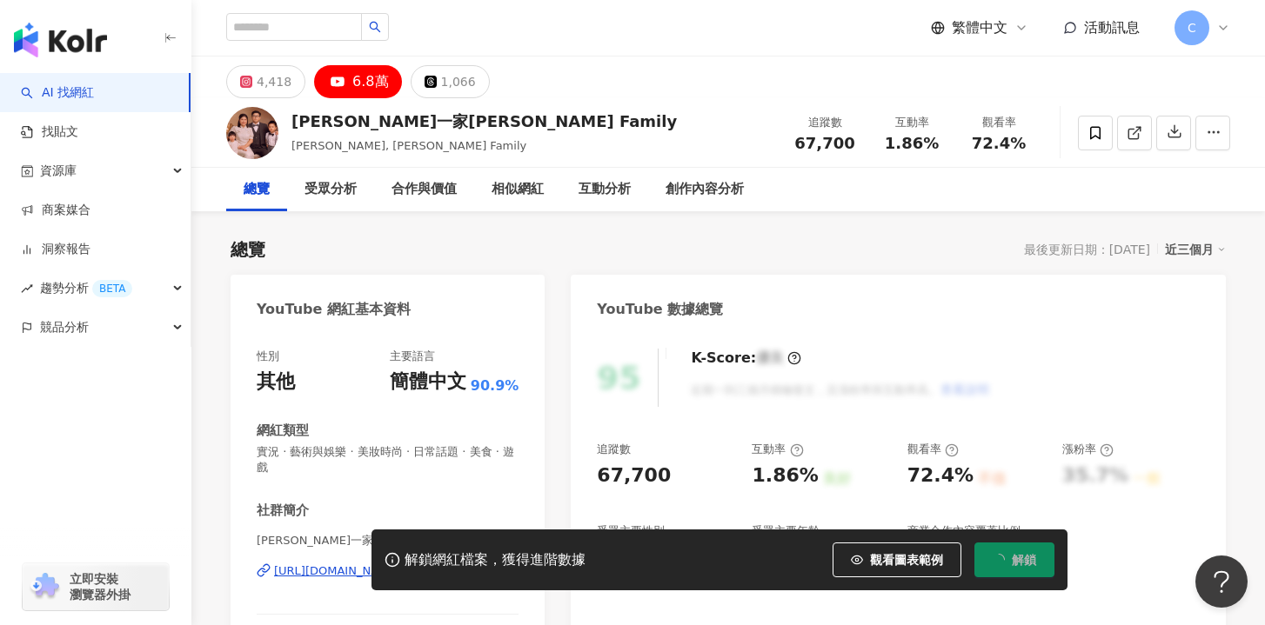
click at [417, 533] on div "凯文一家Kevin Family | @kevinfamily520 | UCjwcZvgmqIsulOtsONVP7Lw https://www.youtu…" at bounding box center [388, 584] width 262 height 102
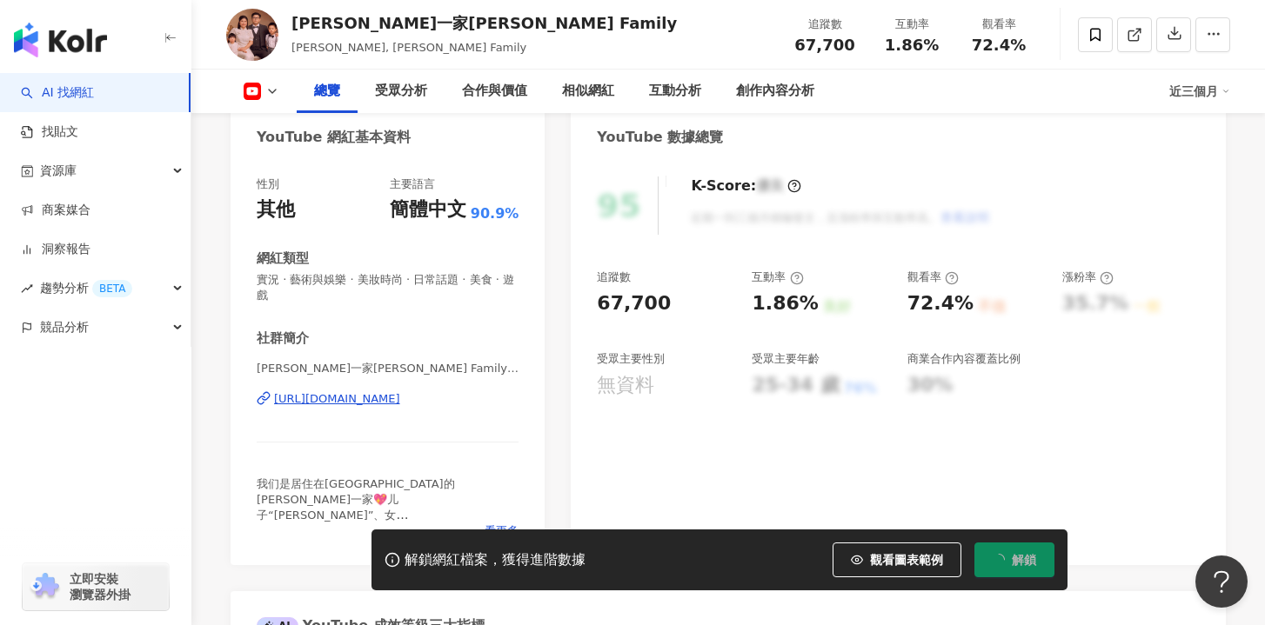
click at [400, 391] on div "https://www.youtube.com/channel/UCjwcZvgmqIsulOtsONVP7Lw" at bounding box center [337, 399] width 126 height 16
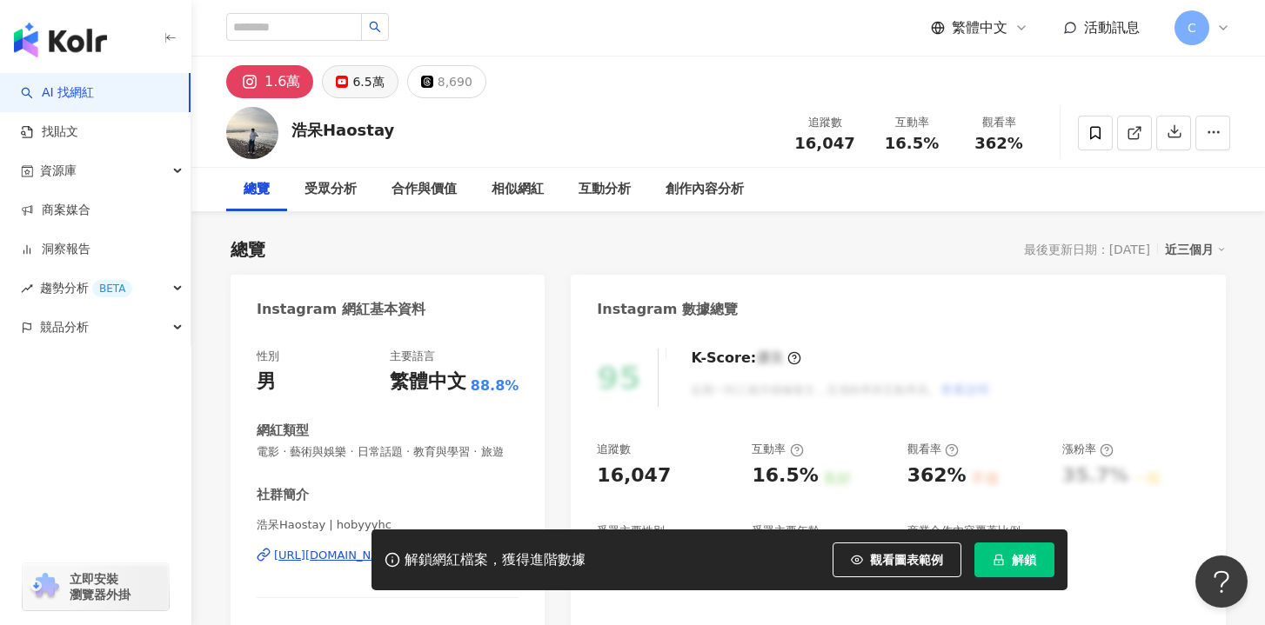
click at [369, 71] on div "6.5萬" at bounding box center [367, 82] width 31 height 24
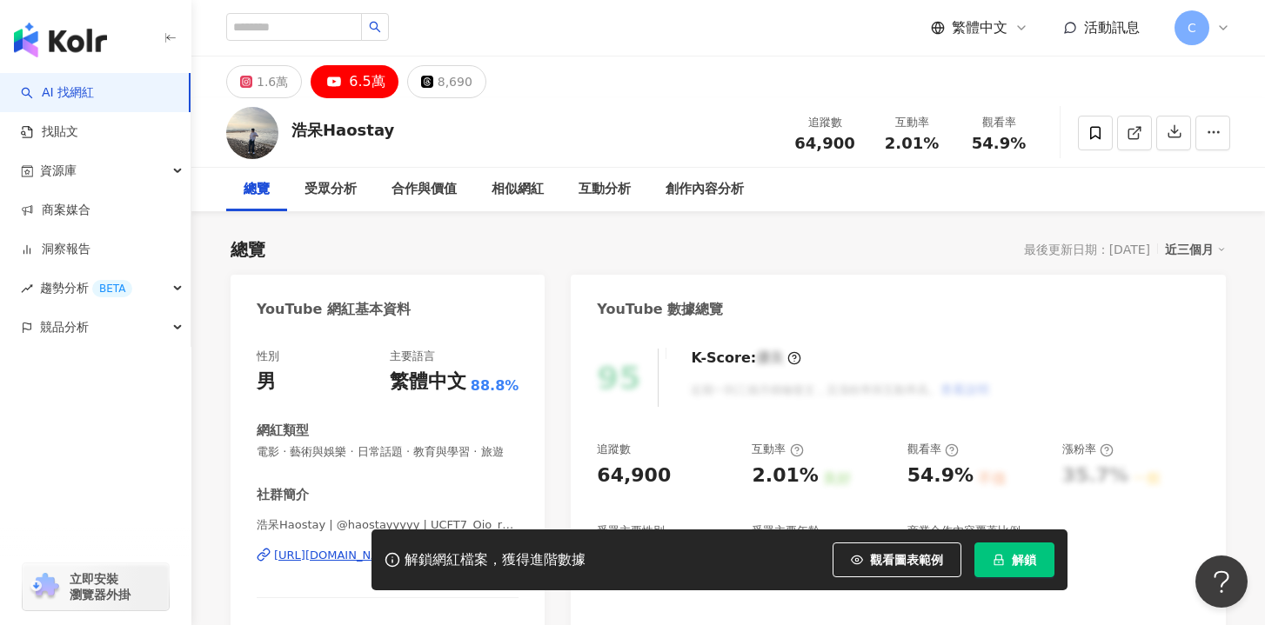
scroll to position [220, 0]
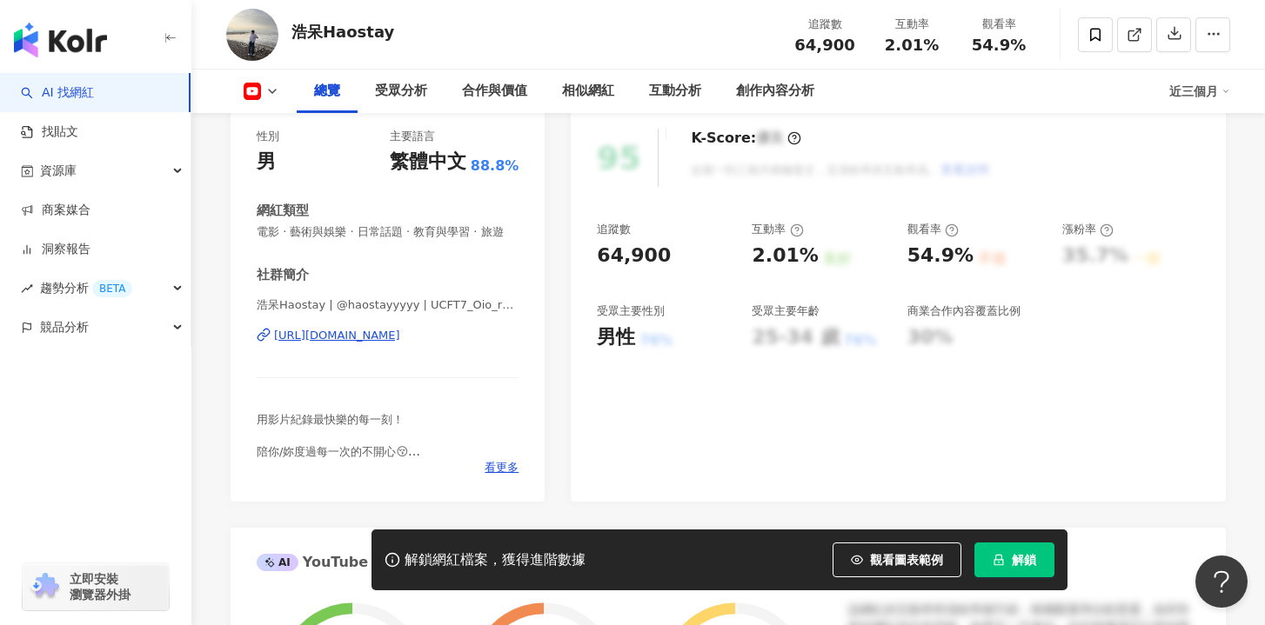
click at [400, 341] on div "[URL][DOMAIN_NAME]" at bounding box center [337, 336] width 126 height 16
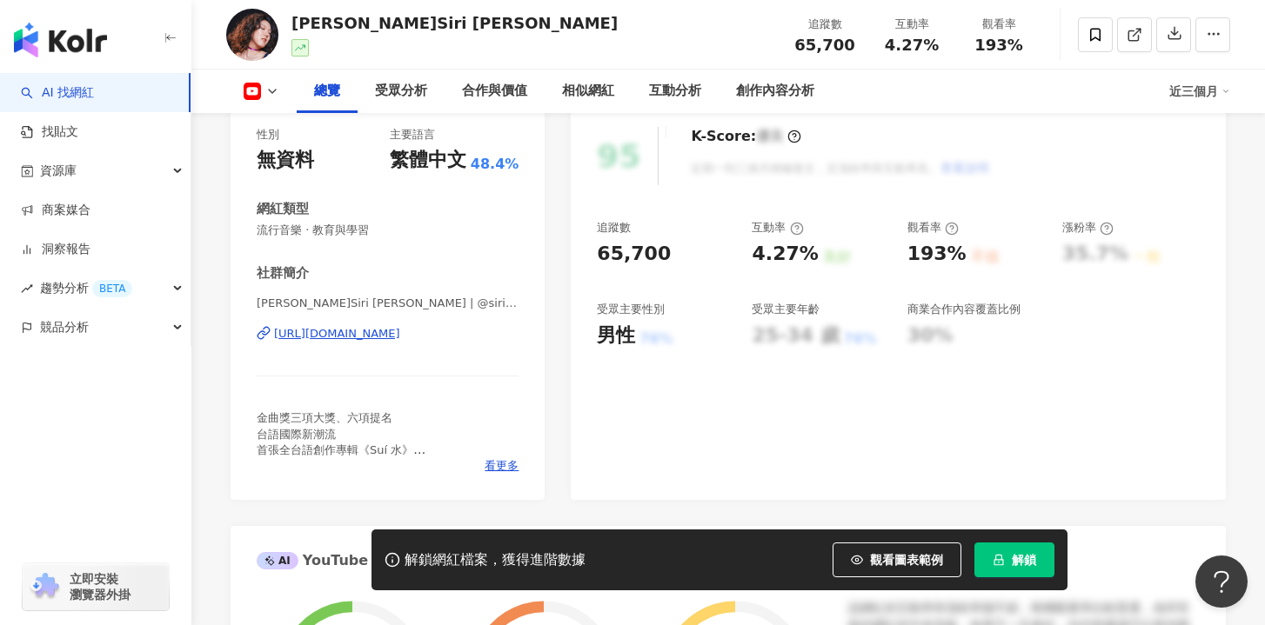
click at [400, 333] on div "https://www.youtube.com/channel/UCOYb-oXDEzqAW10UMadLFjw" at bounding box center [337, 334] width 126 height 16
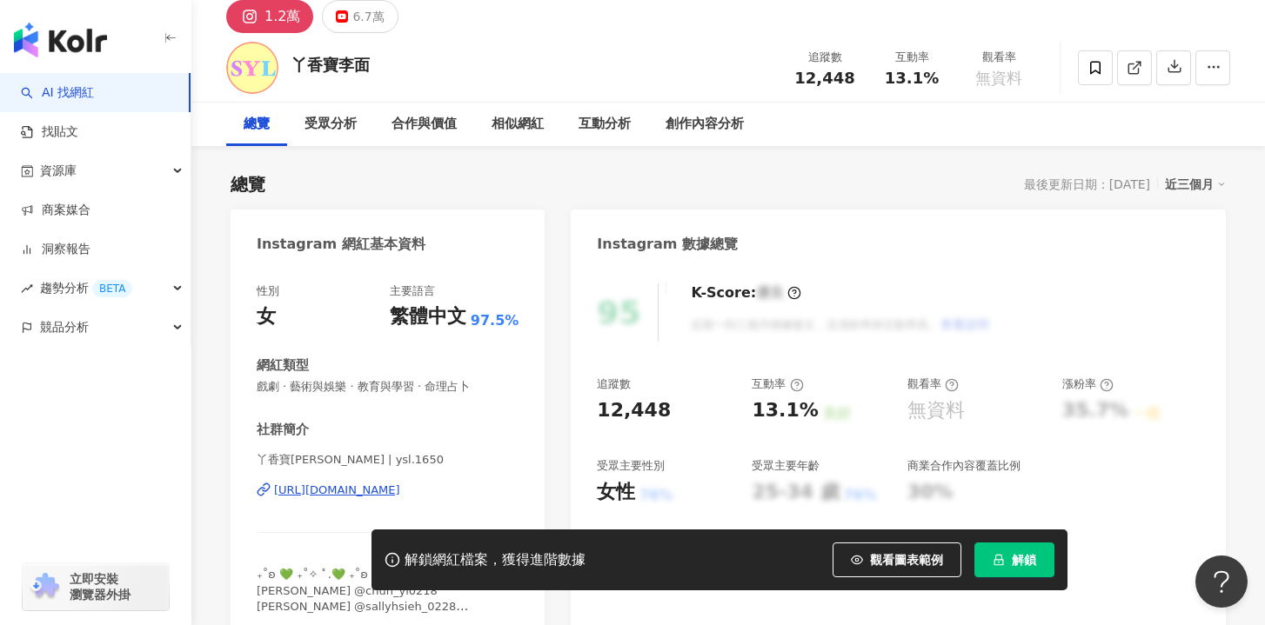
scroll to position [106, 0]
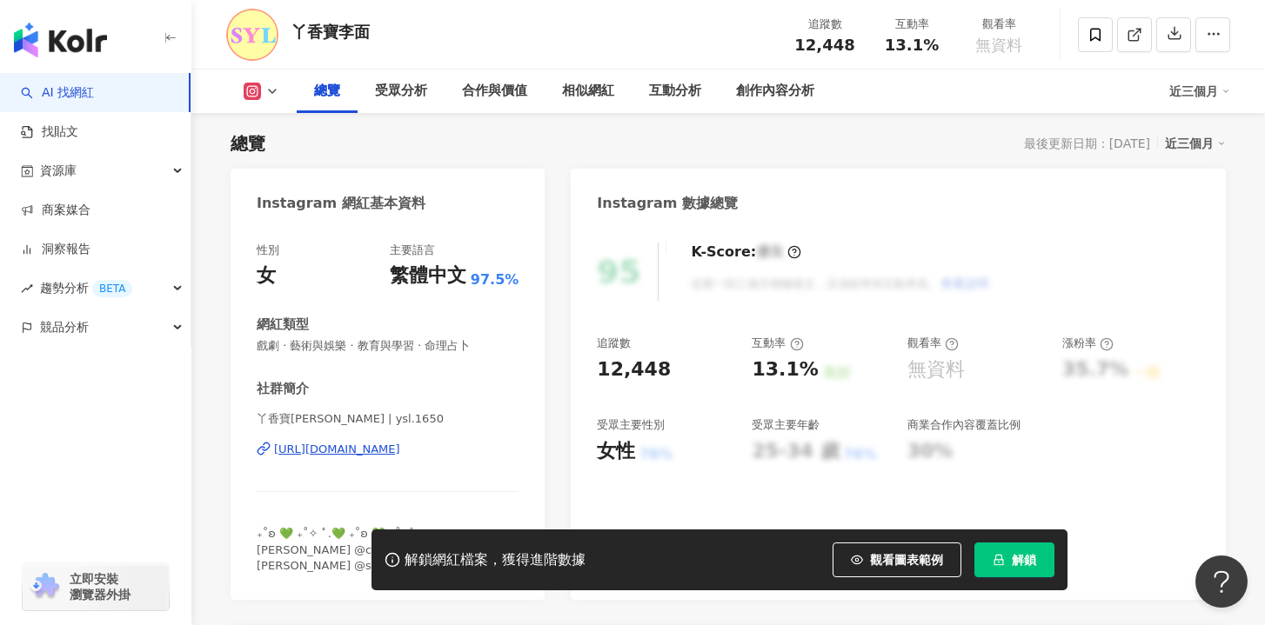
click at [400, 456] on div "https://www.instagram.com/ysl.1650/" at bounding box center [337, 450] width 126 height 16
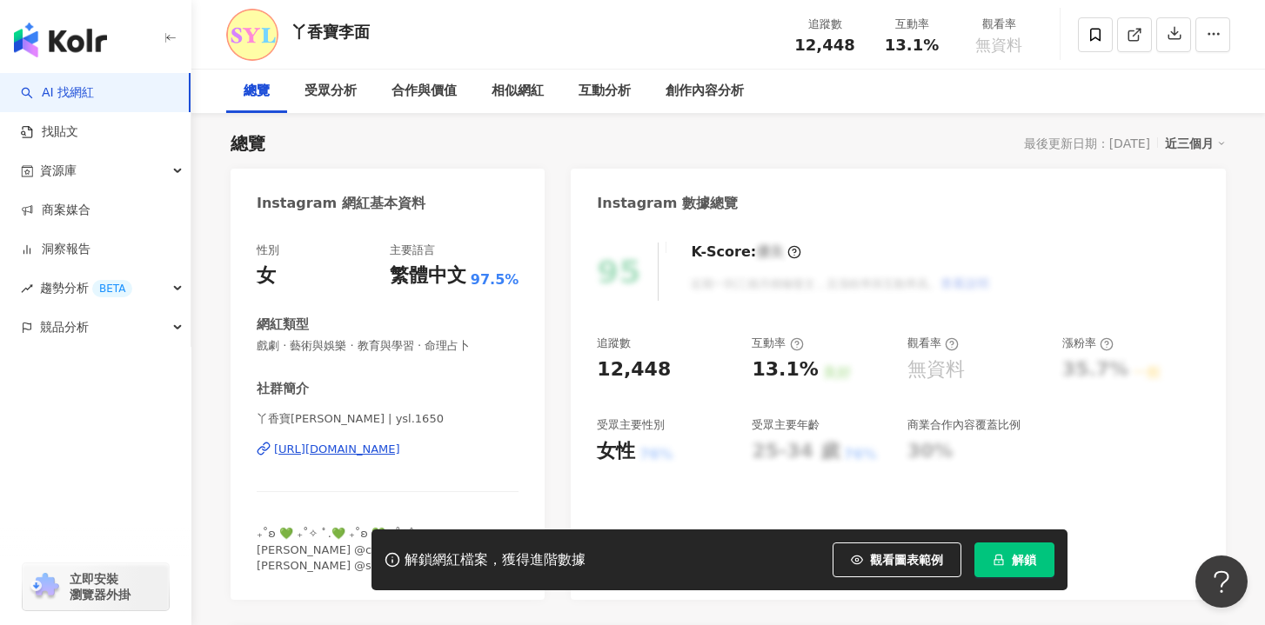
scroll to position [0, 0]
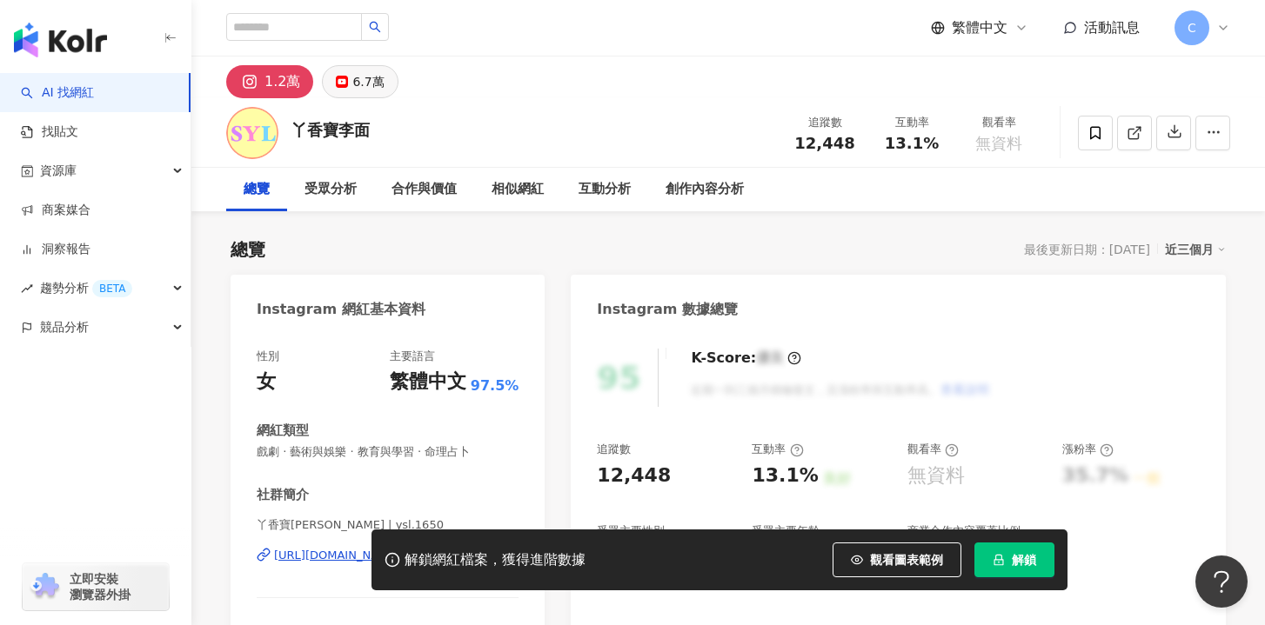
click at [353, 97] on button "6.7萬" at bounding box center [360, 81] width 76 height 33
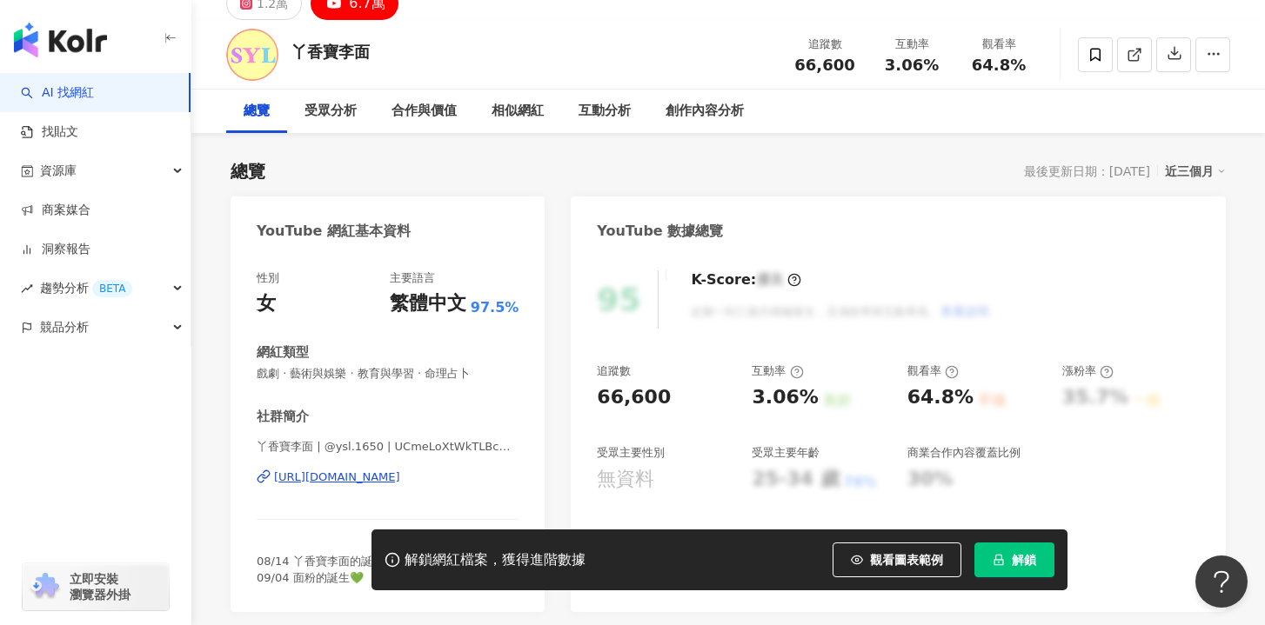
scroll to position [158, 0]
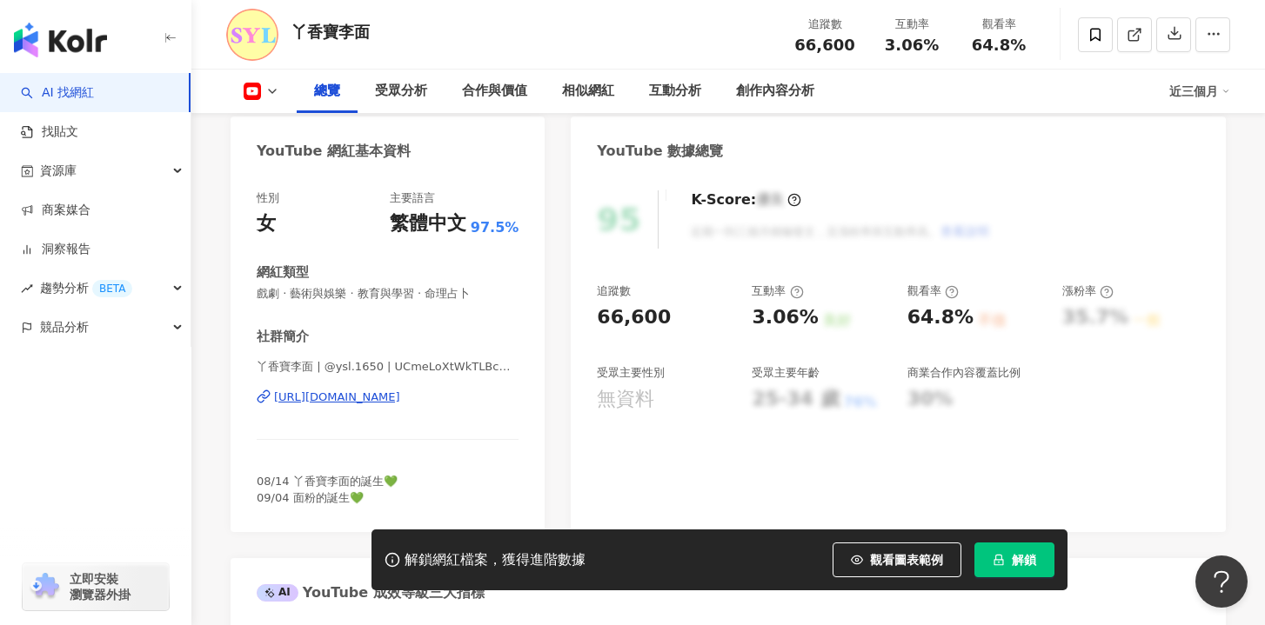
click at [400, 403] on div "https://www.youtube.com/channel/UCmeLoXtWkTLBcwZ00wuE4Dg" at bounding box center [337, 398] width 126 height 16
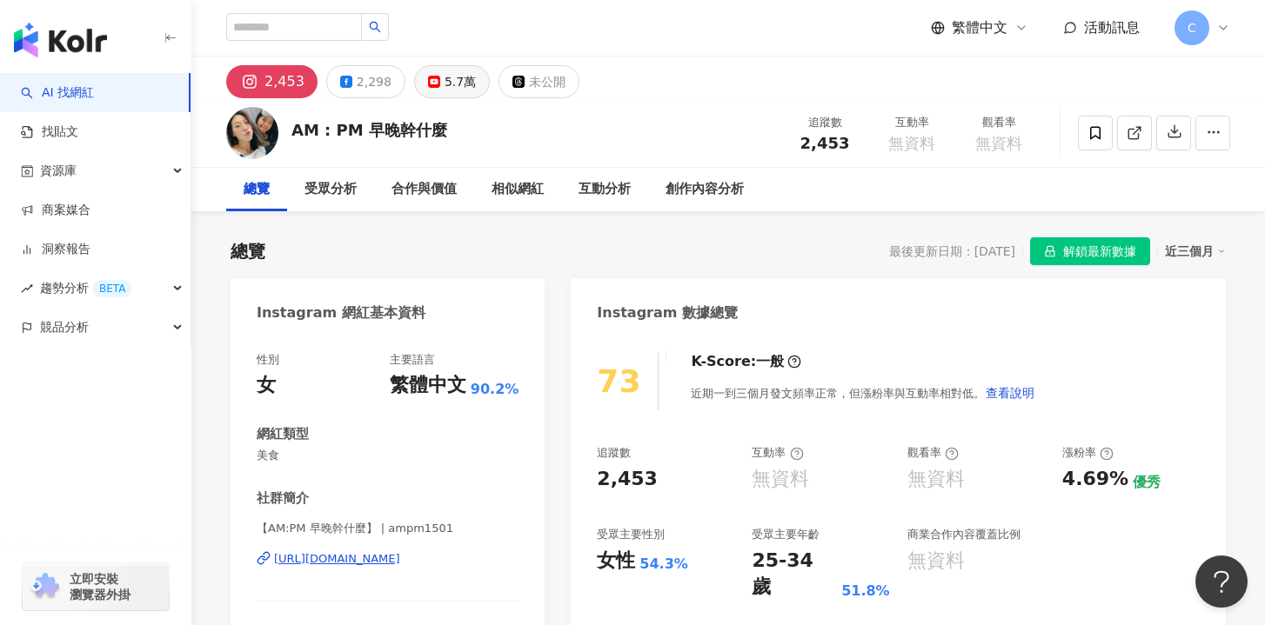
click at [430, 72] on button "5.7萬" at bounding box center [452, 81] width 76 height 33
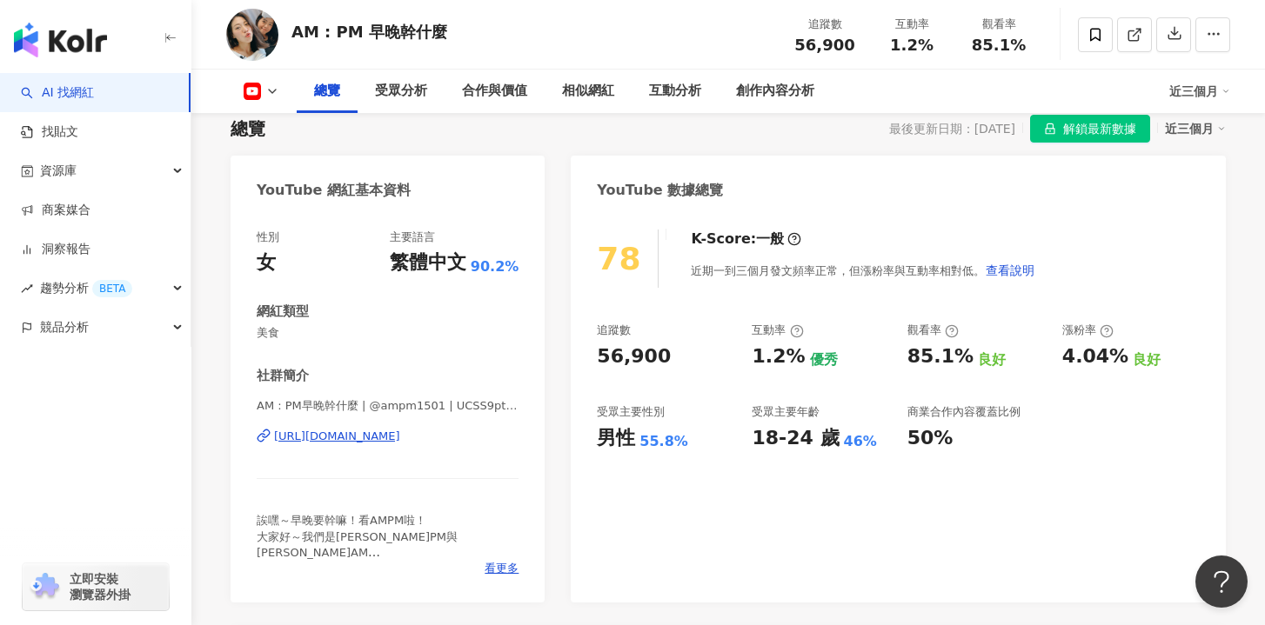
scroll to position [157, 0]
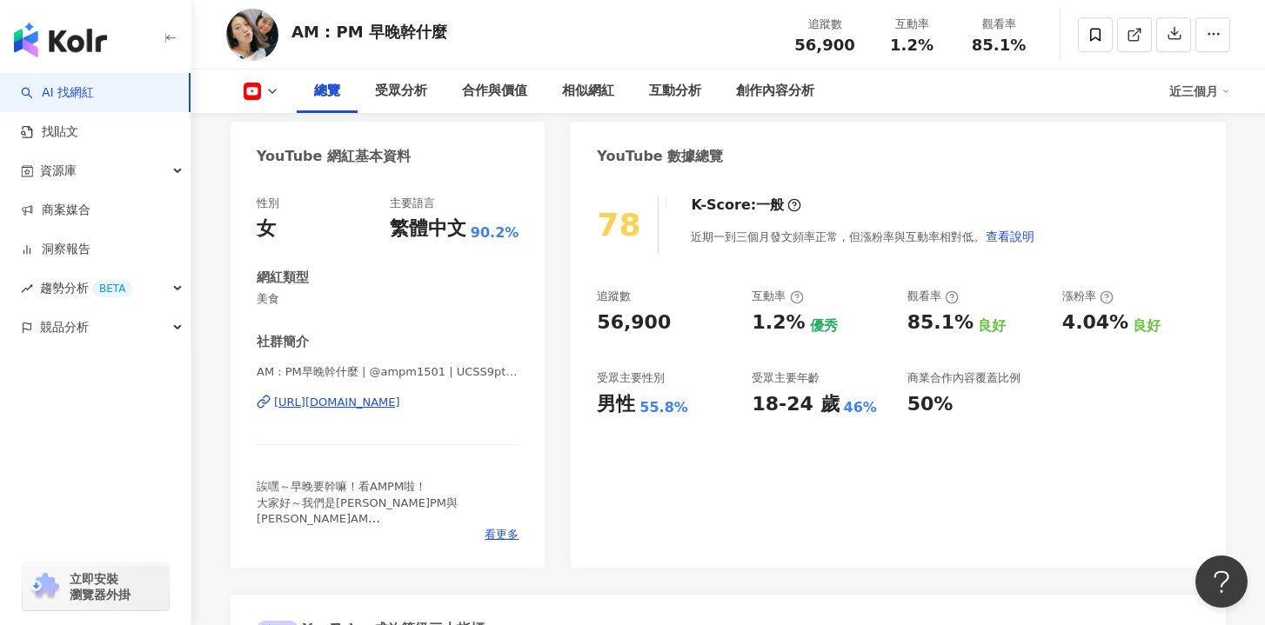
click at [400, 411] on div "[URL][DOMAIN_NAME]" at bounding box center [337, 403] width 126 height 16
